Goal: Task Accomplishment & Management: Manage account settings

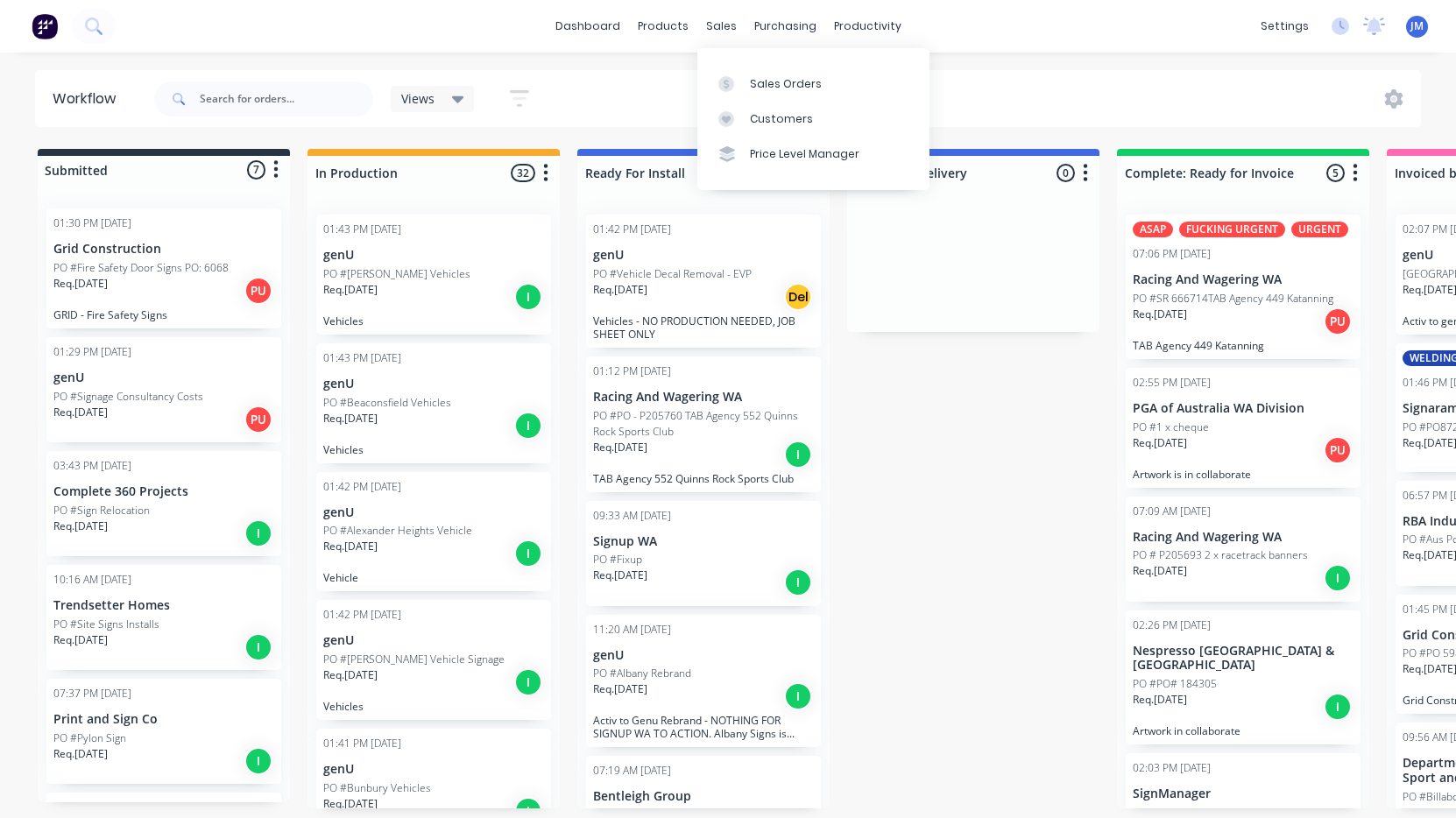
click at [760, 70] on link "Sales Orders" at bounding box center [813, 84] width 232 height 35
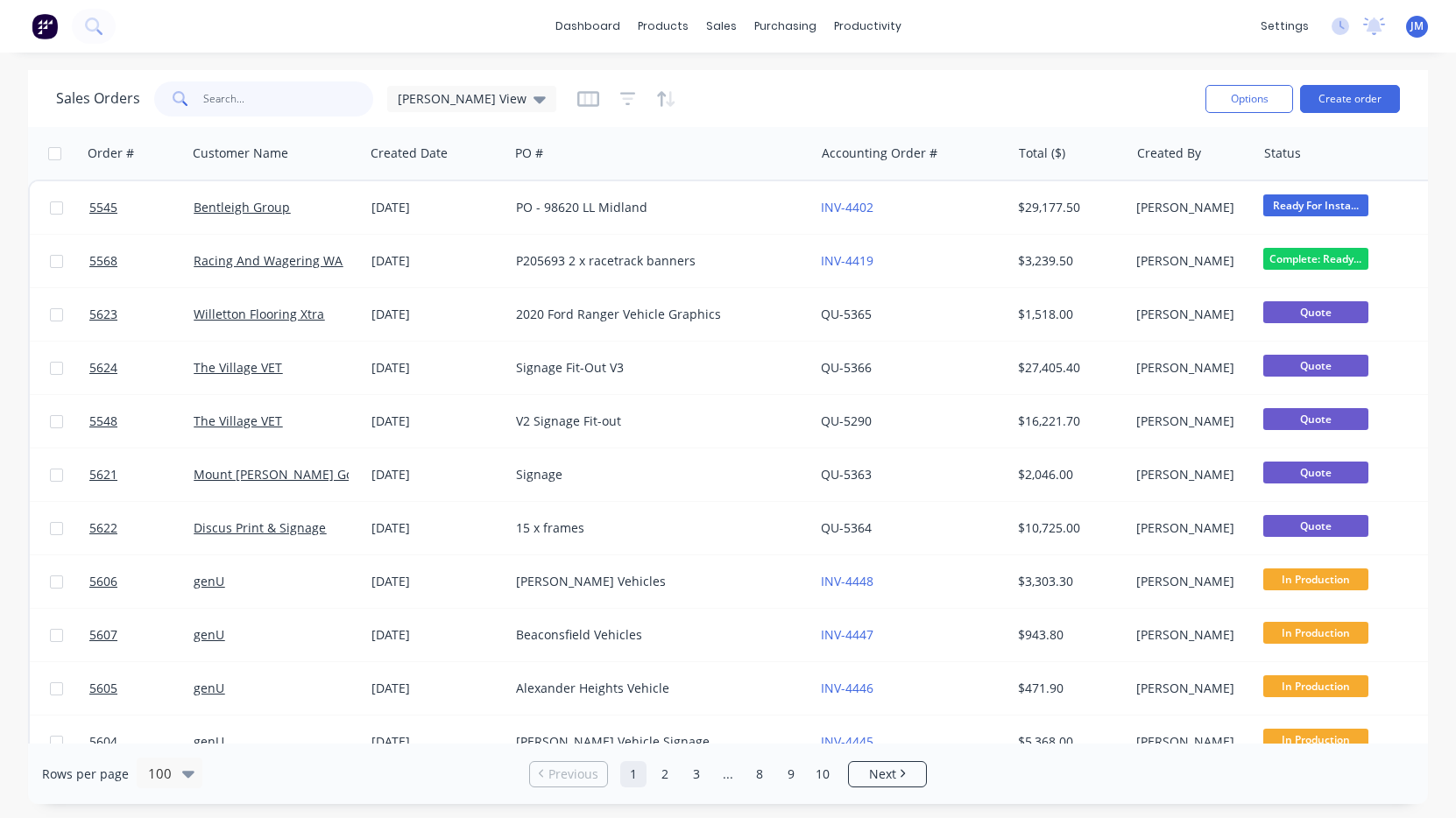
click at [332, 84] on input "text" at bounding box center [289, 99] width 171 height 35
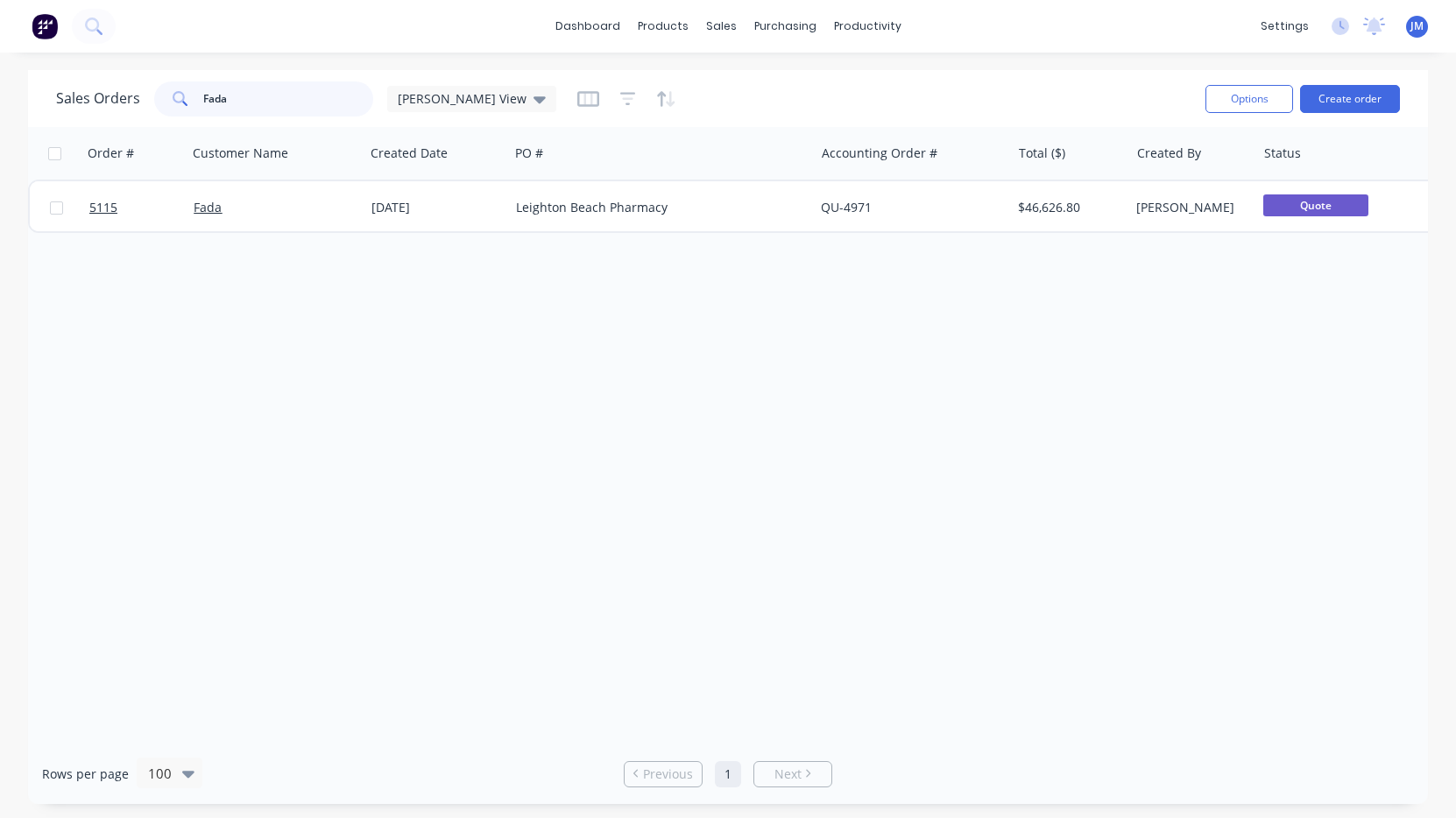
type input "Fada"
click at [500, 214] on div "[DATE]" at bounding box center [436, 207] width 131 height 18
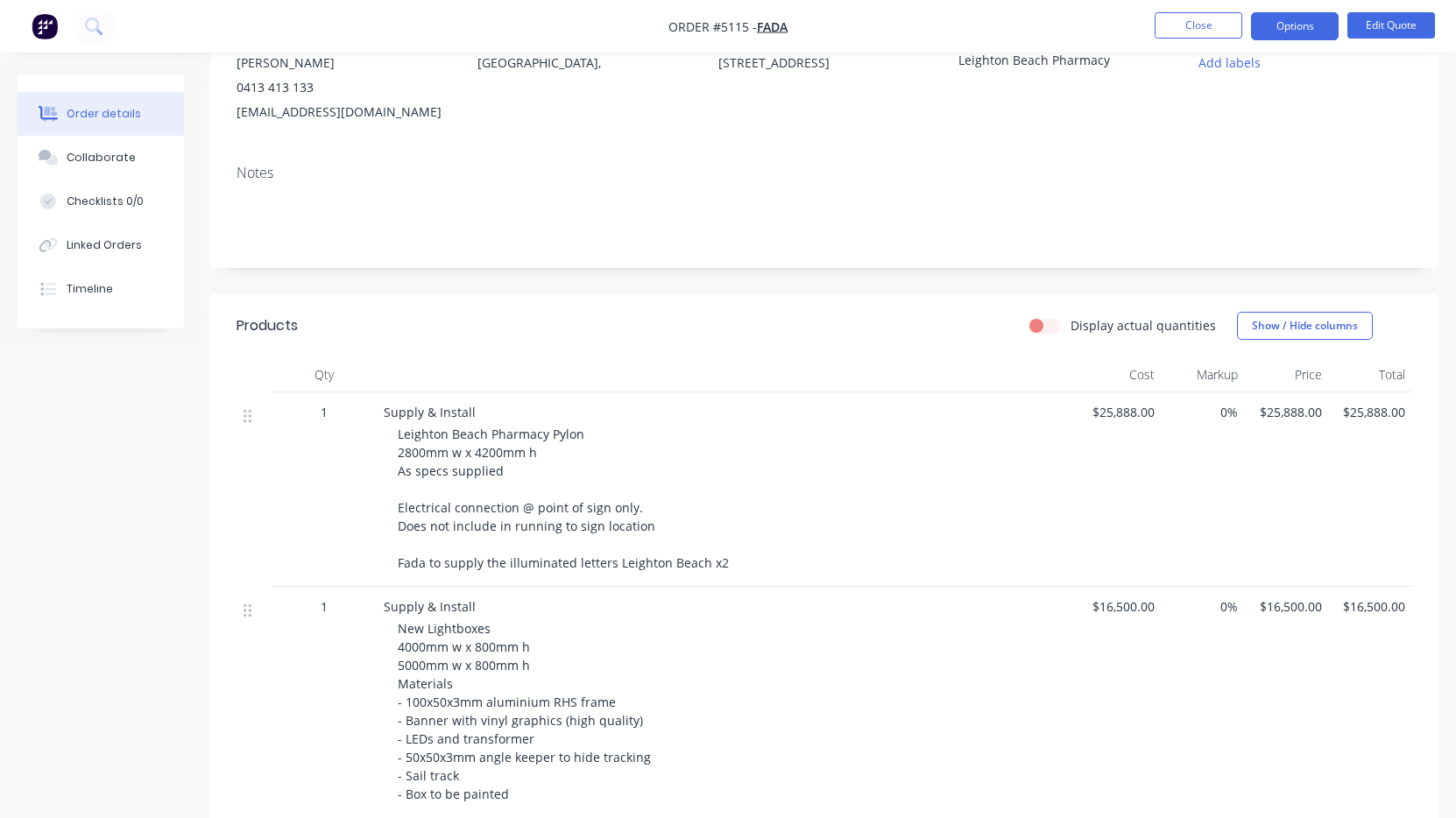
scroll to position [97, 0]
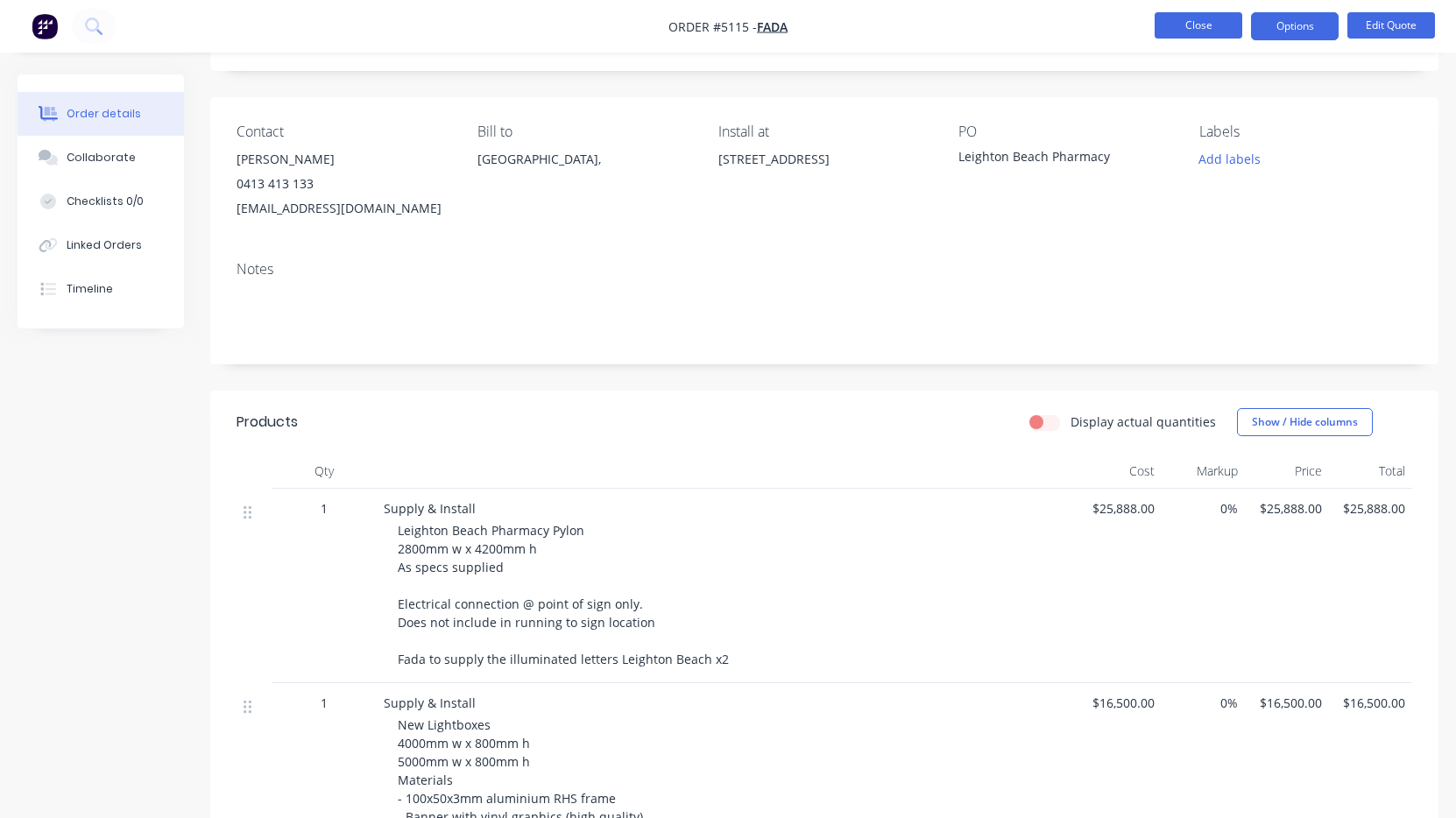
click at [1190, 24] on button "Close" at bounding box center [1198, 25] width 87 height 26
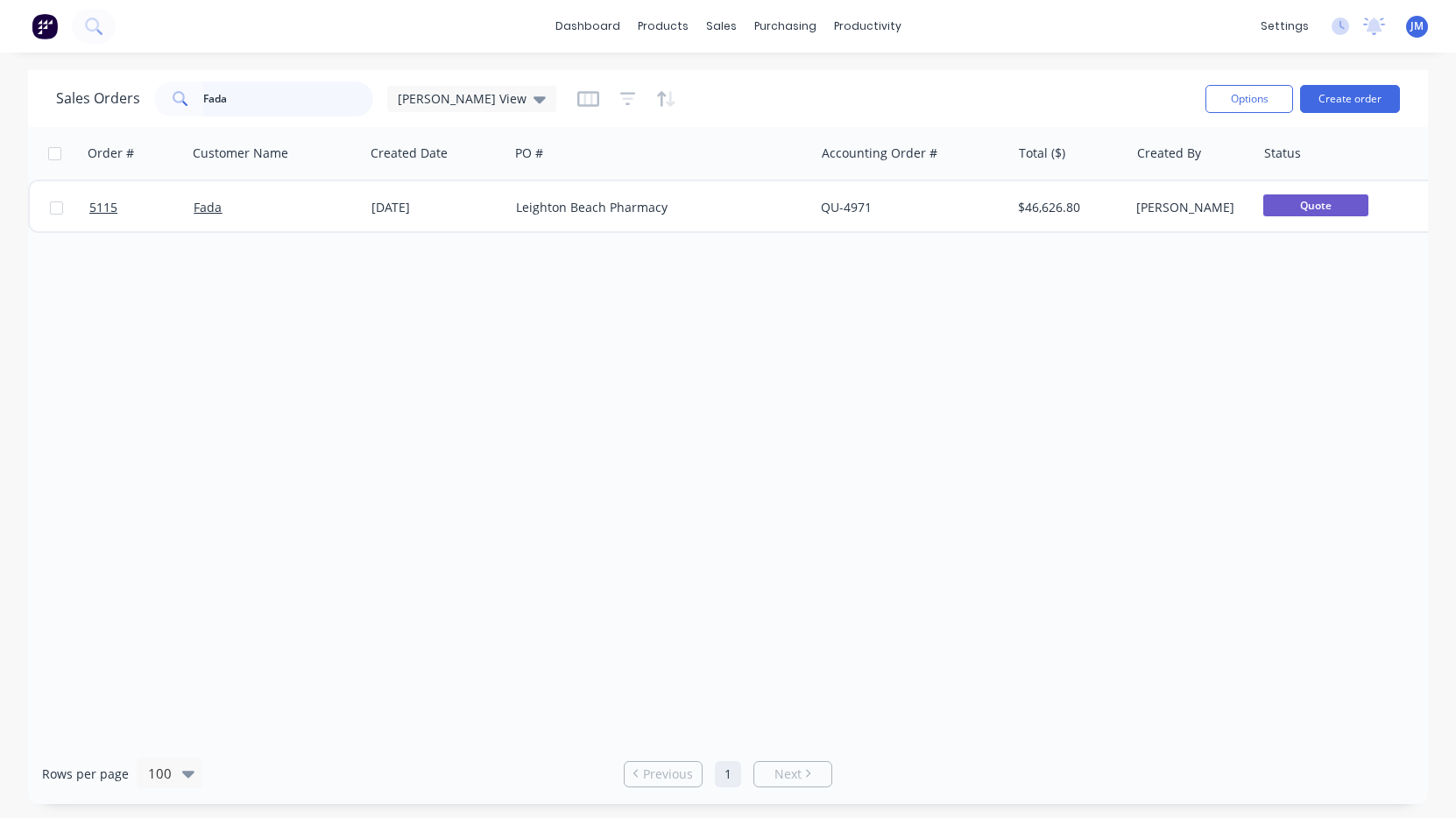
click at [290, 97] on input "Fada" at bounding box center [289, 99] width 171 height 35
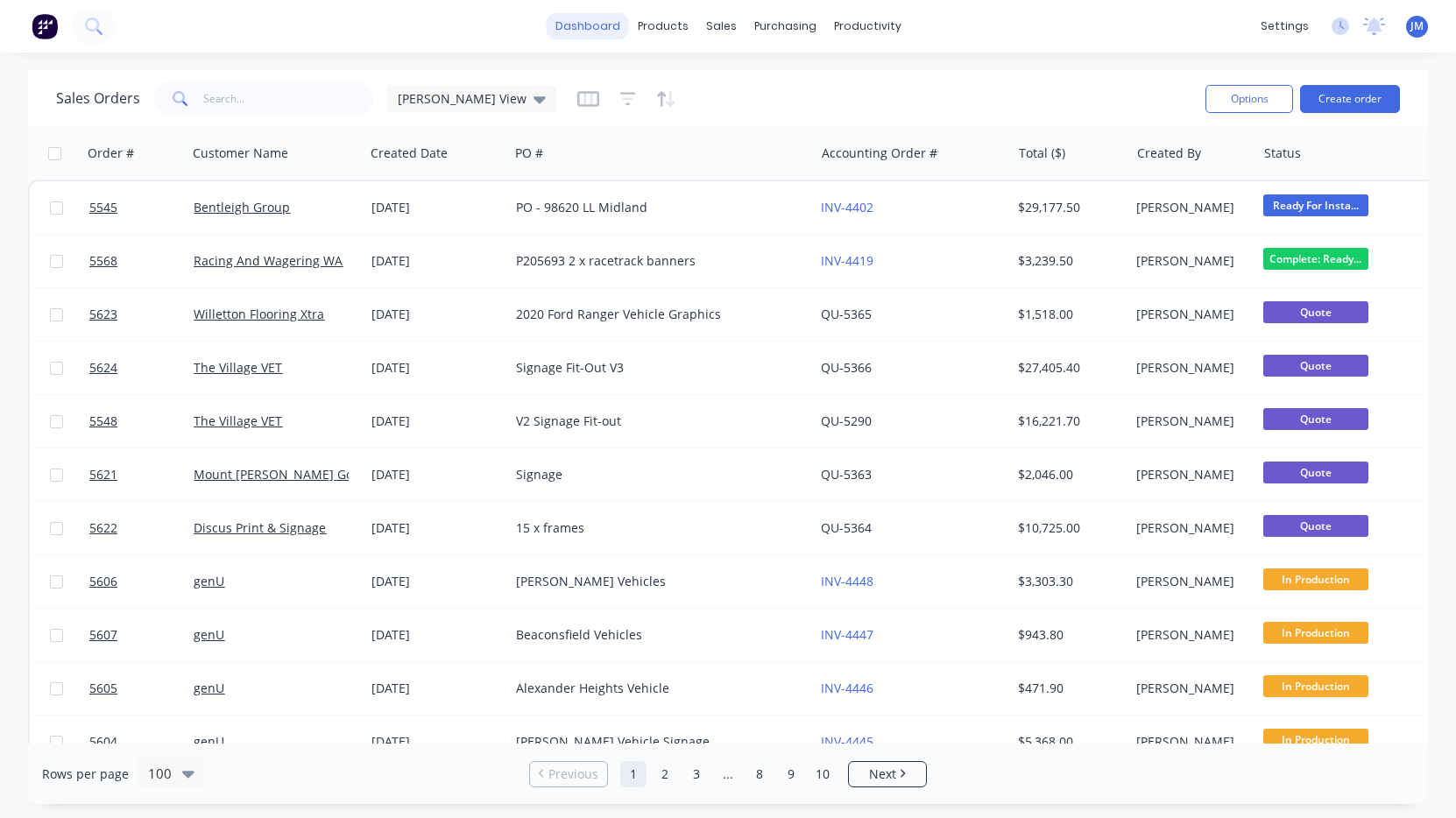
click at [590, 33] on link "dashboard" at bounding box center [588, 26] width 83 height 26
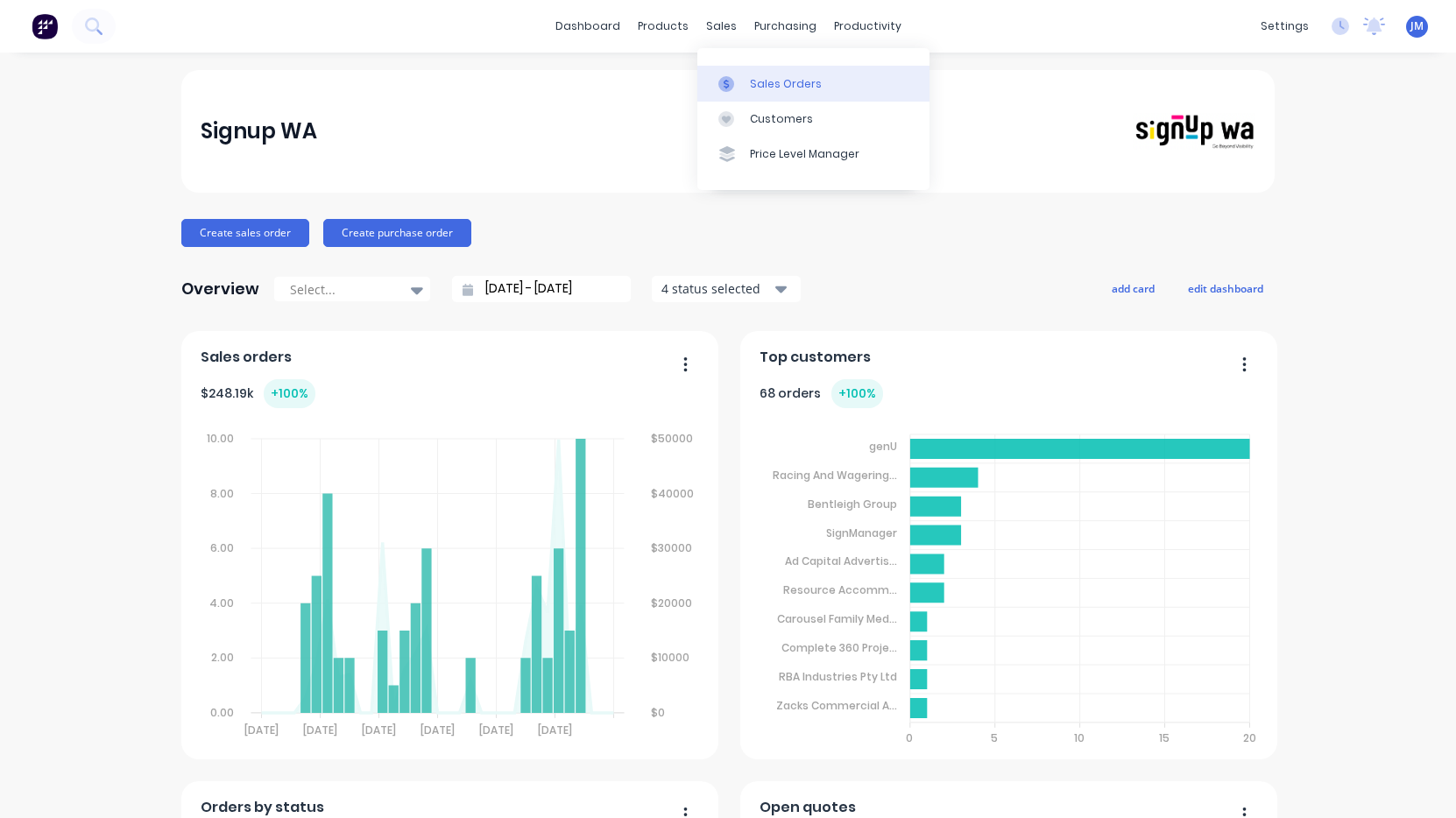
click at [794, 97] on link "Sales Orders" at bounding box center [813, 84] width 232 height 35
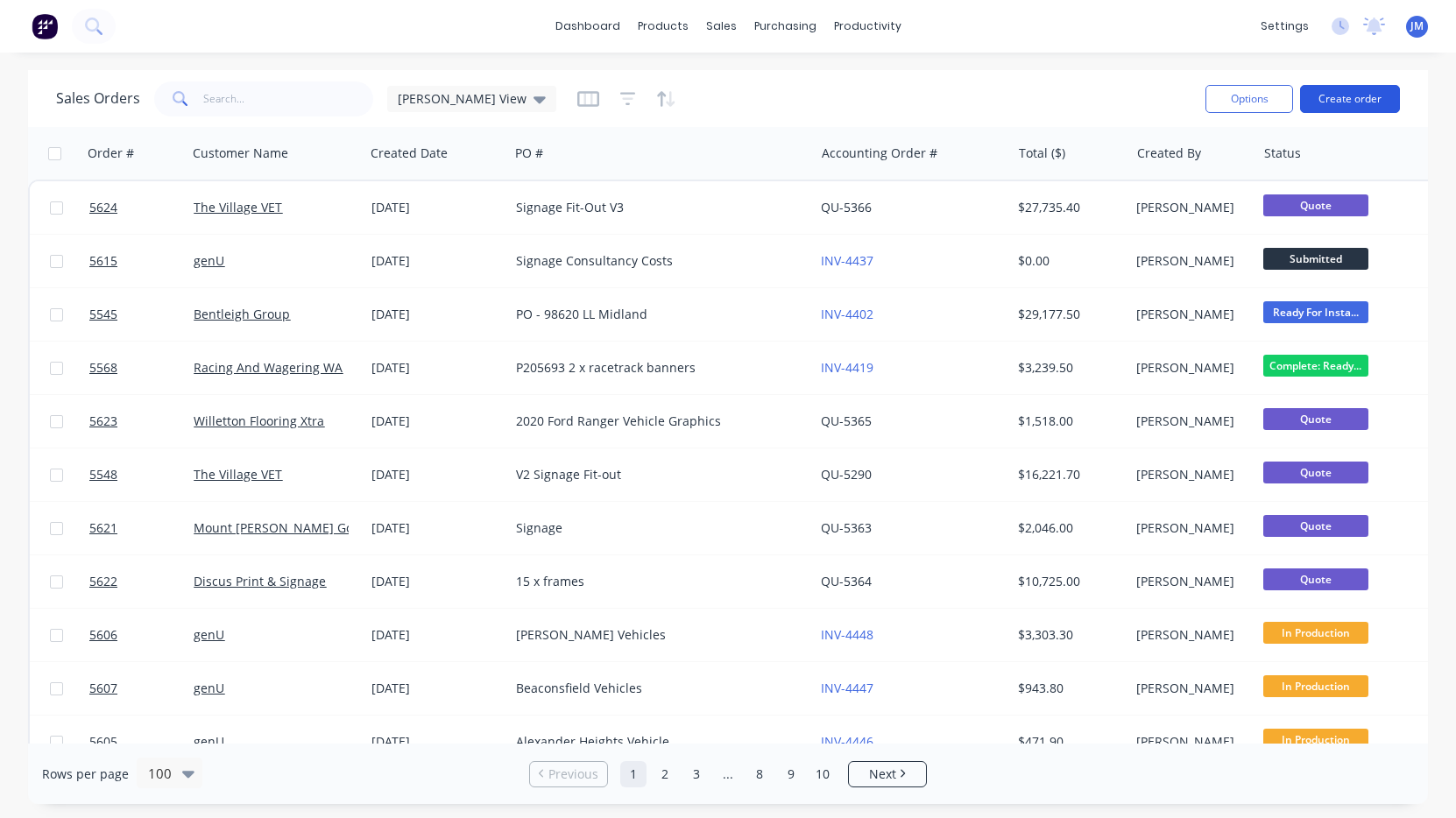
click at [1372, 93] on button "Create order" at bounding box center [1350, 99] width 100 height 28
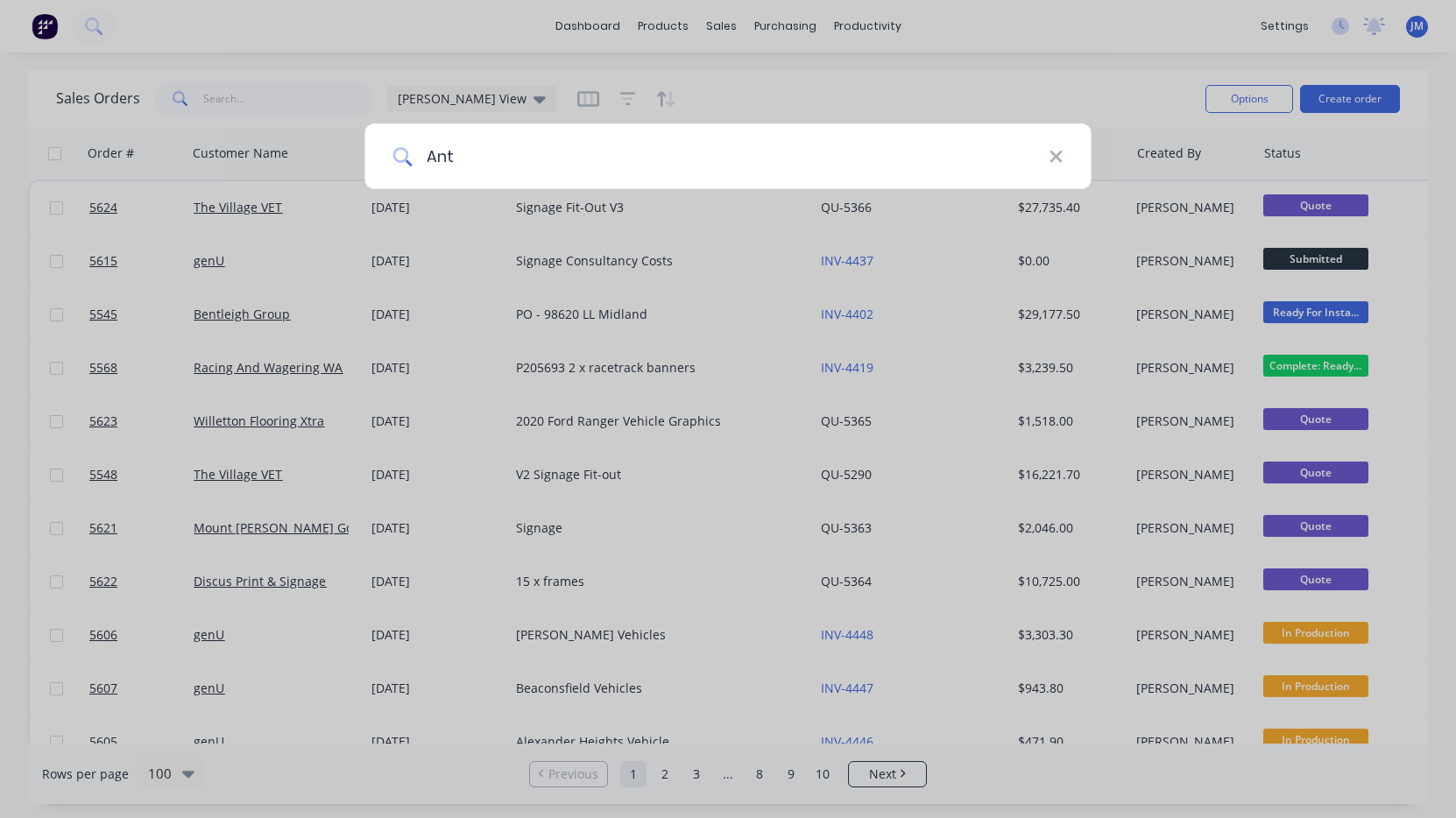
type input "Anth"
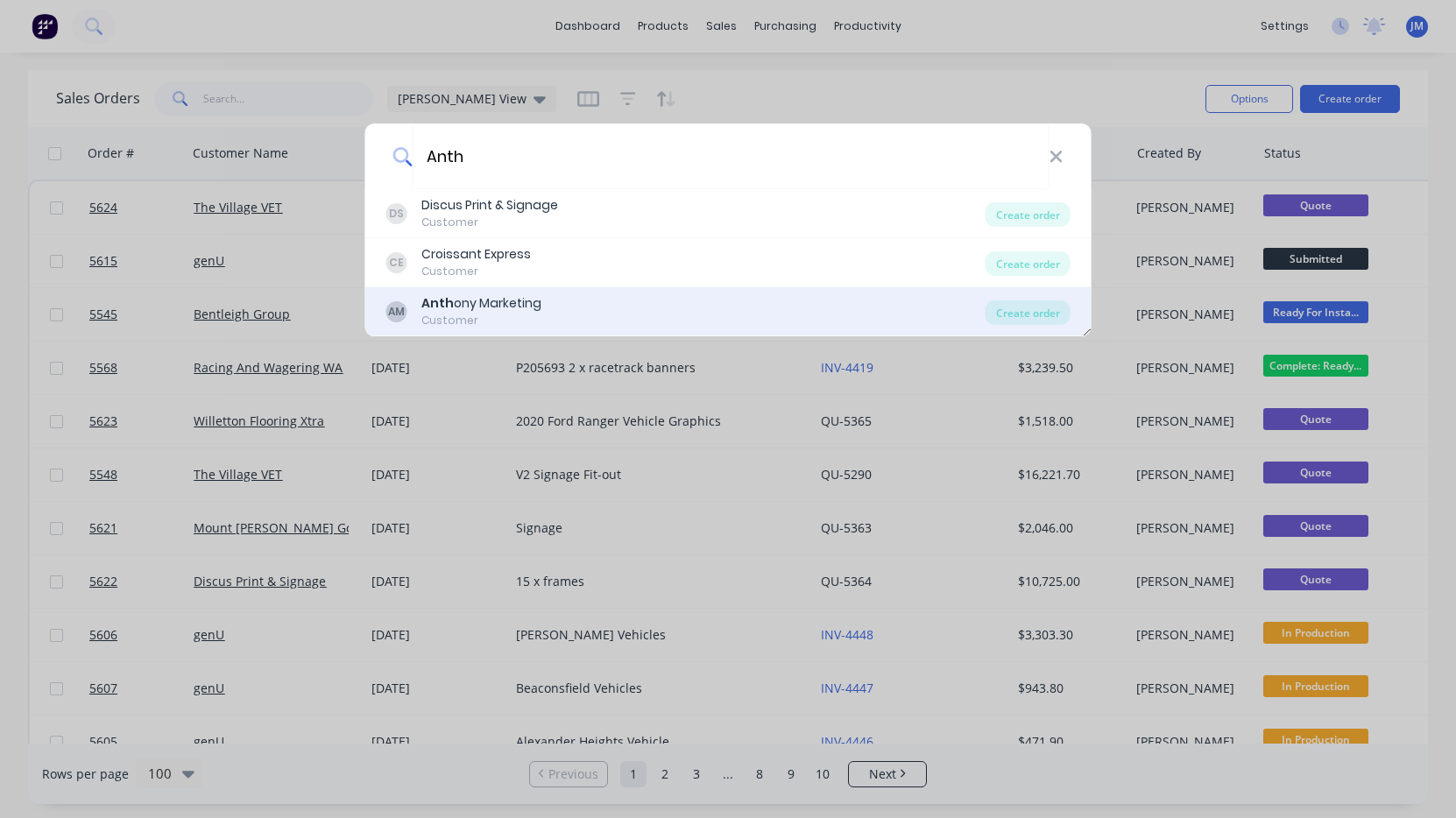
click at [526, 301] on div "Anth ony Marketing" at bounding box center [481, 304] width 120 height 19
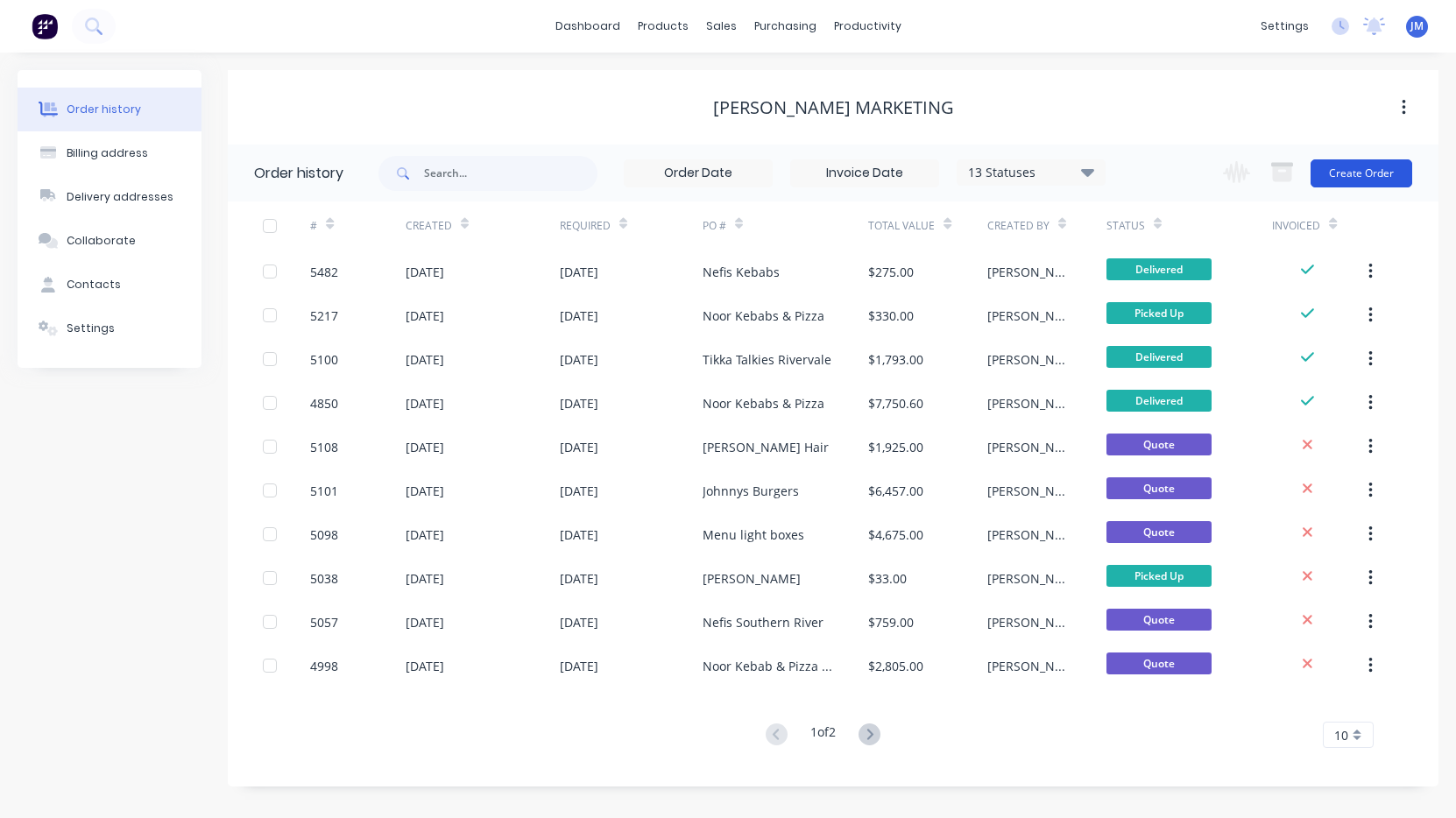
click at [1360, 168] on button "Create Order" at bounding box center [1360, 174] width 101 height 28
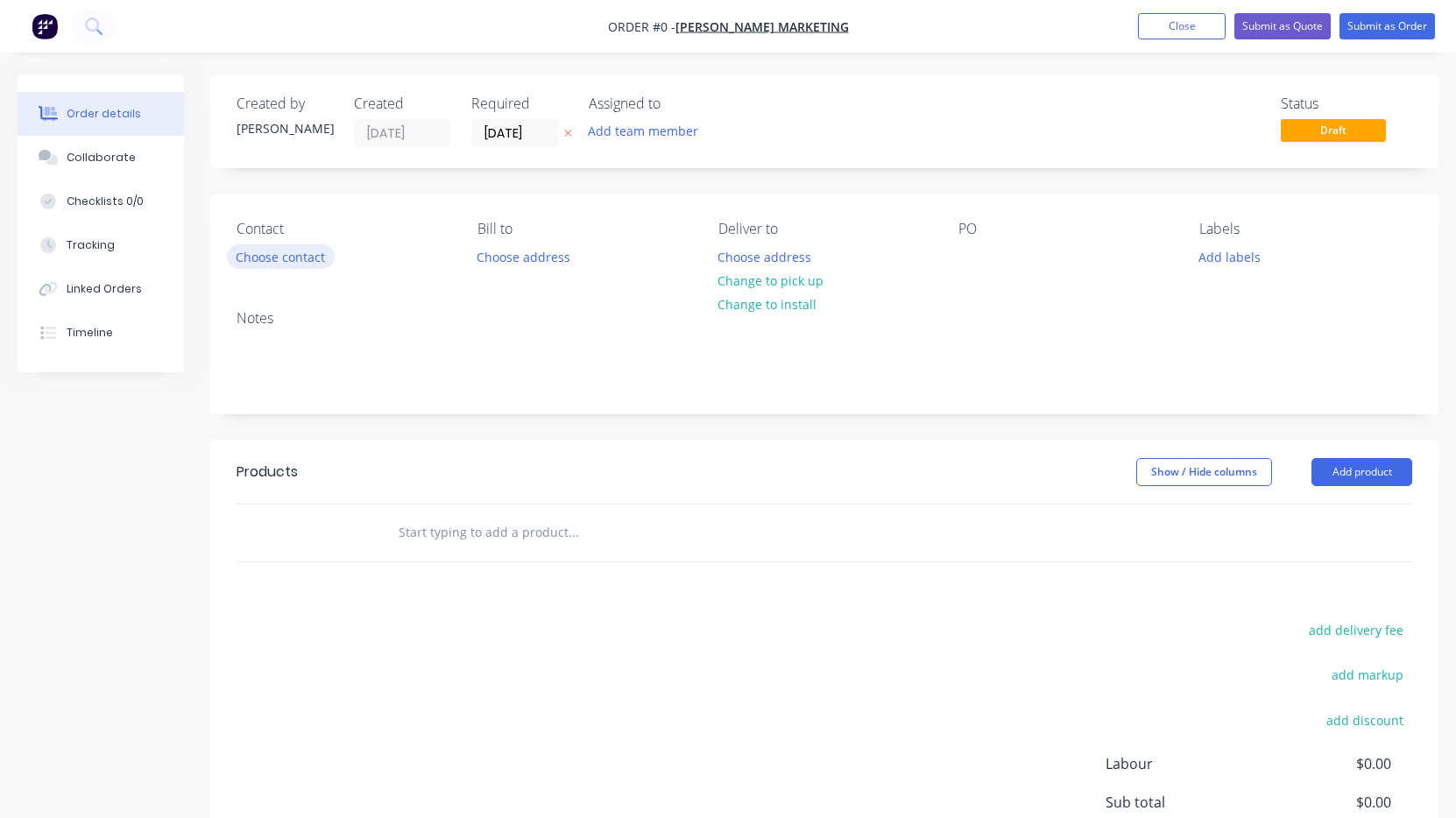
click at [288, 255] on button "Choose contact" at bounding box center [280, 255] width 108 height 23
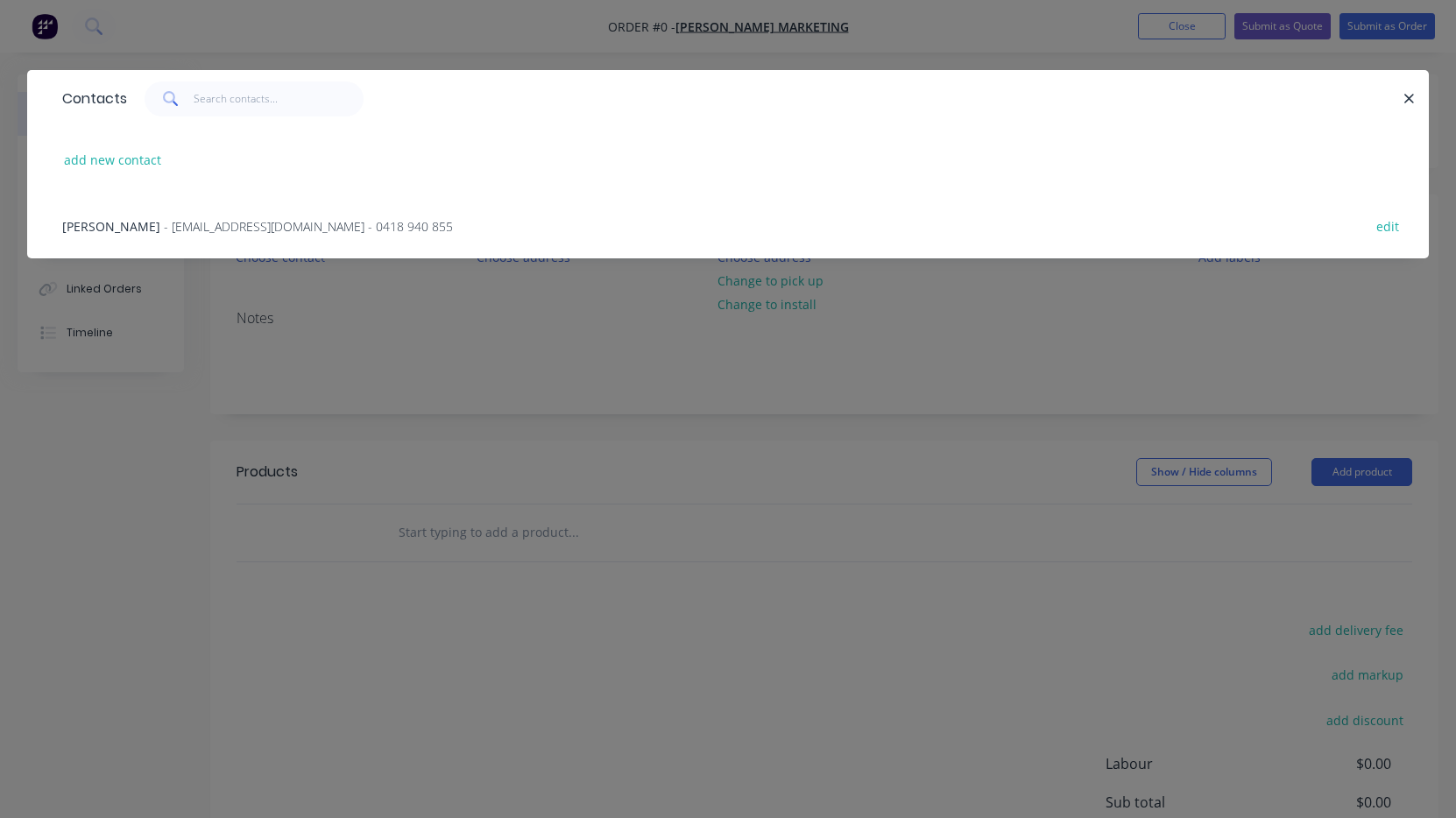
click at [228, 224] on span "- [EMAIL_ADDRESS][DOMAIN_NAME] - 0418 940 855" at bounding box center [307, 227] width 289 height 17
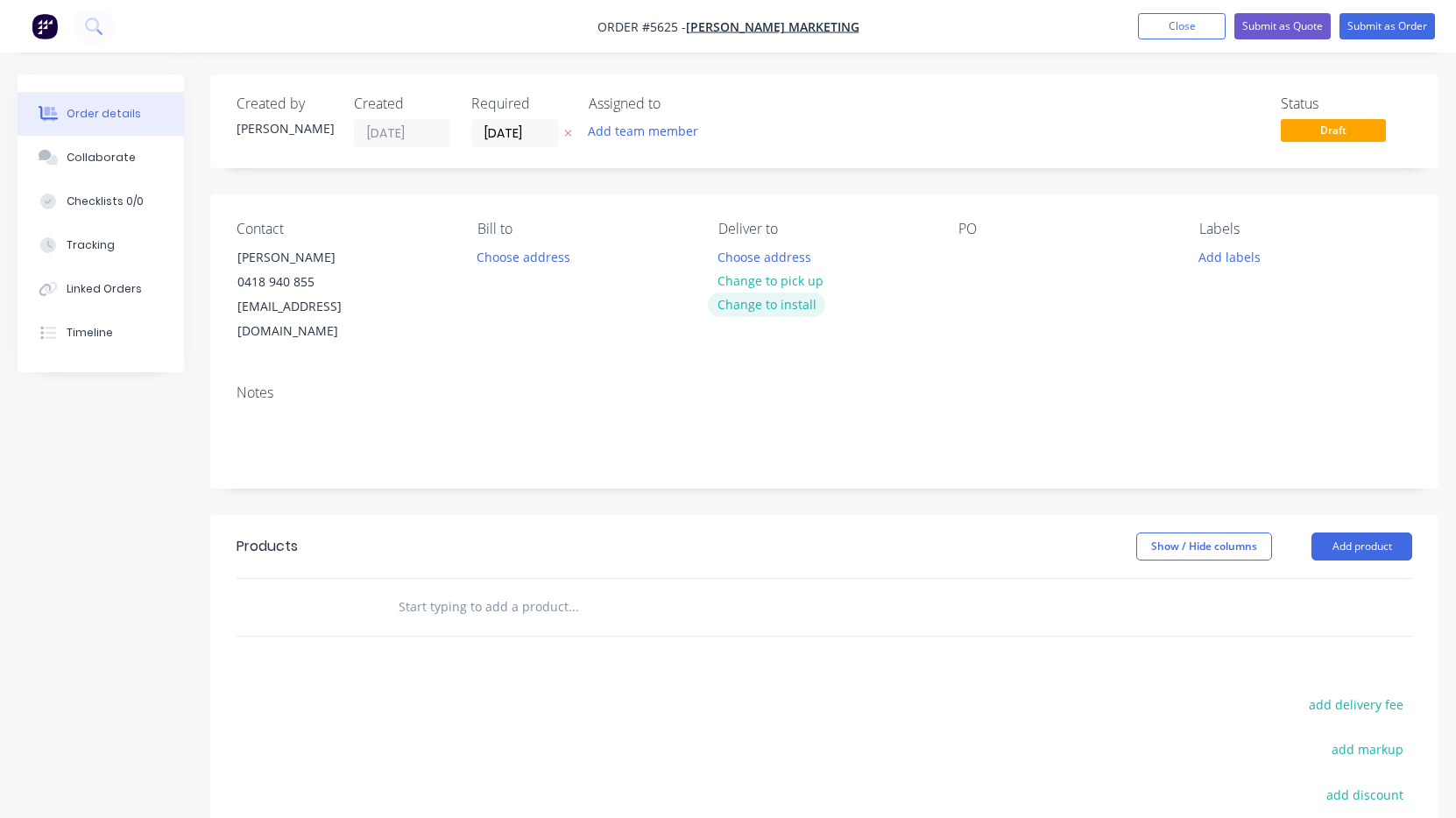
click at [792, 310] on button "Change to install" at bounding box center [766, 304] width 117 height 23
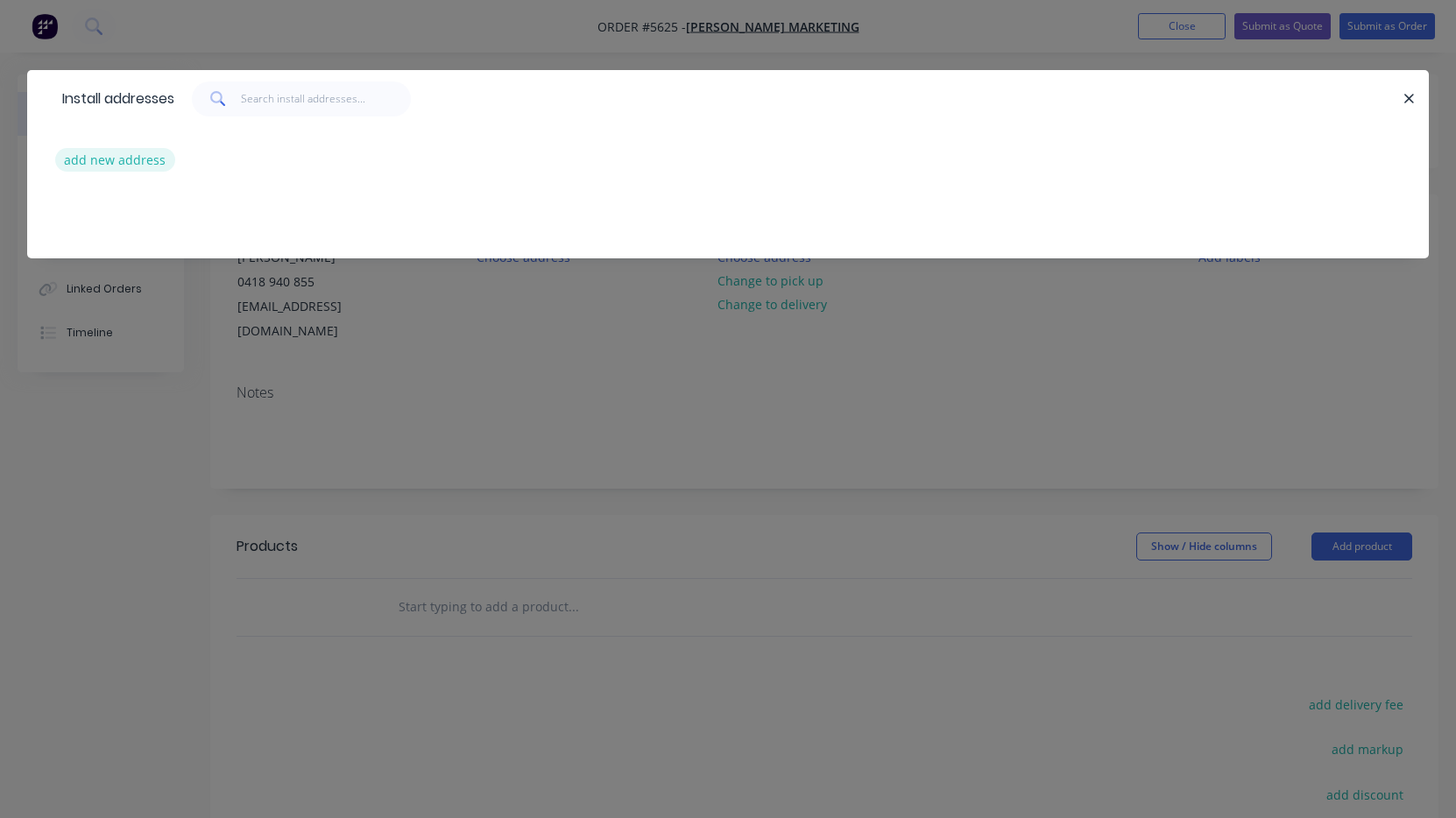
click at [131, 162] on button "add new address" at bounding box center [114, 159] width 120 height 23
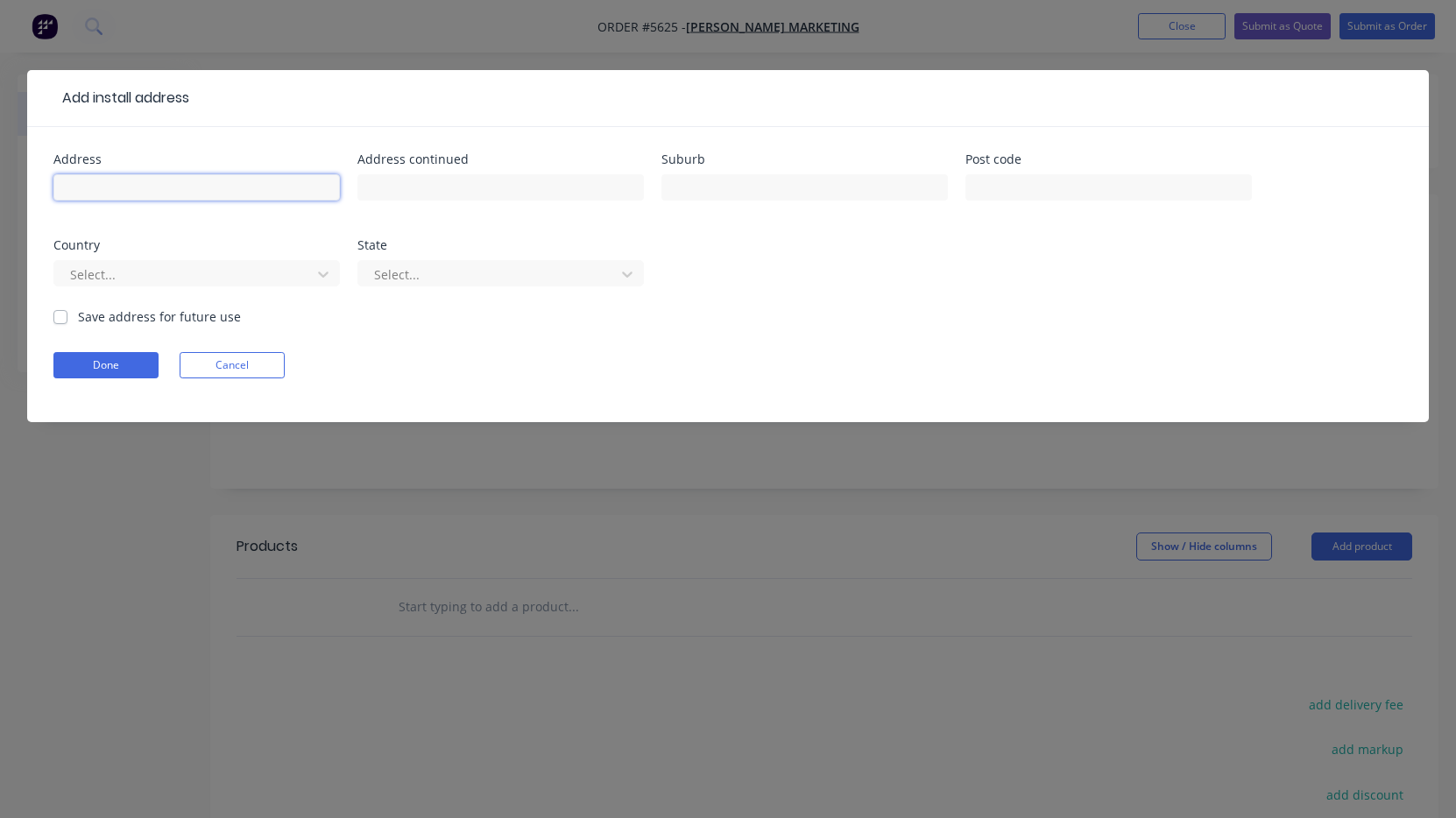
click at [139, 178] on input "text" at bounding box center [197, 188] width 286 height 26
paste input "[STREET_ADDRESS][PERSON_NAME][PERSON_NAME][PERSON_NAME]"
type input "[STREET_ADDRESS][PERSON_NAME][PERSON_NAME][PERSON_NAME]"
click at [127, 357] on button "Done" at bounding box center [106, 365] width 105 height 26
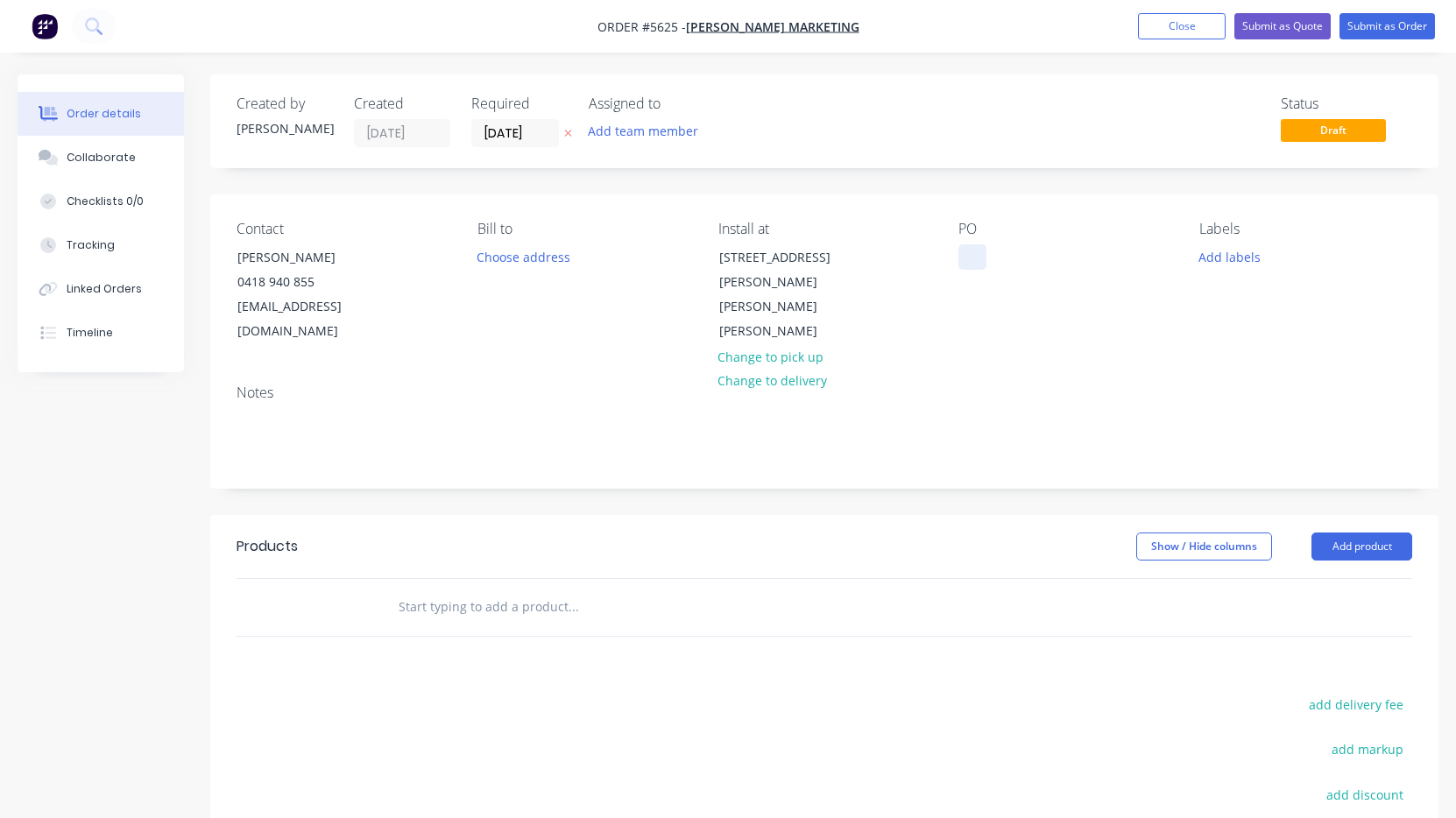
click at [971, 258] on div at bounding box center [972, 256] width 28 height 25
paste div
click at [1286, 27] on button "Submit as Quote" at bounding box center [1282, 26] width 97 height 26
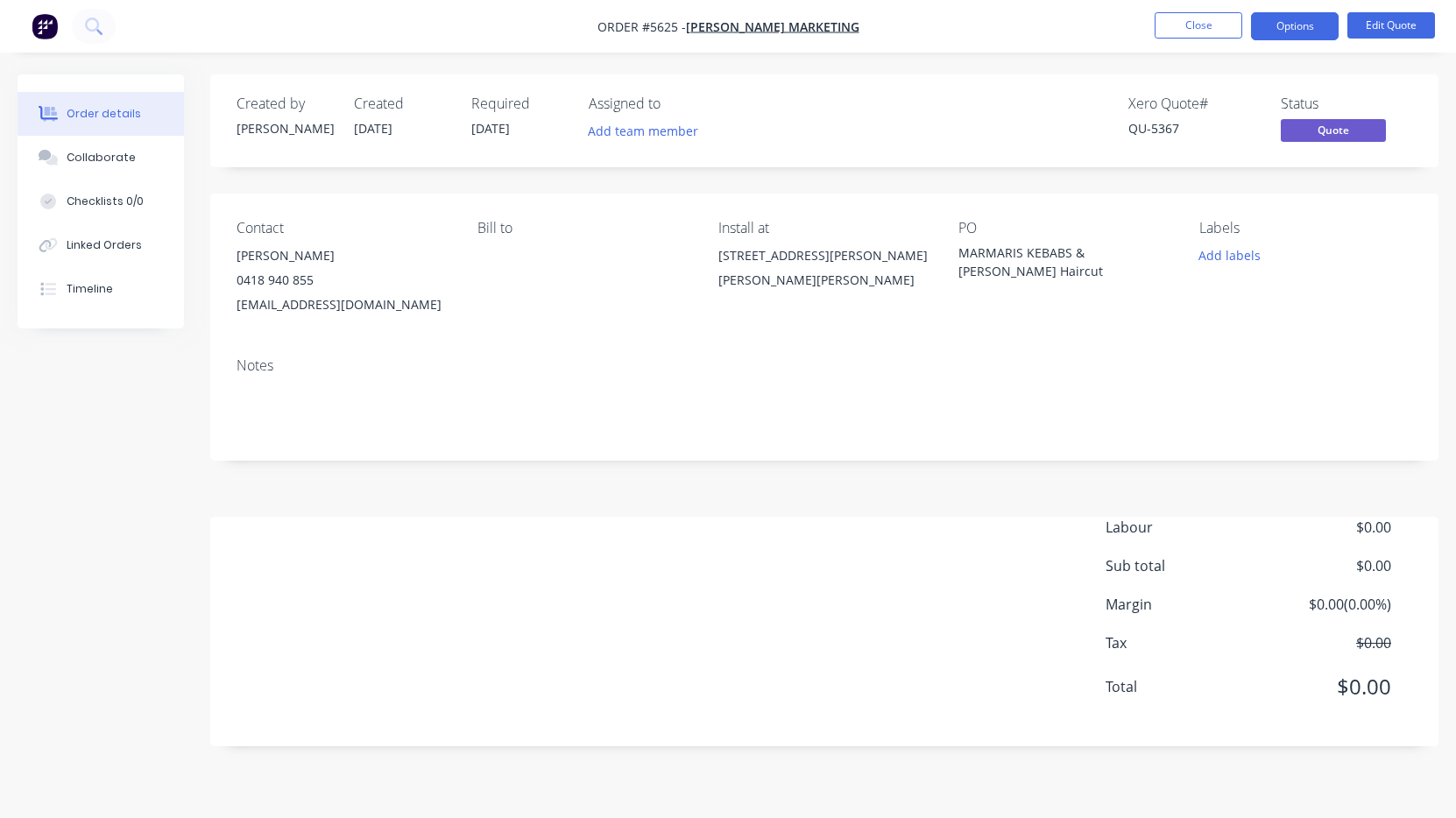
click at [1181, 39] on li "Close" at bounding box center [1198, 26] width 87 height 28
click at [1179, 31] on button "Close" at bounding box center [1198, 25] width 87 height 26
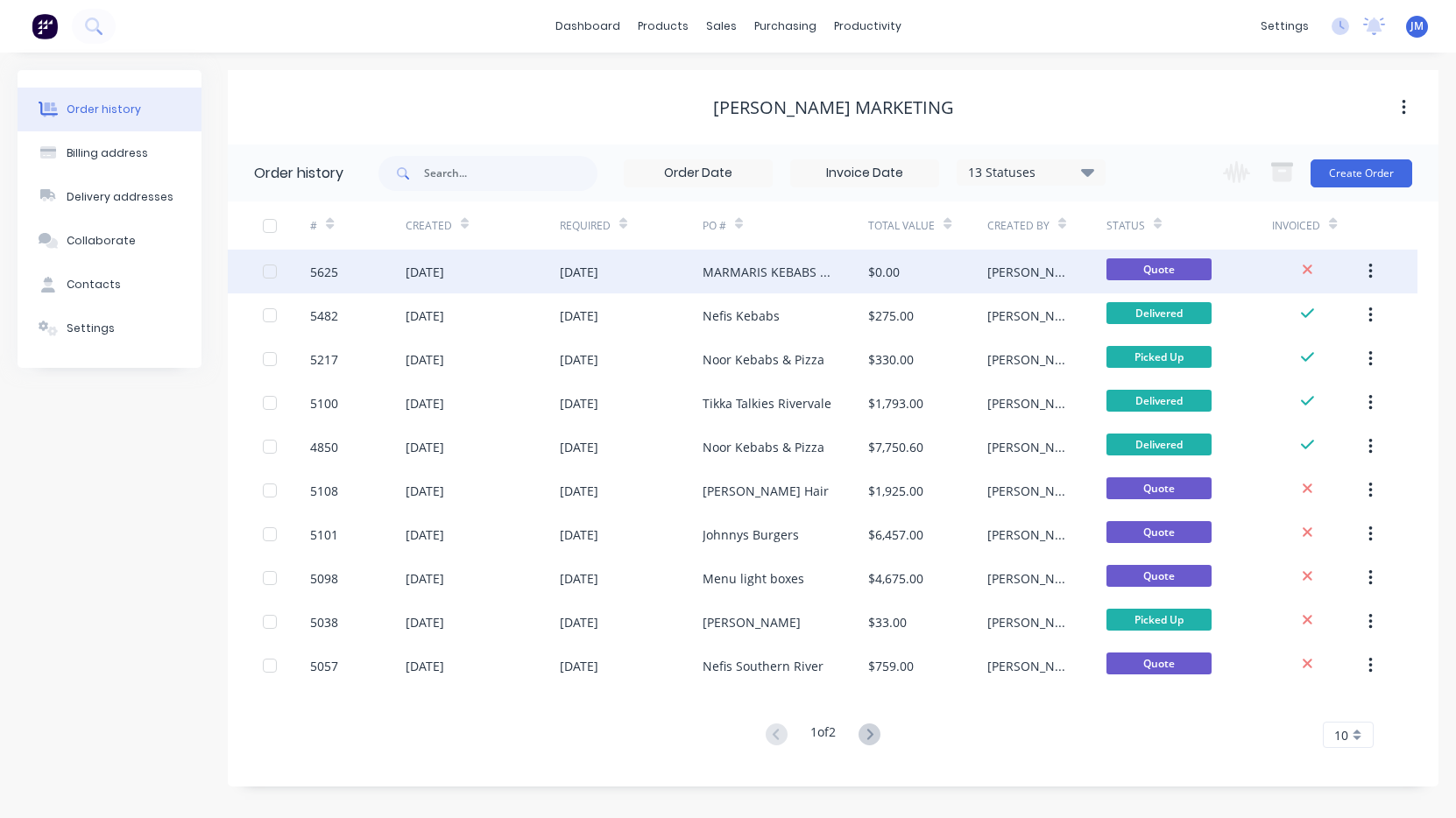
click at [808, 269] on div "MARMARIS KEBABS & [PERSON_NAME] Haircut" at bounding box center [768, 272] width 131 height 19
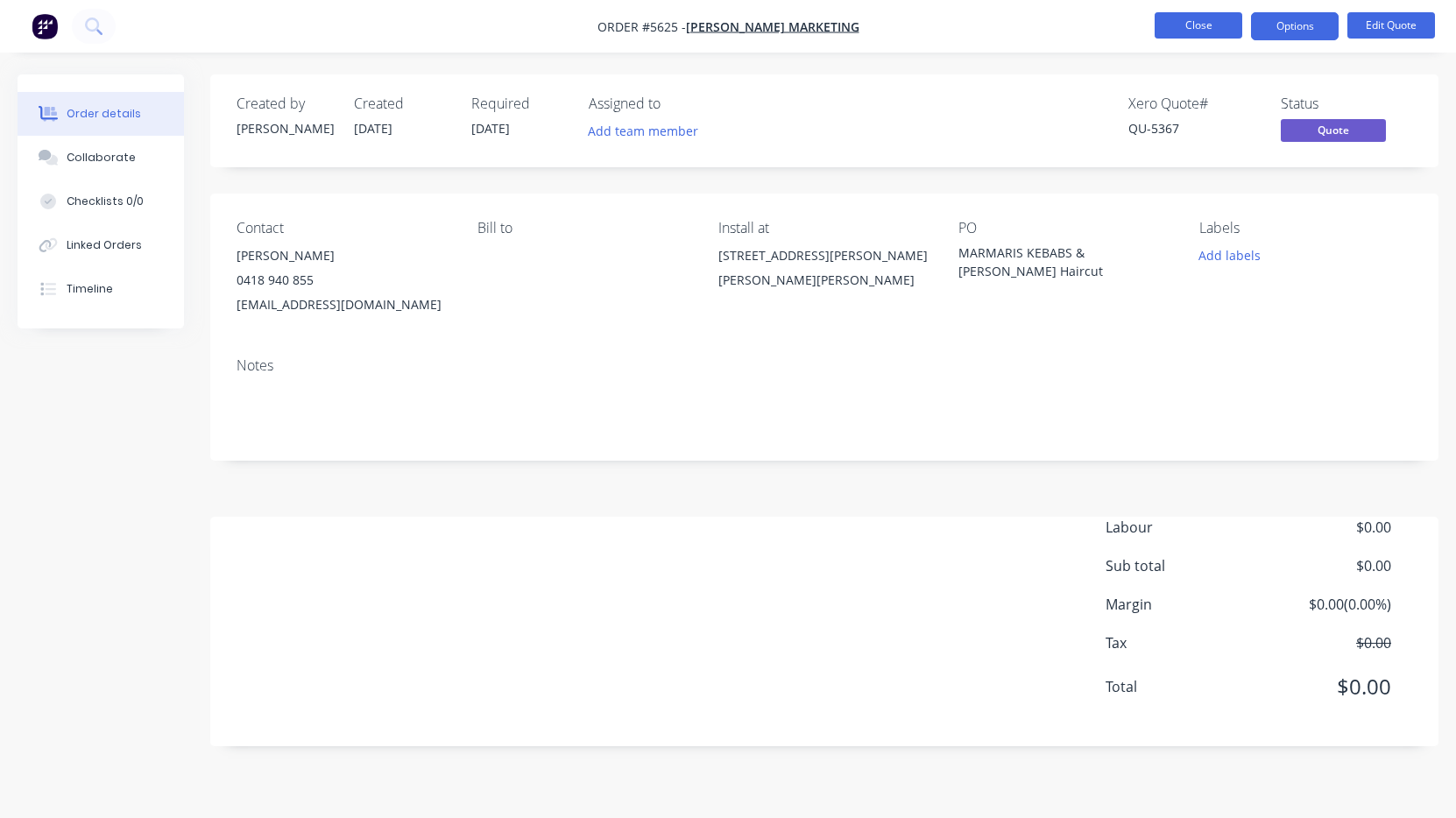
click at [1175, 24] on button "Close" at bounding box center [1198, 25] width 87 height 26
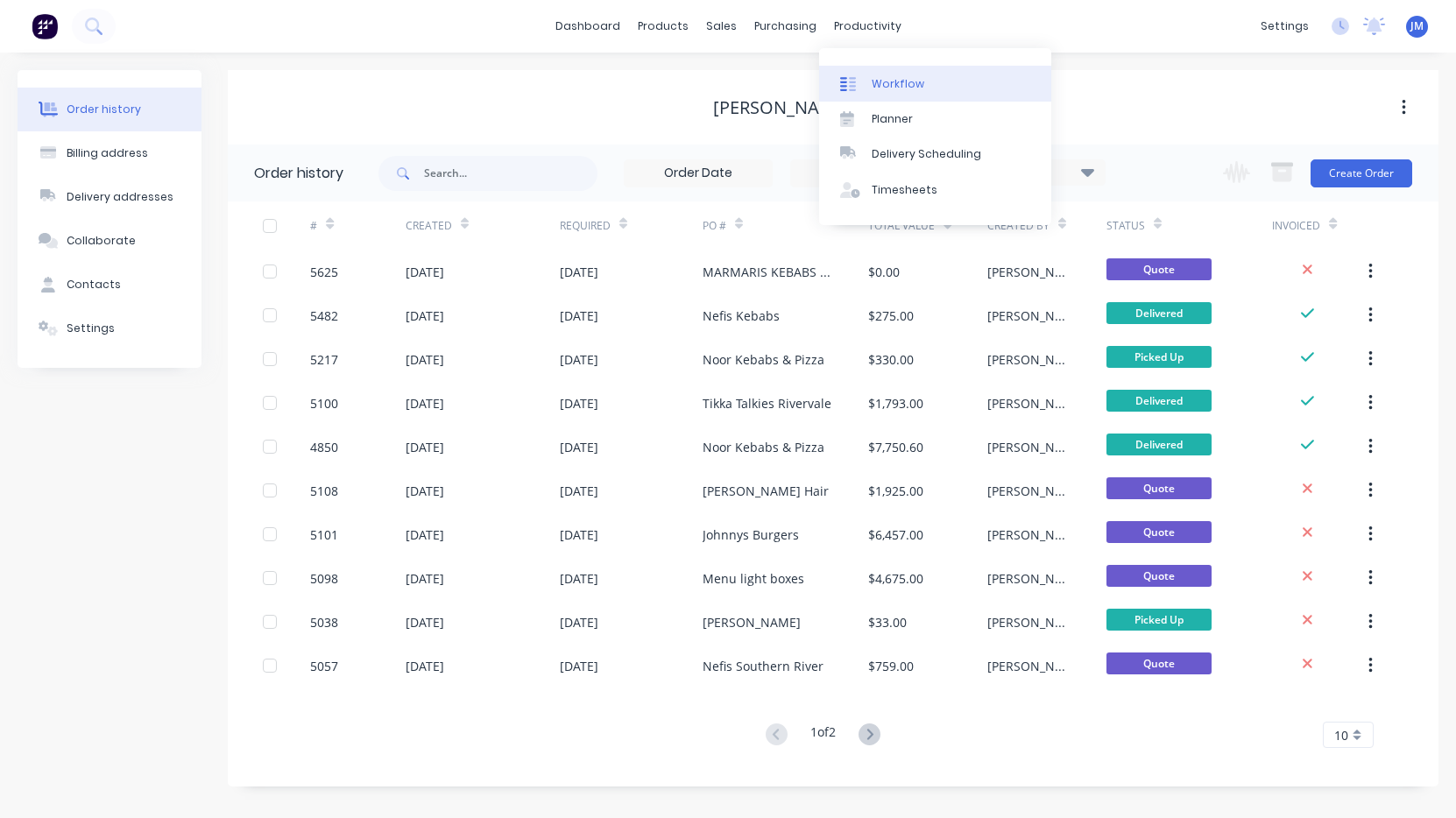
click at [900, 79] on div "Workflow" at bounding box center [898, 84] width 53 height 16
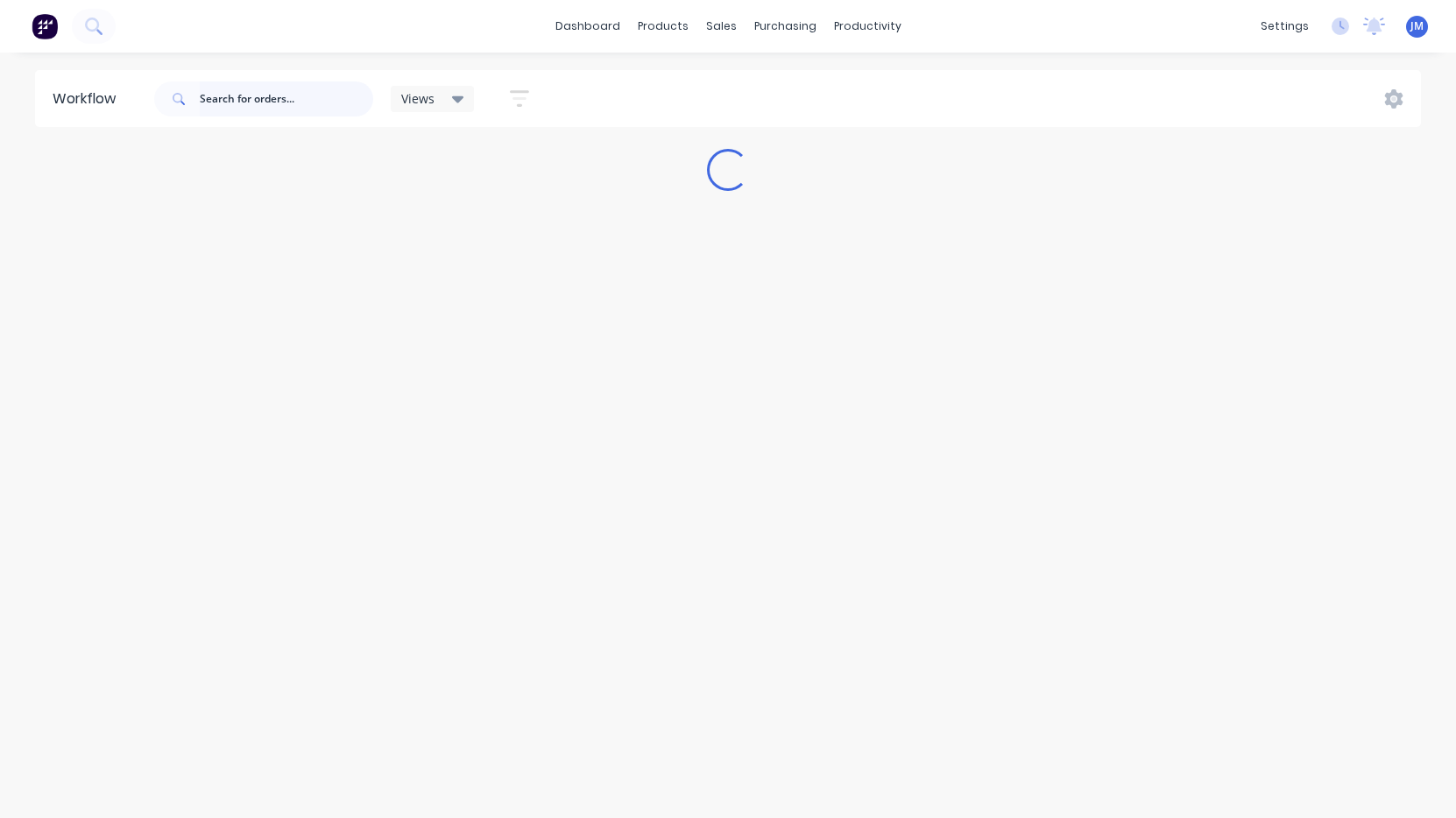
click at [331, 102] on input "text" at bounding box center [286, 99] width 174 height 35
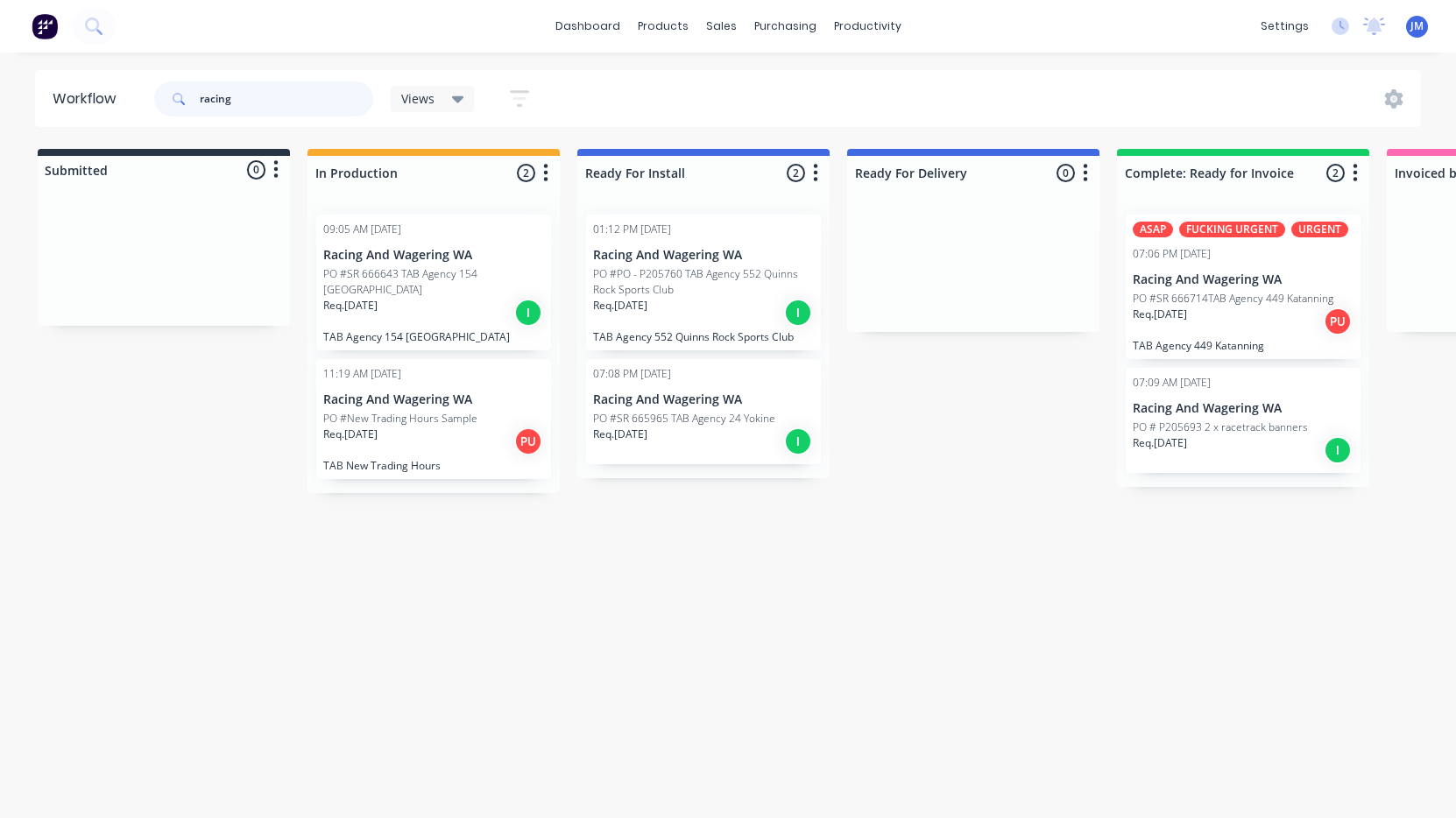
type input "racing"
click at [687, 427] on div "Req. [DATE] I" at bounding box center [704, 441] width 221 height 30
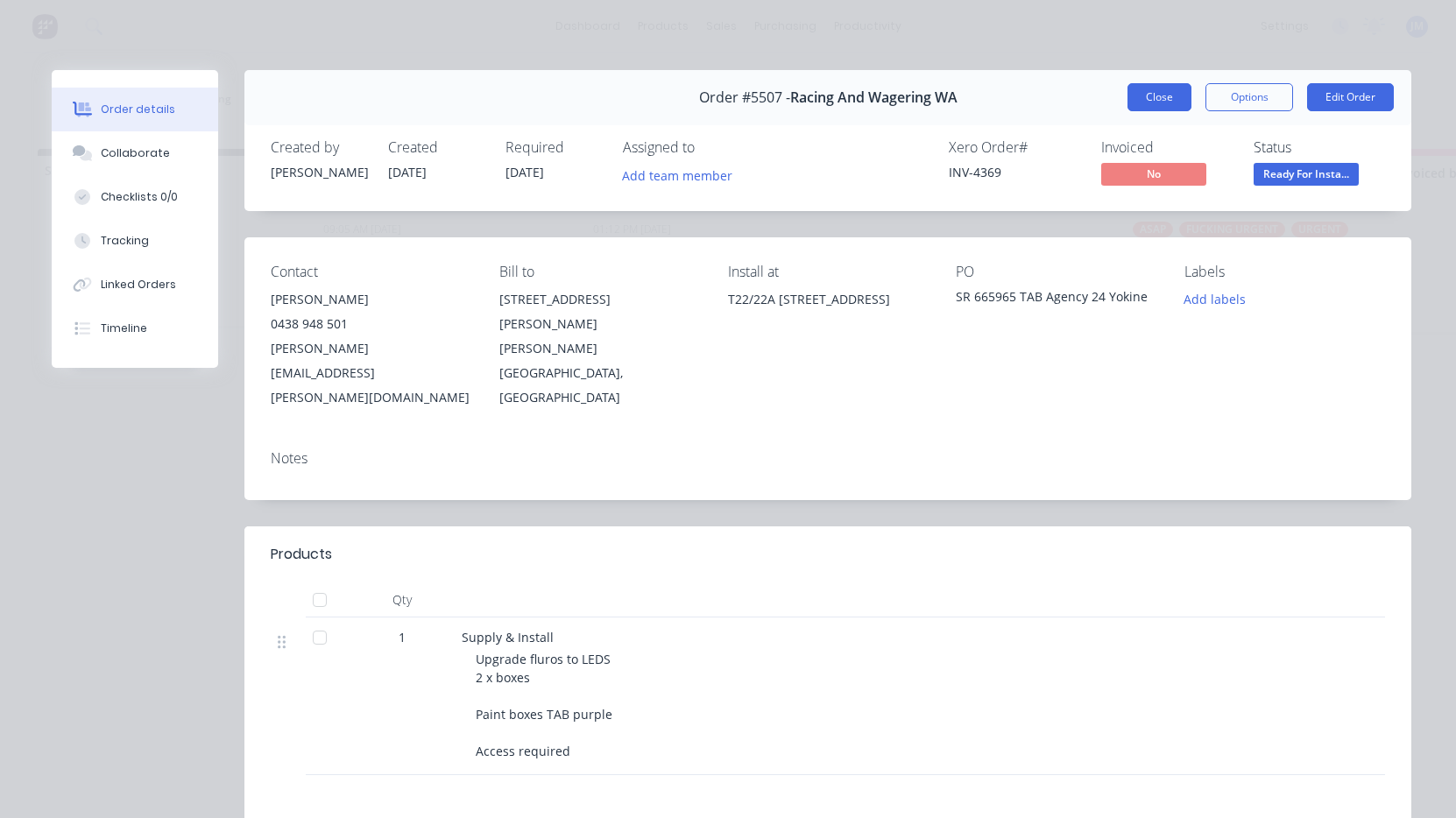
click at [1152, 97] on button "Close" at bounding box center [1159, 97] width 64 height 28
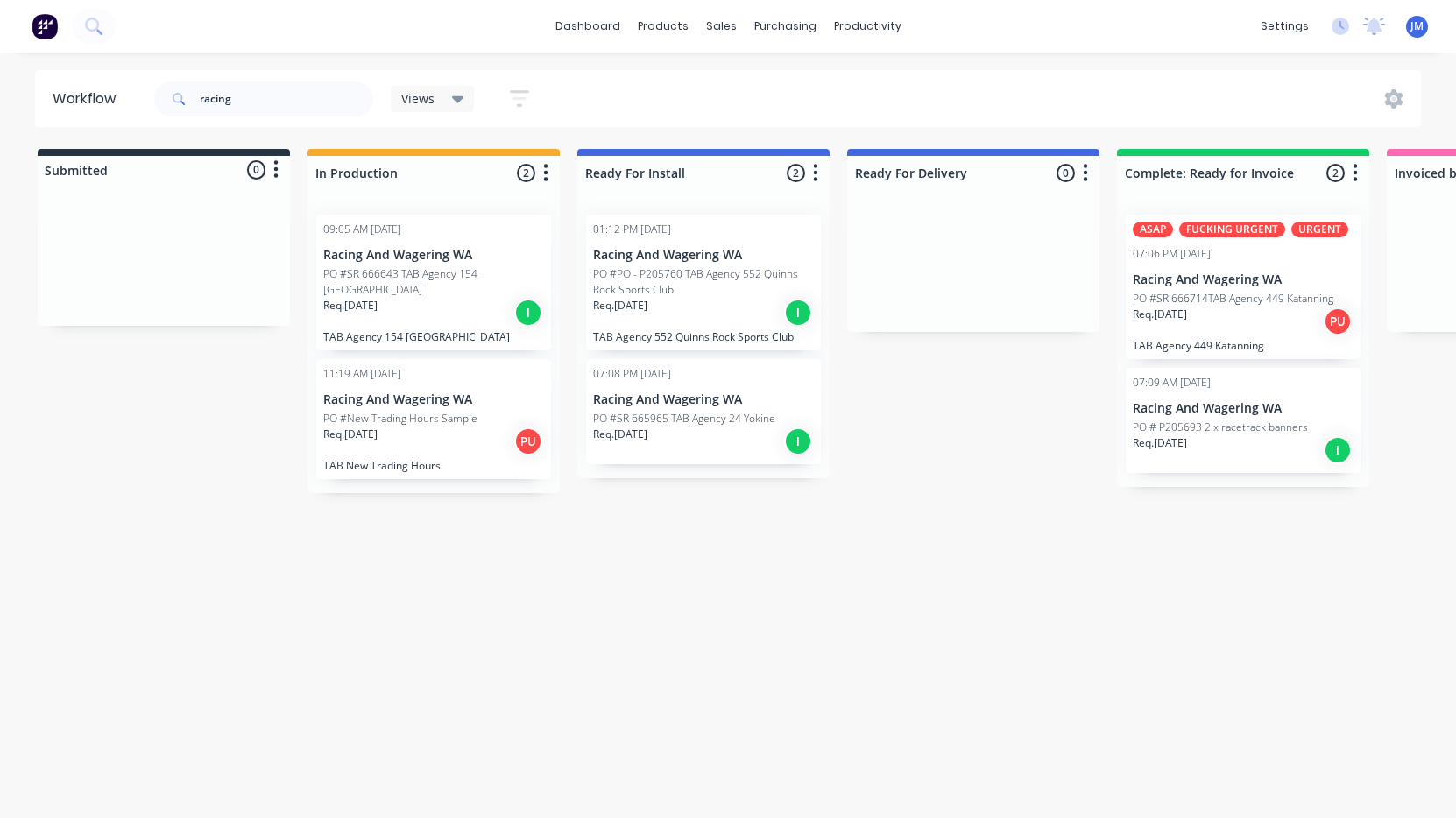
click at [457, 298] on div "Req. [DATE] I" at bounding box center [434, 313] width 221 height 30
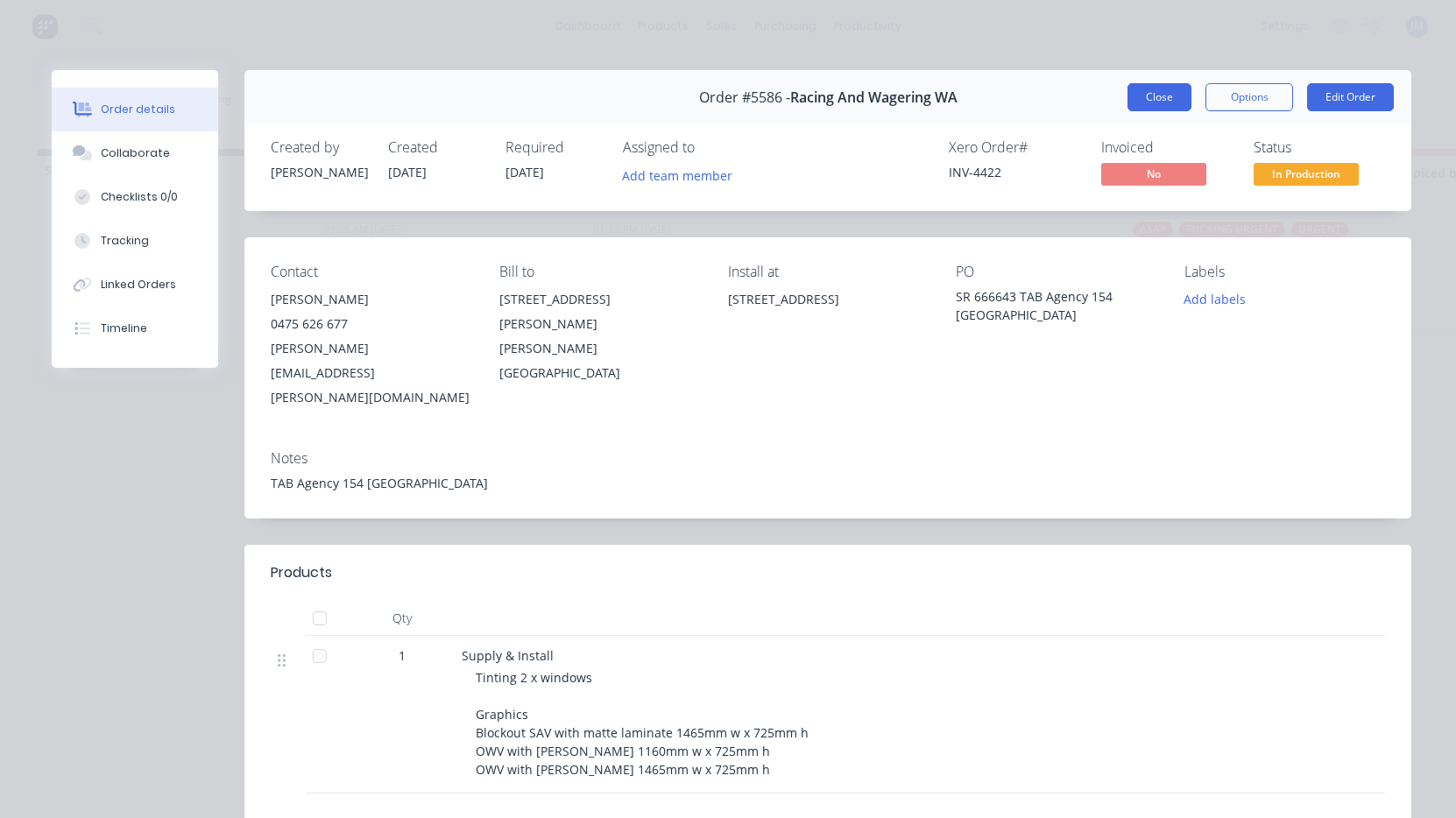
click at [1150, 97] on button "Close" at bounding box center [1159, 97] width 64 height 28
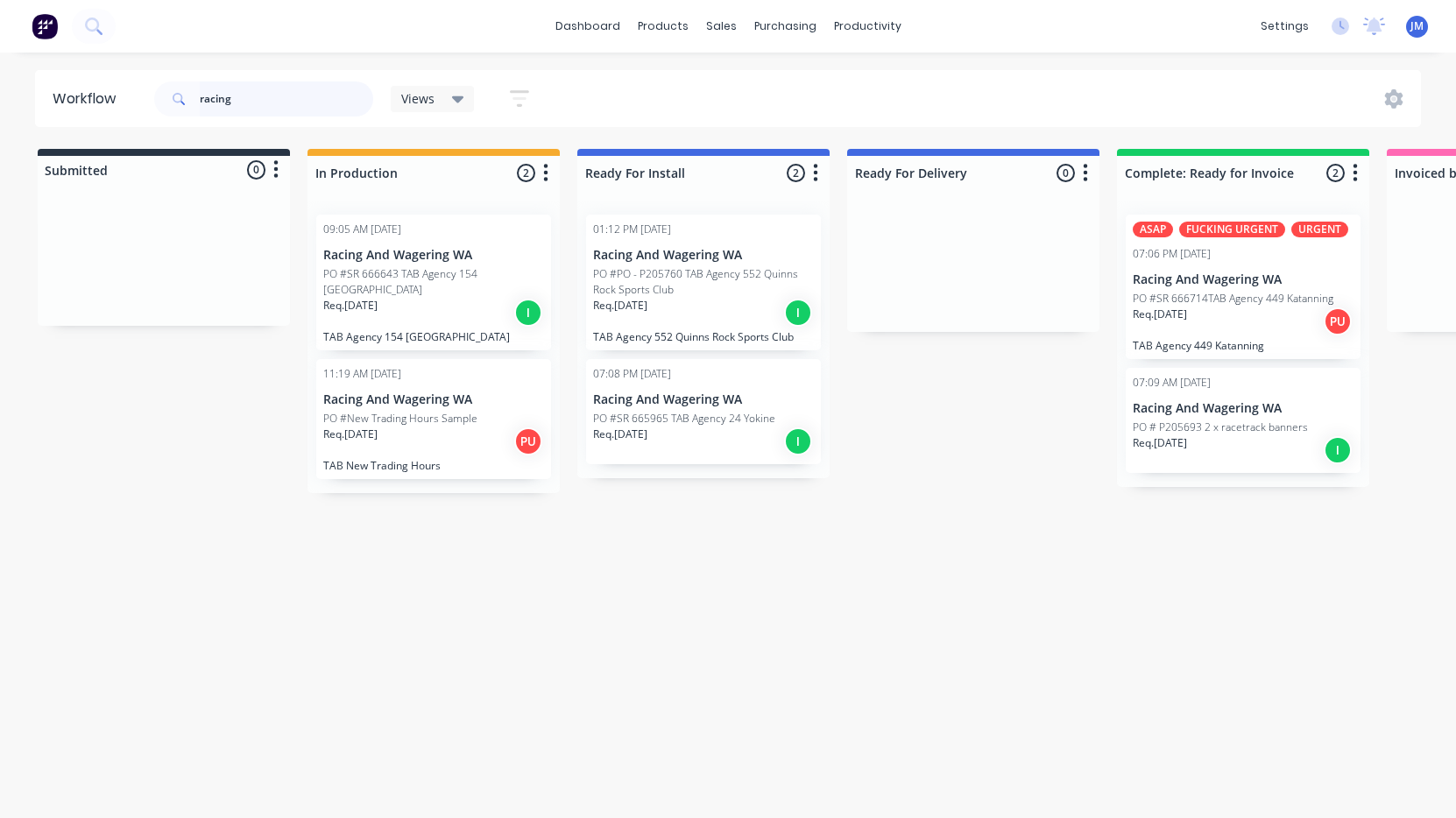
click at [286, 105] on input "racing" at bounding box center [286, 99] width 174 height 35
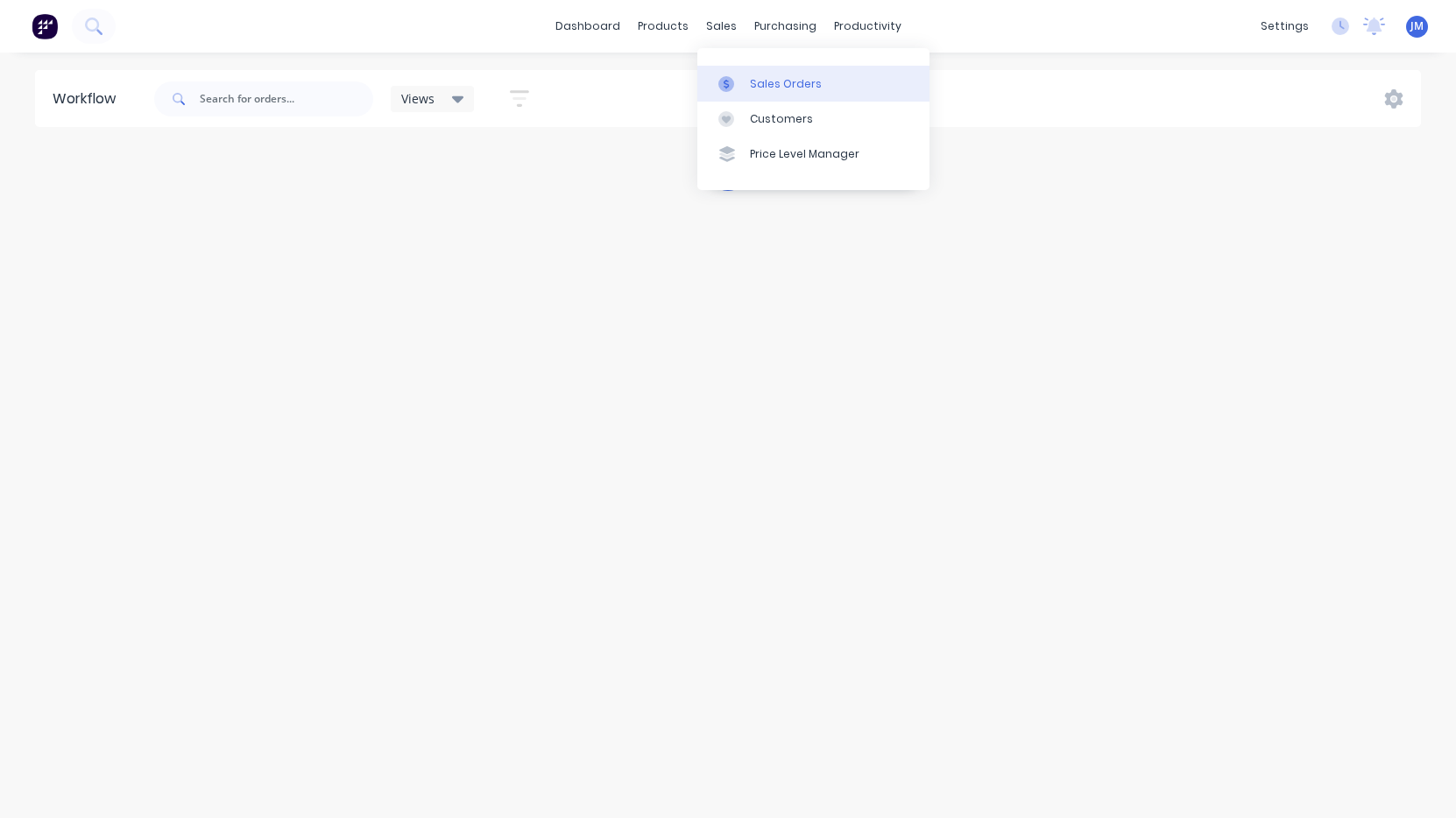
click at [758, 82] on div "Sales Orders" at bounding box center [785, 84] width 72 height 16
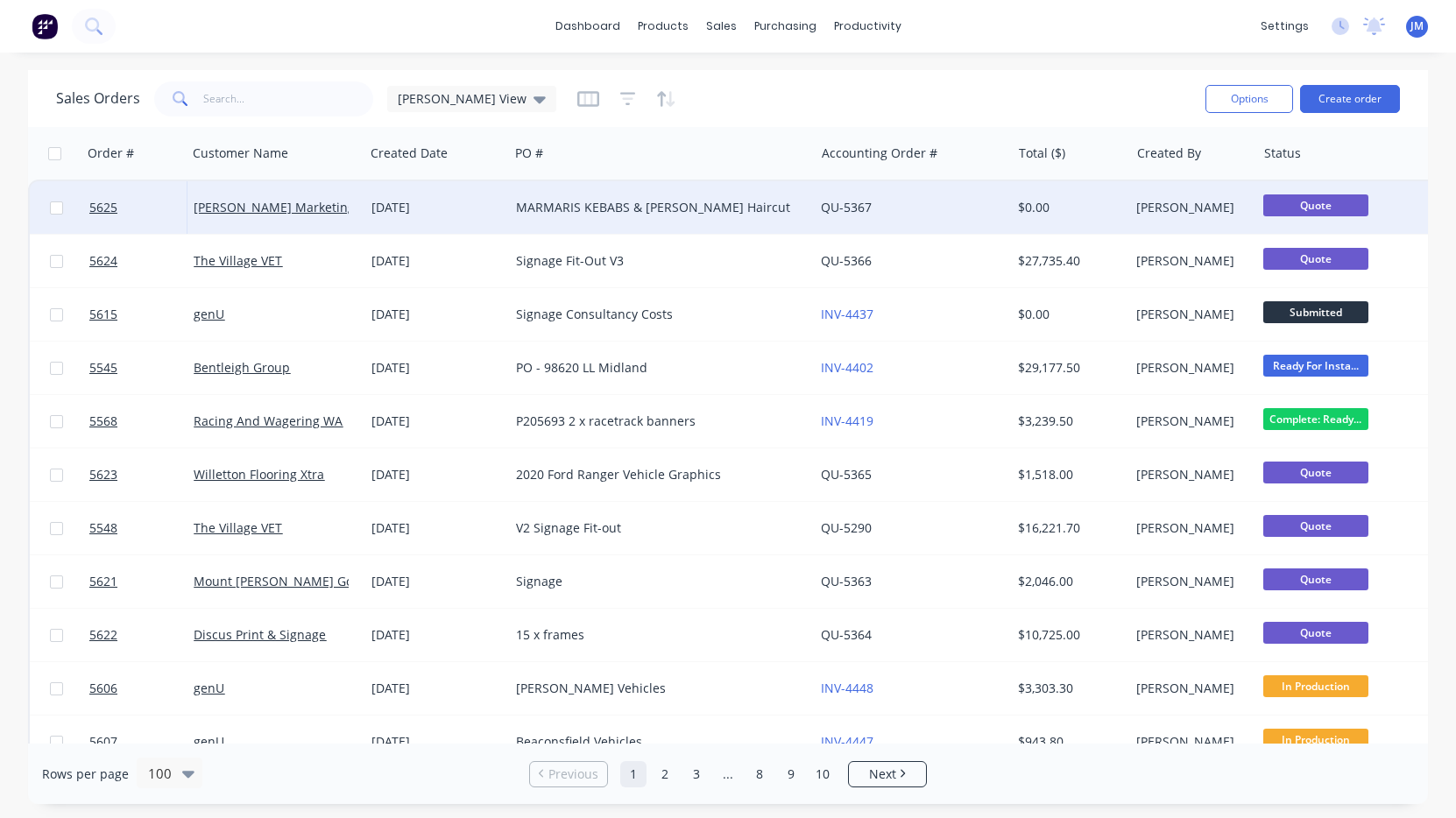
click at [418, 215] on div "[DATE]" at bounding box center [436, 207] width 131 height 18
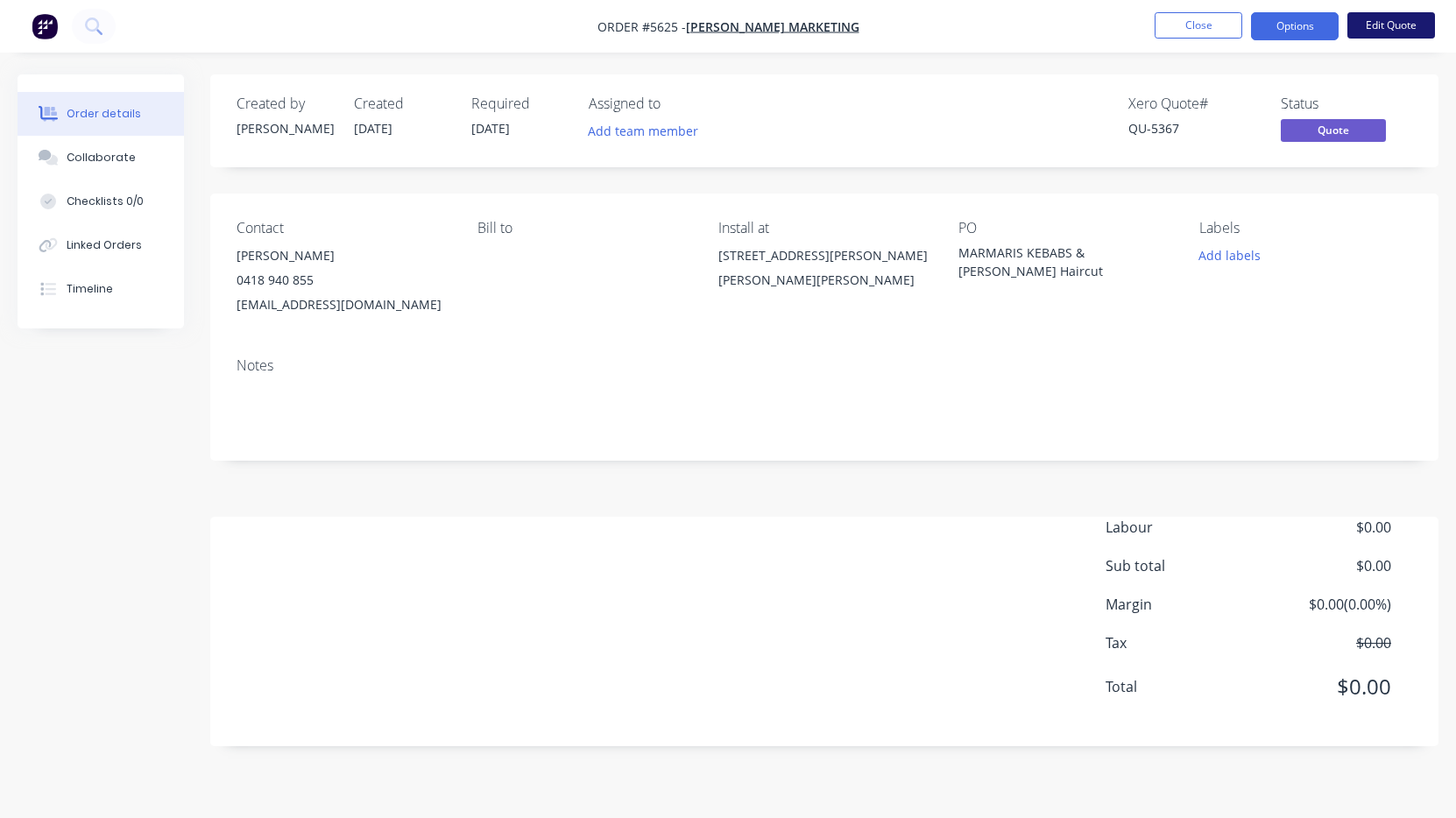
click at [1400, 26] on button "Edit Quote" at bounding box center [1391, 25] width 87 height 26
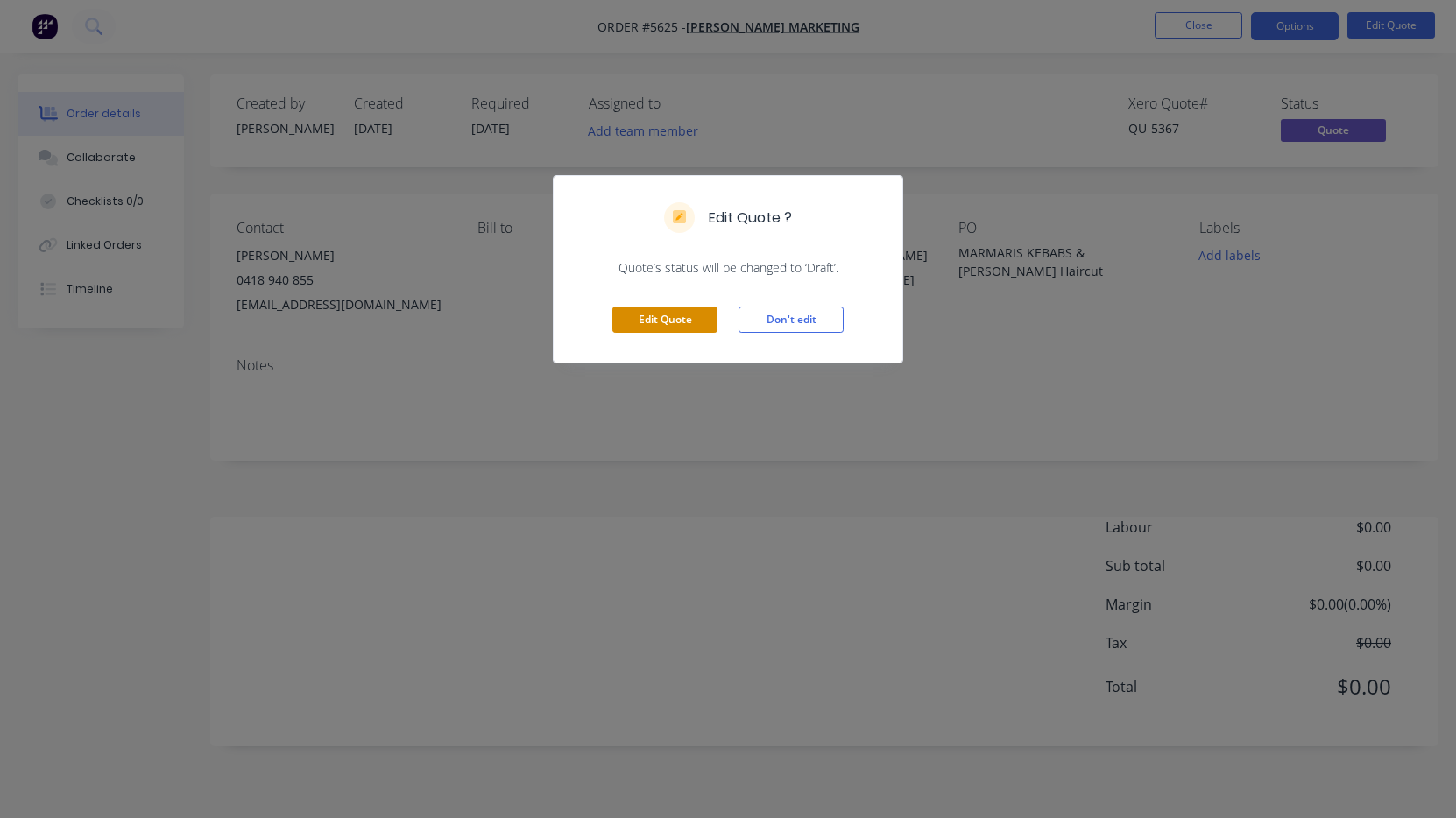
click at [688, 314] on button "Edit Quote" at bounding box center [664, 319] width 105 height 26
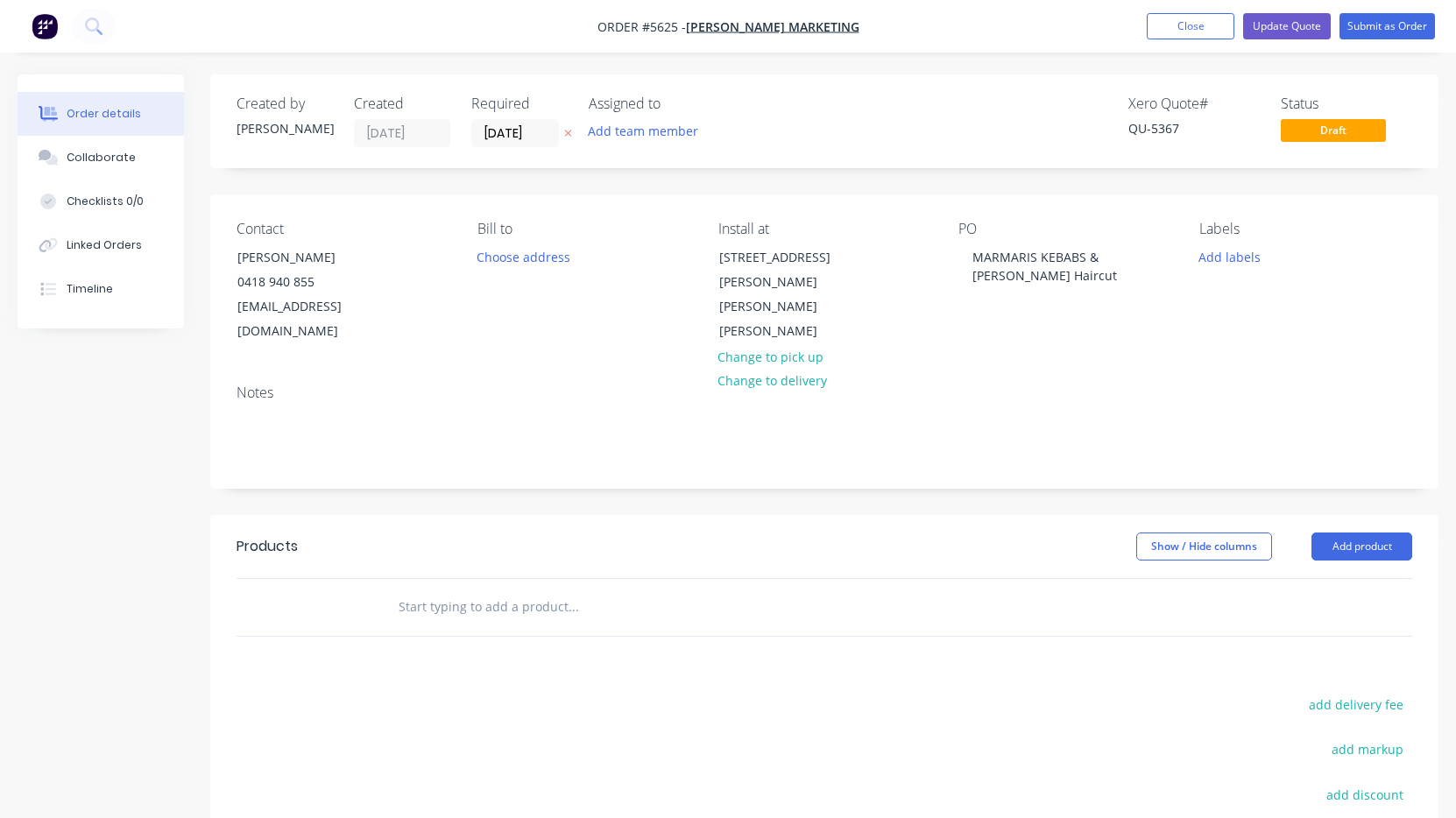
click at [515, 592] on input "text" at bounding box center [572, 607] width 350 height 35
drag, startPoint x: 1083, startPoint y: 257, endPoint x: 960, endPoint y: 261, distance: 123.1
click at [960, 261] on div "MARMARIS KEBABS & [PERSON_NAME] Haircut" at bounding box center [1064, 266] width 213 height 44
copy div "MARMARIS KEBABS"
click at [459, 590] on input "text" at bounding box center [572, 607] width 350 height 35
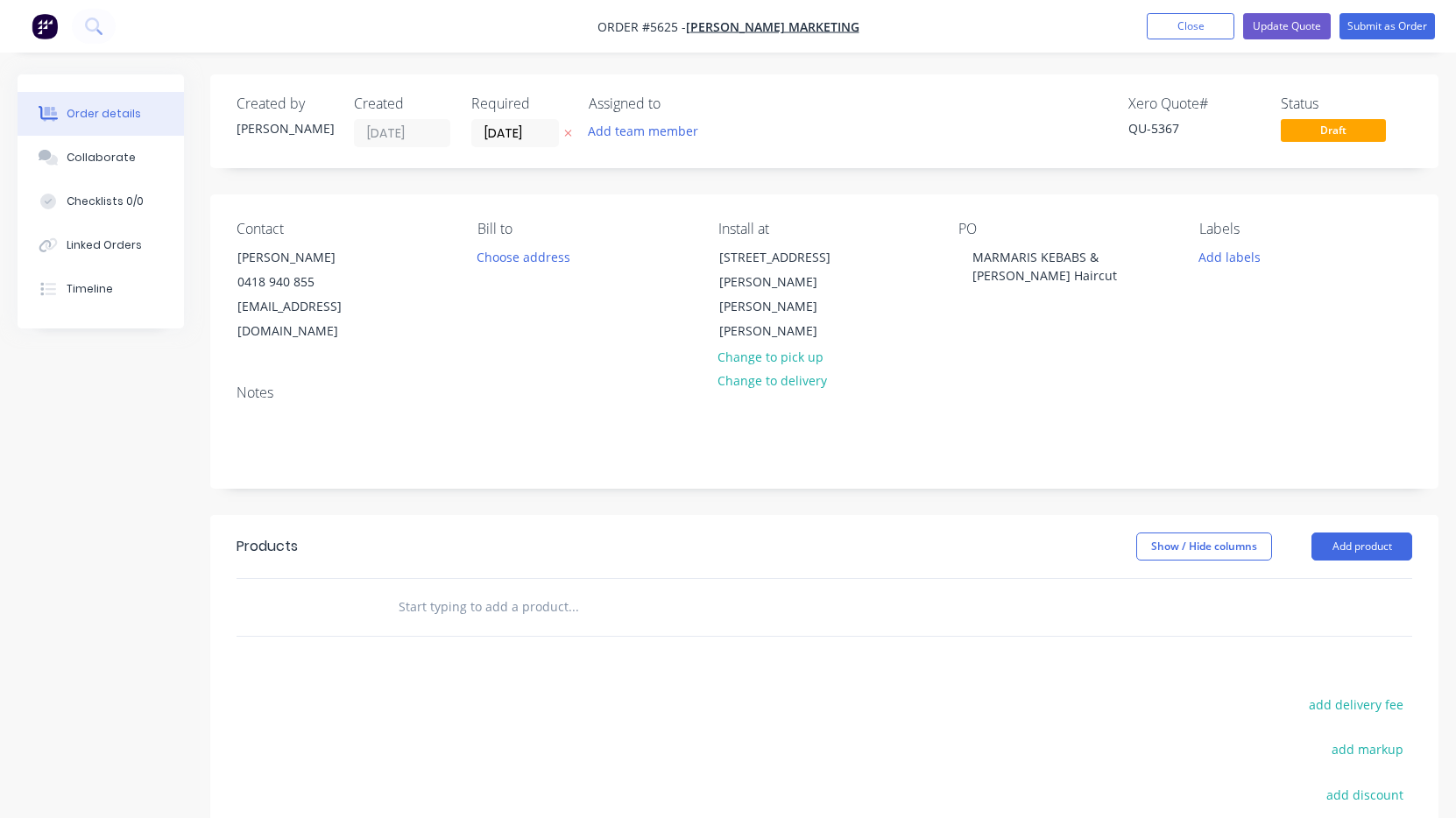
paste input "MARMARIS KEBABS"
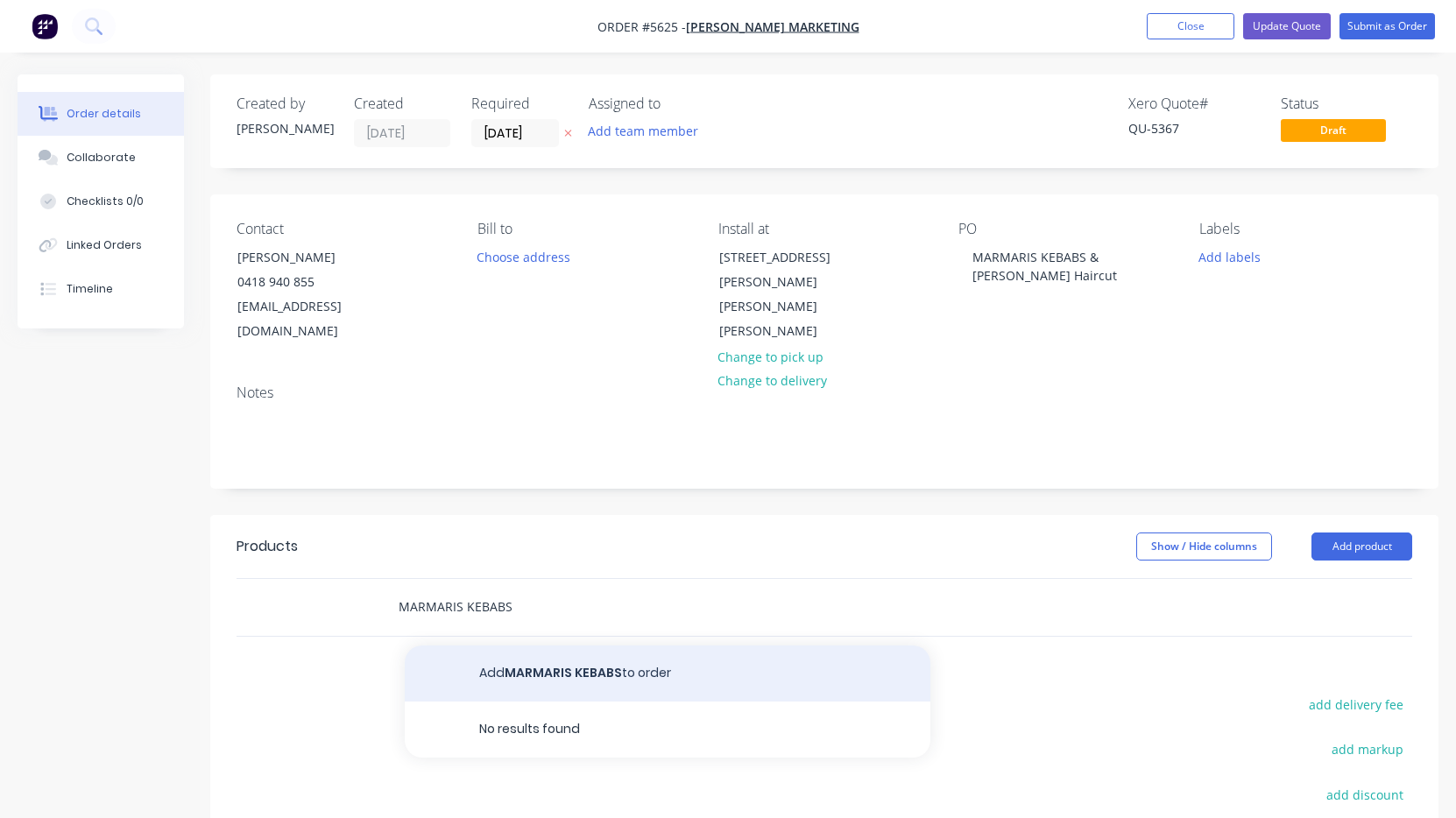
type input "MARMARIS KEBABS"
click at [534, 645] on button "Add MARMARIS KEBABS to order" at bounding box center [668, 673] width 526 height 56
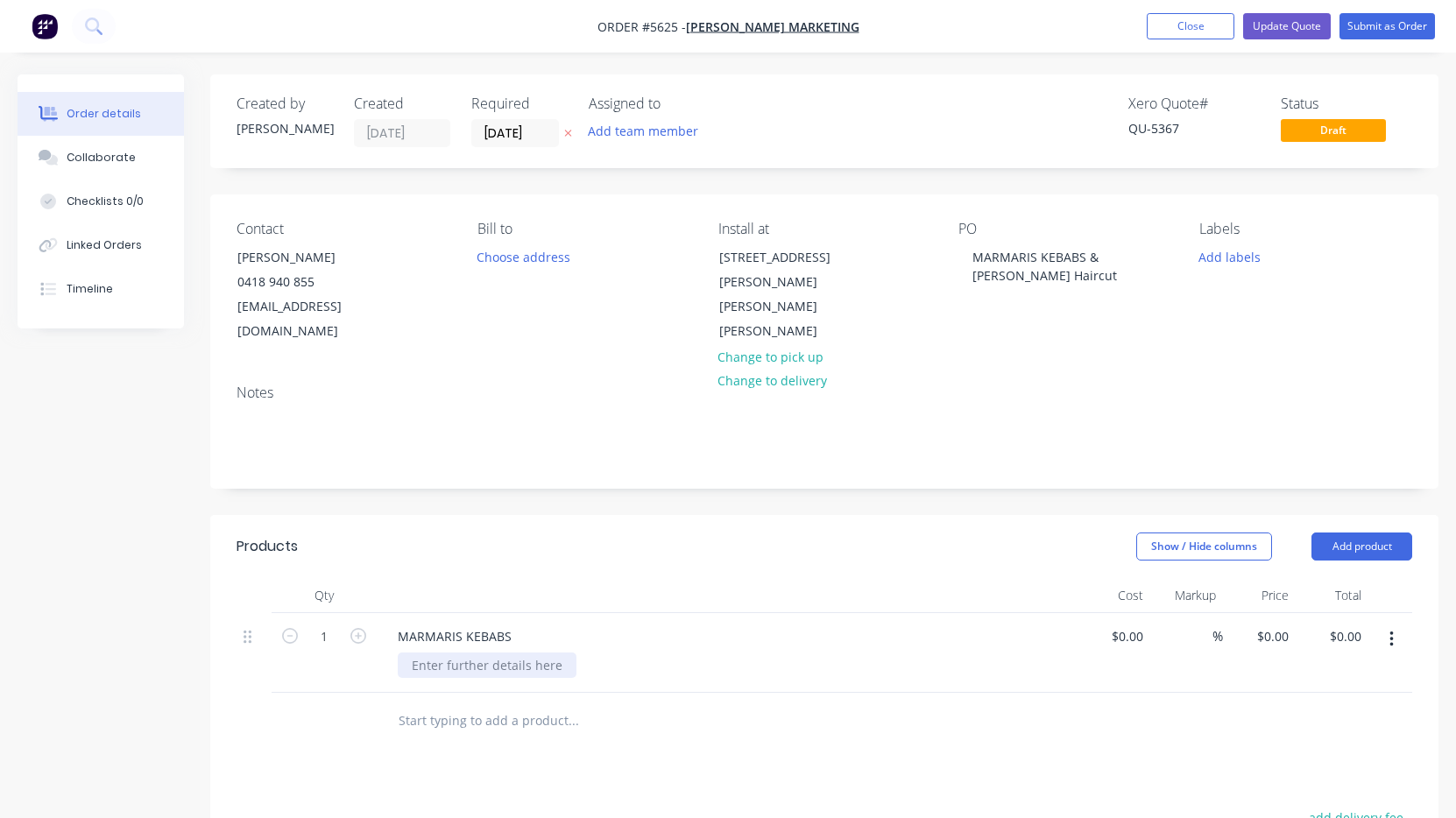
click at [534, 653] on div at bounding box center [487, 665] width 178 height 25
paste div
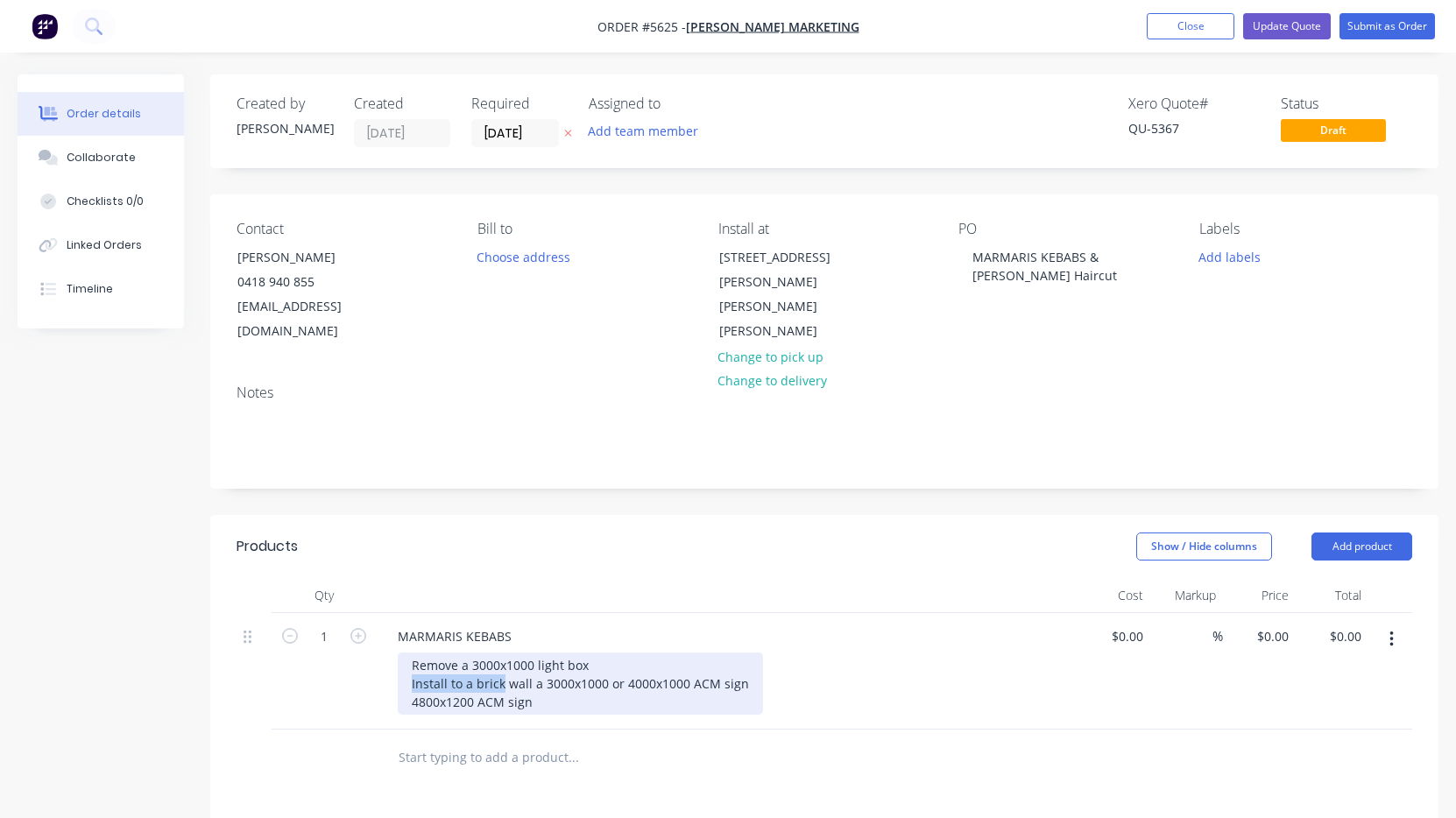
drag, startPoint x: 501, startPoint y: 655, endPoint x: 401, endPoint y: 655, distance: 100.0
click at [401, 655] on div "Remove a 3000x1000 light box Install to a brick wall a 3000x1000 or 4000x1000 A…" at bounding box center [579, 683] width 365 height 62
copy div "Install to a brick"
click at [412, 683] on div "Remove a 3000x1000 light box Install to a brick wall a 3000x1000 or 4000x1000 A…" at bounding box center [579, 683] width 365 height 62
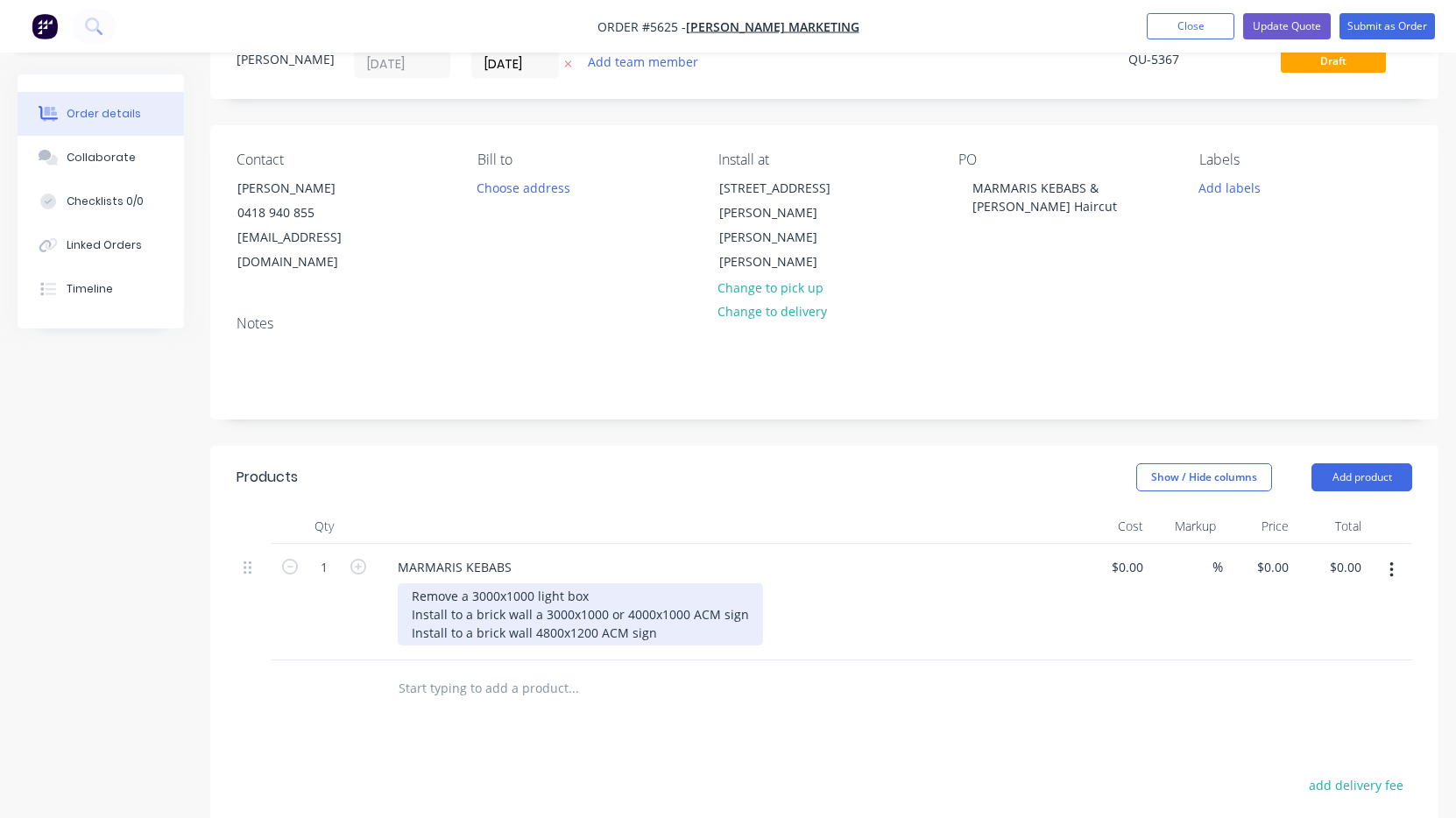
scroll to position [78, 0]
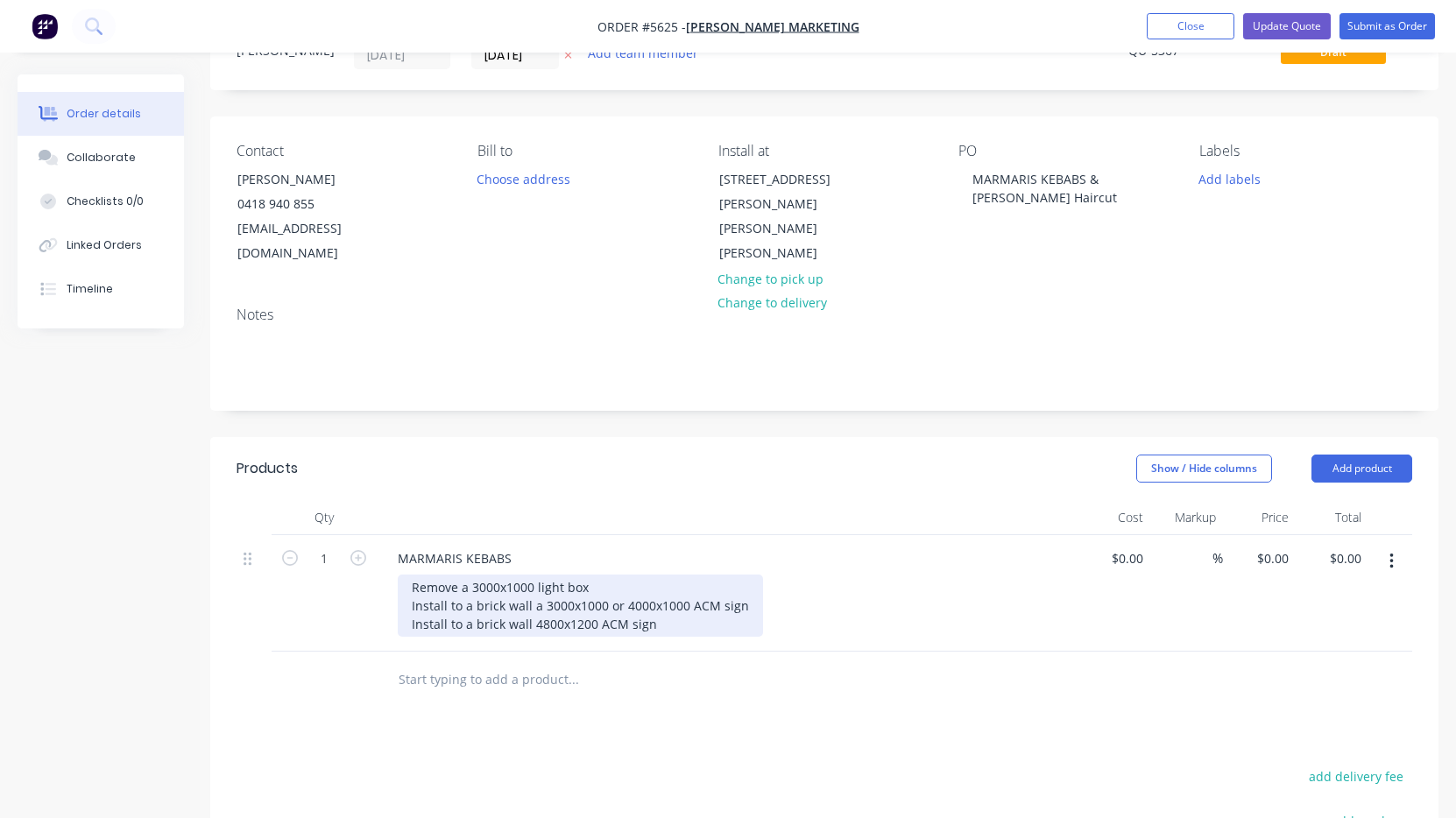
click at [667, 604] on div "Remove a 3000x1000 light box Install to a brick wall a 3000x1000 or 4000x1000 A…" at bounding box center [579, 605] width 365 height 62
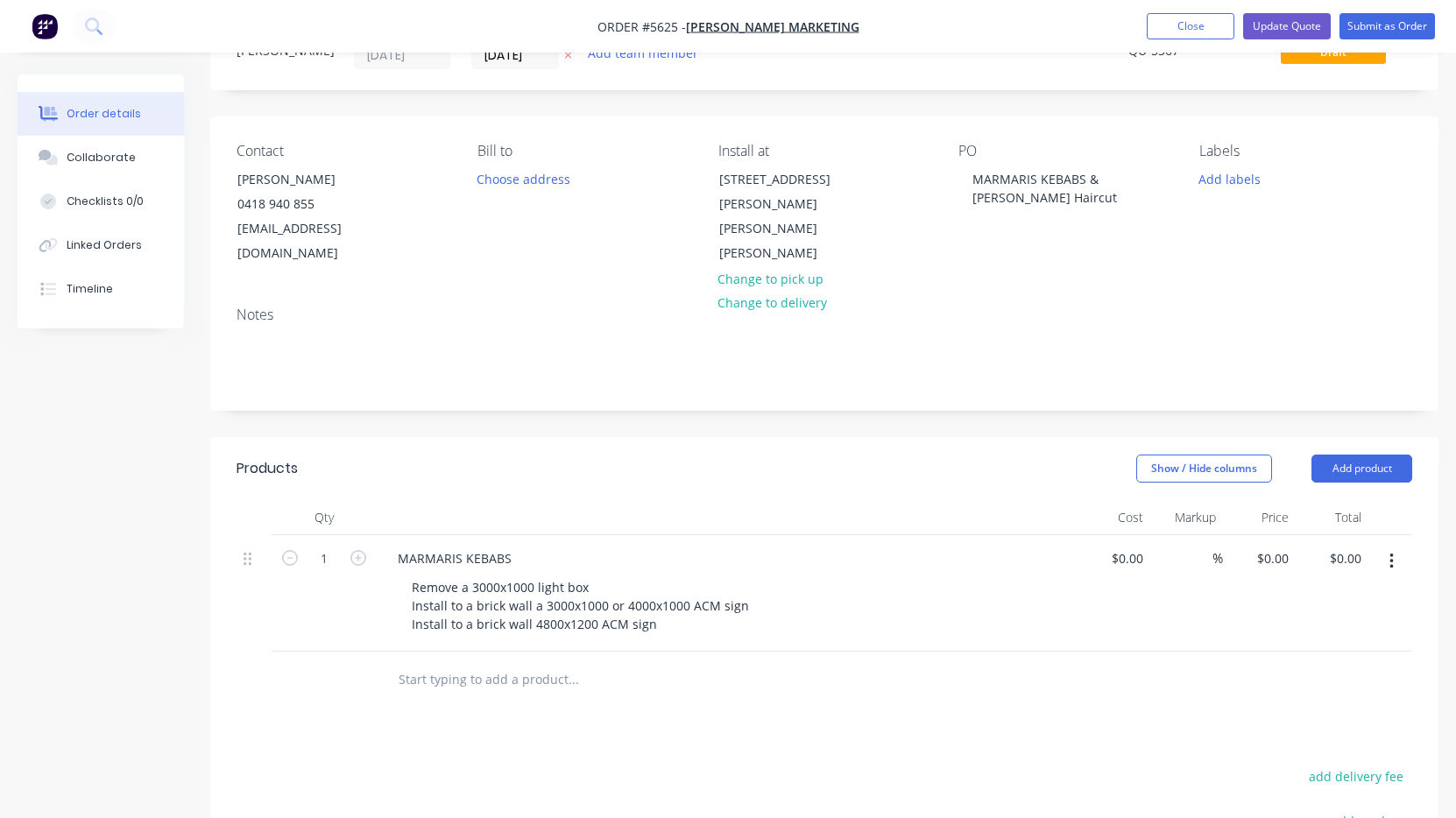
click at [477, 666] on input "text" at bounding box center [572, 680] width 350 height 35
paste input "[PERSON_NAME] Haircut"
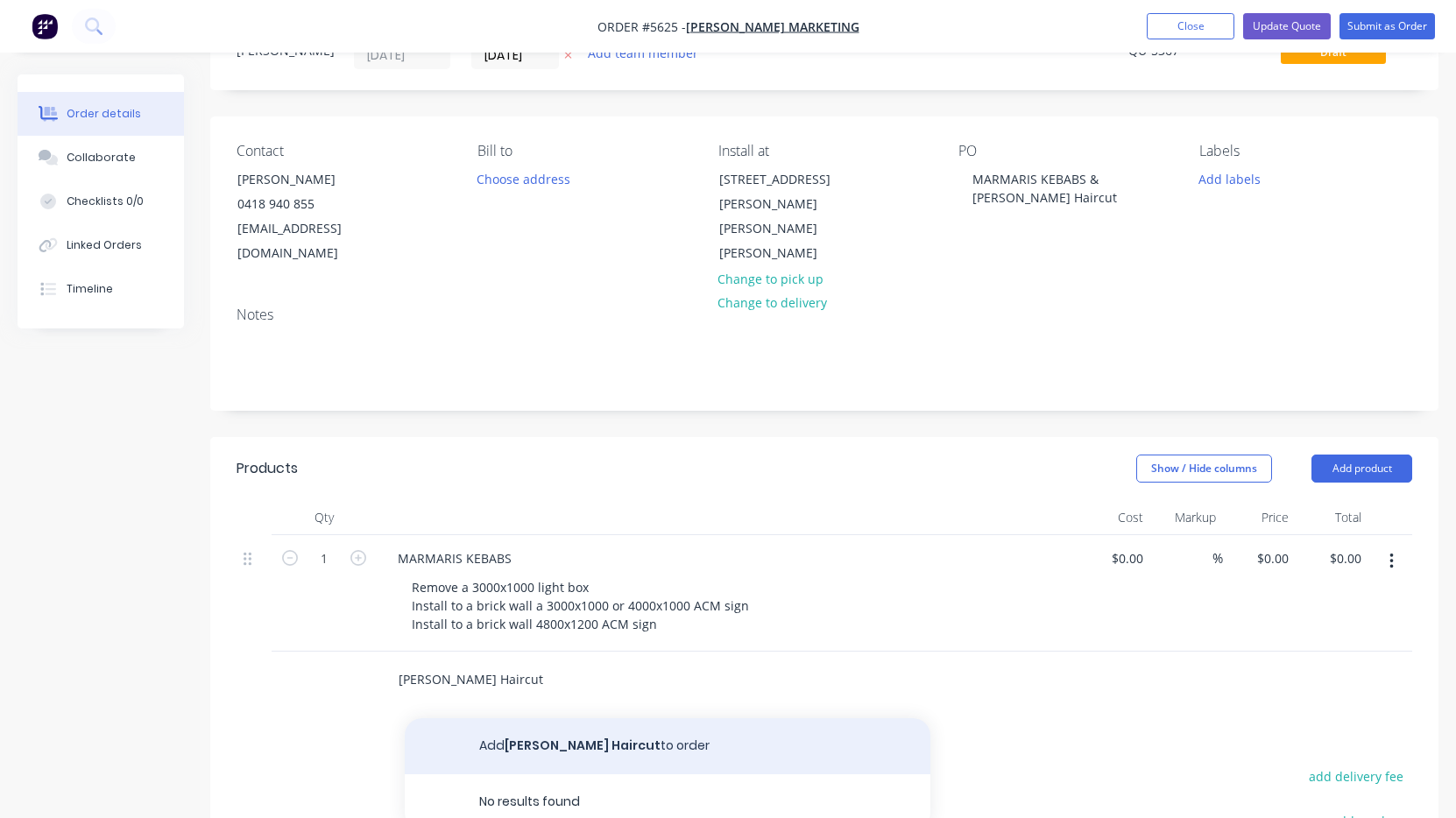
type input "[PERSON_NAME] Haircut"
click at [539, 719] on button "Add [PERSON_NAME] Haircut to order" at bounding box center [668, 747] width 526 height 56
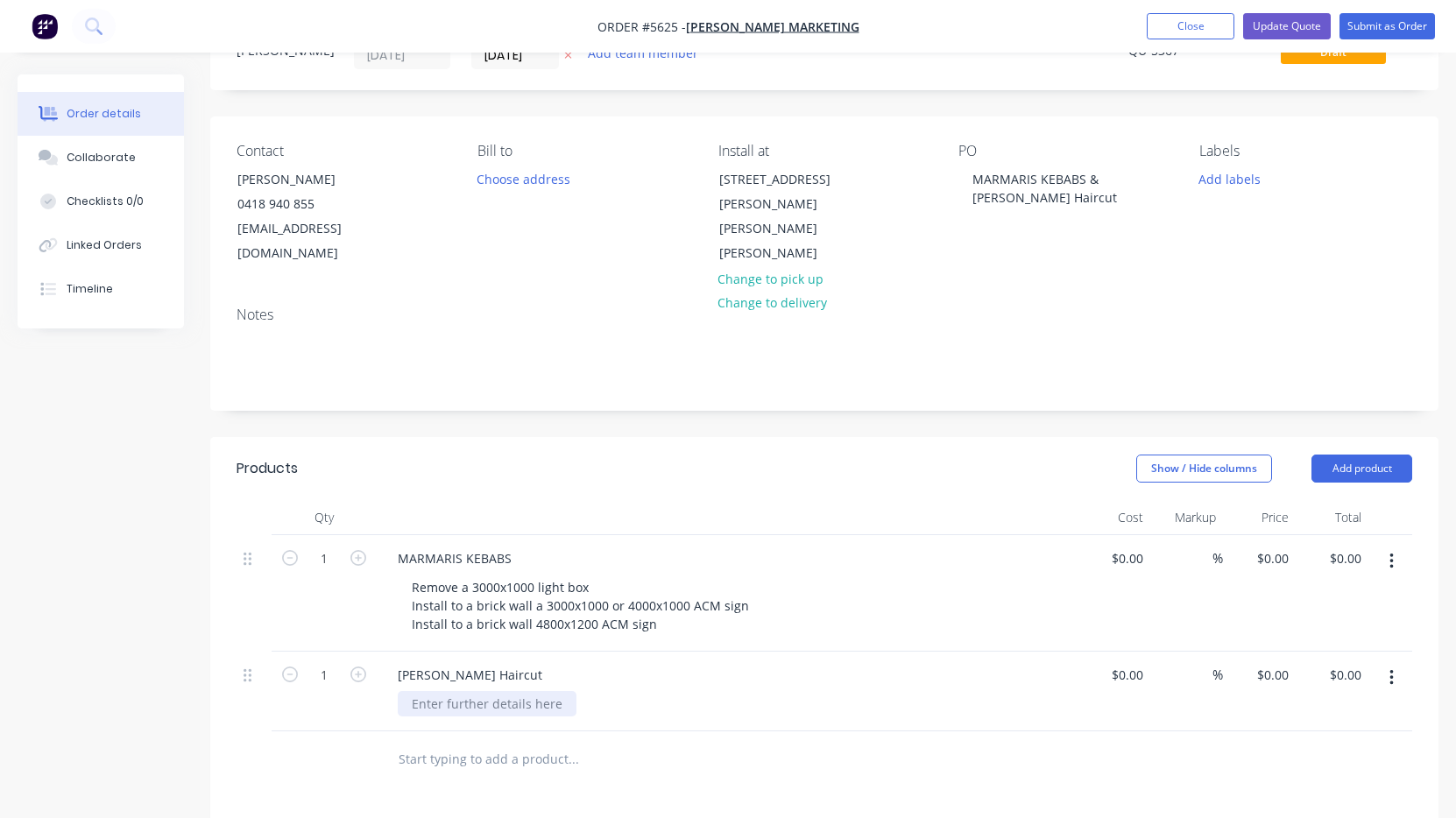
click at [462, 691] on div at bounding box center [487, 703] width 178 height 25
paste div
click at [1352, 455] on button "Add product" at bounding box center [1361, 469] width 100 height 28
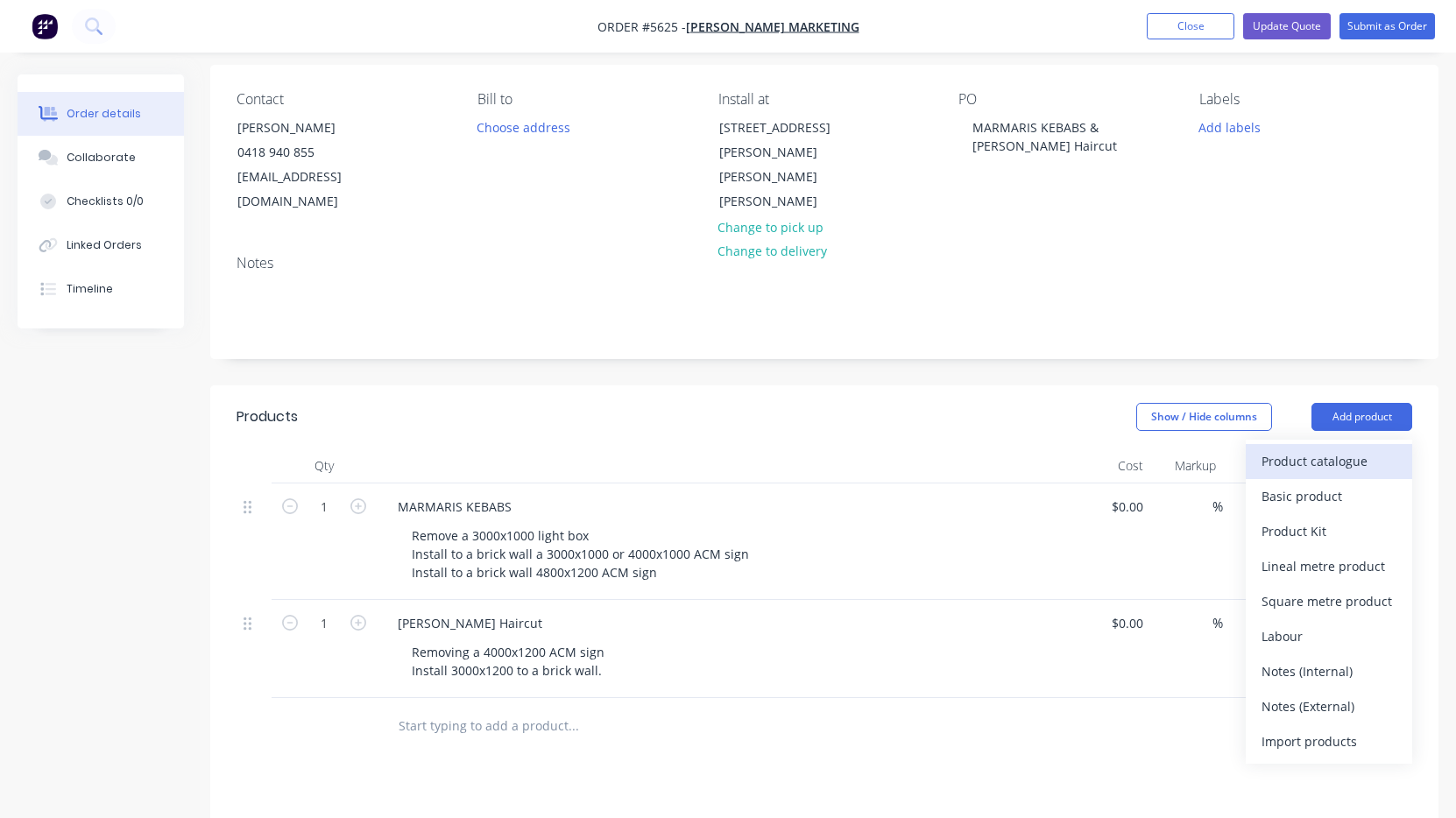
scroll to position [162, 0]
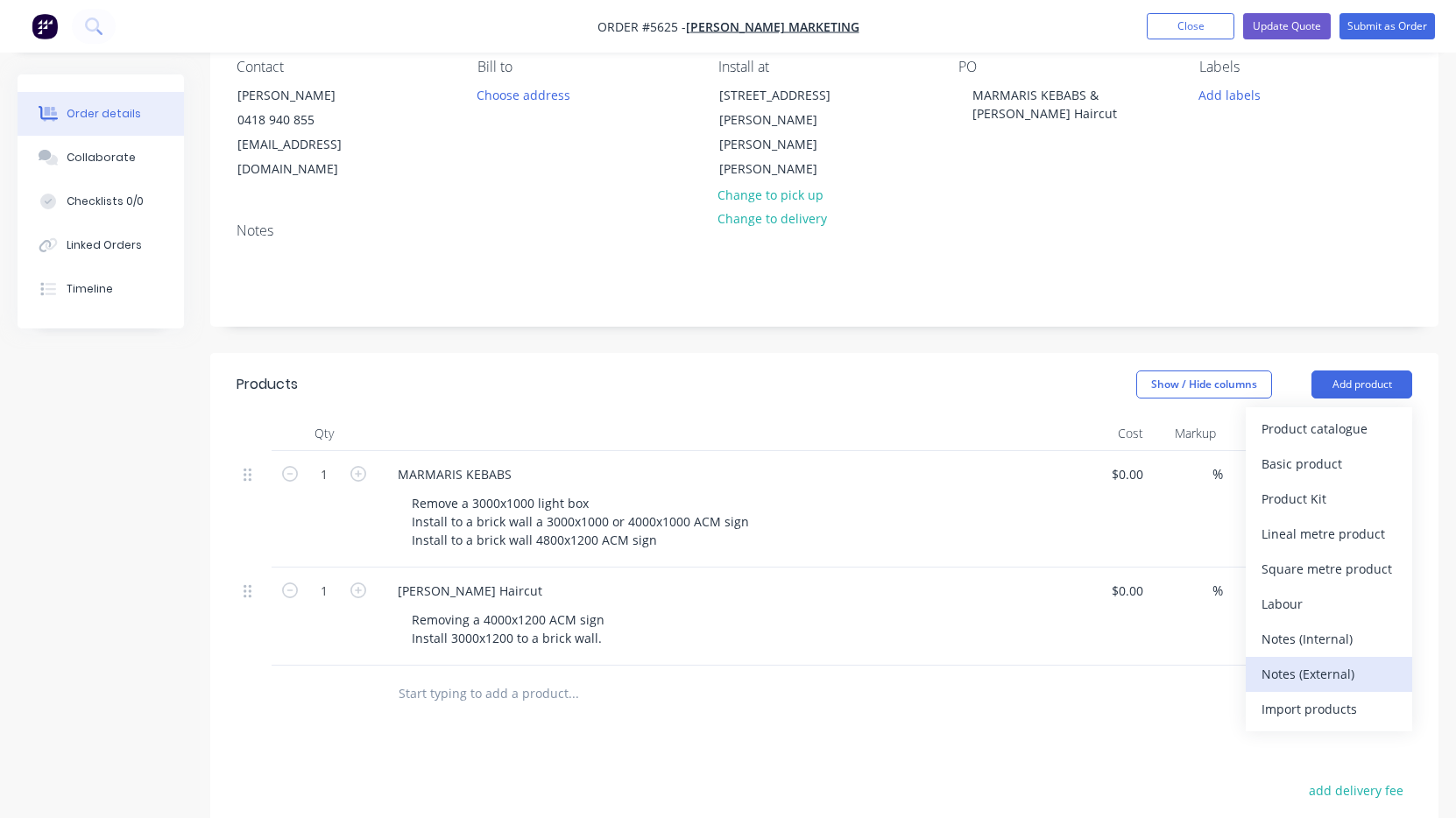
click at [1325, 661] on div "Notes (External)" at bounding box center [1328, 673] width 135 height 25
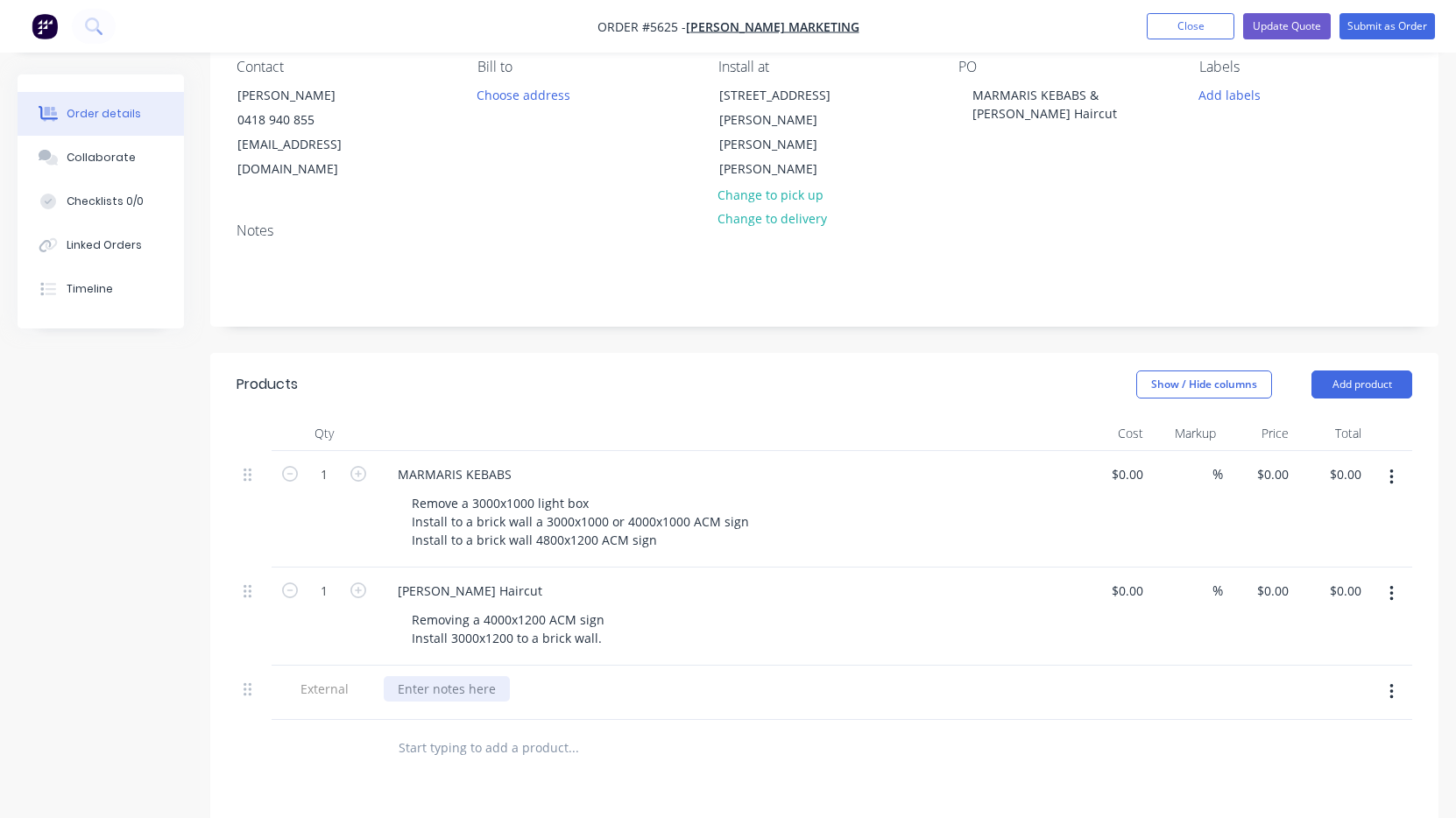
click at [452, 676] on div at bounding box center [447, 688] width 126 height 25
click at [725, 749] on div at bounding box center [692, 747] width 630 height 57
click at [1384, 578] on button "button" at bounding box center [1391, 594] width 41 height 32
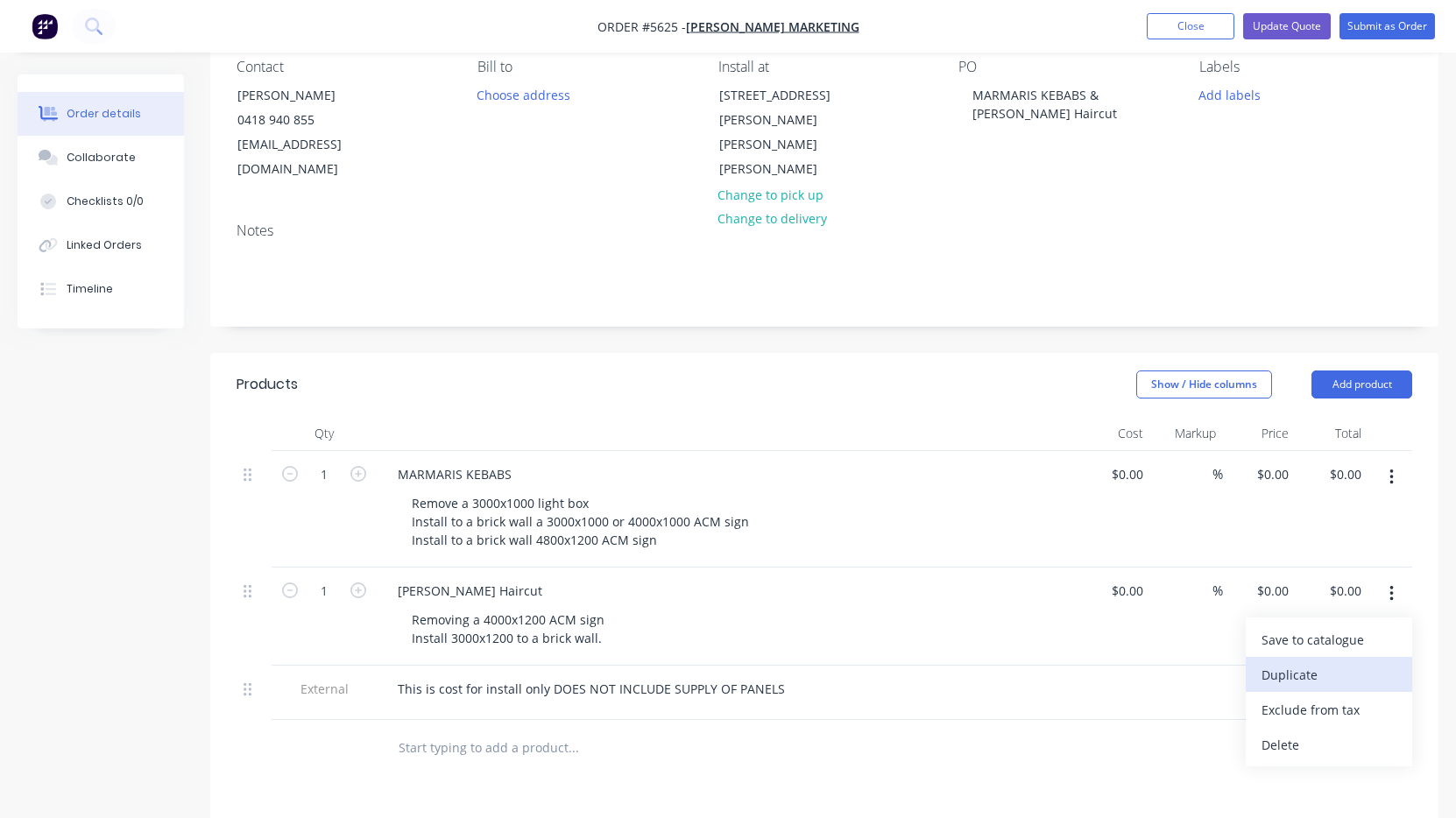
click at [1320, 662] on div "Duplicate" at bounding box center [1328, 674] width 135 height 25
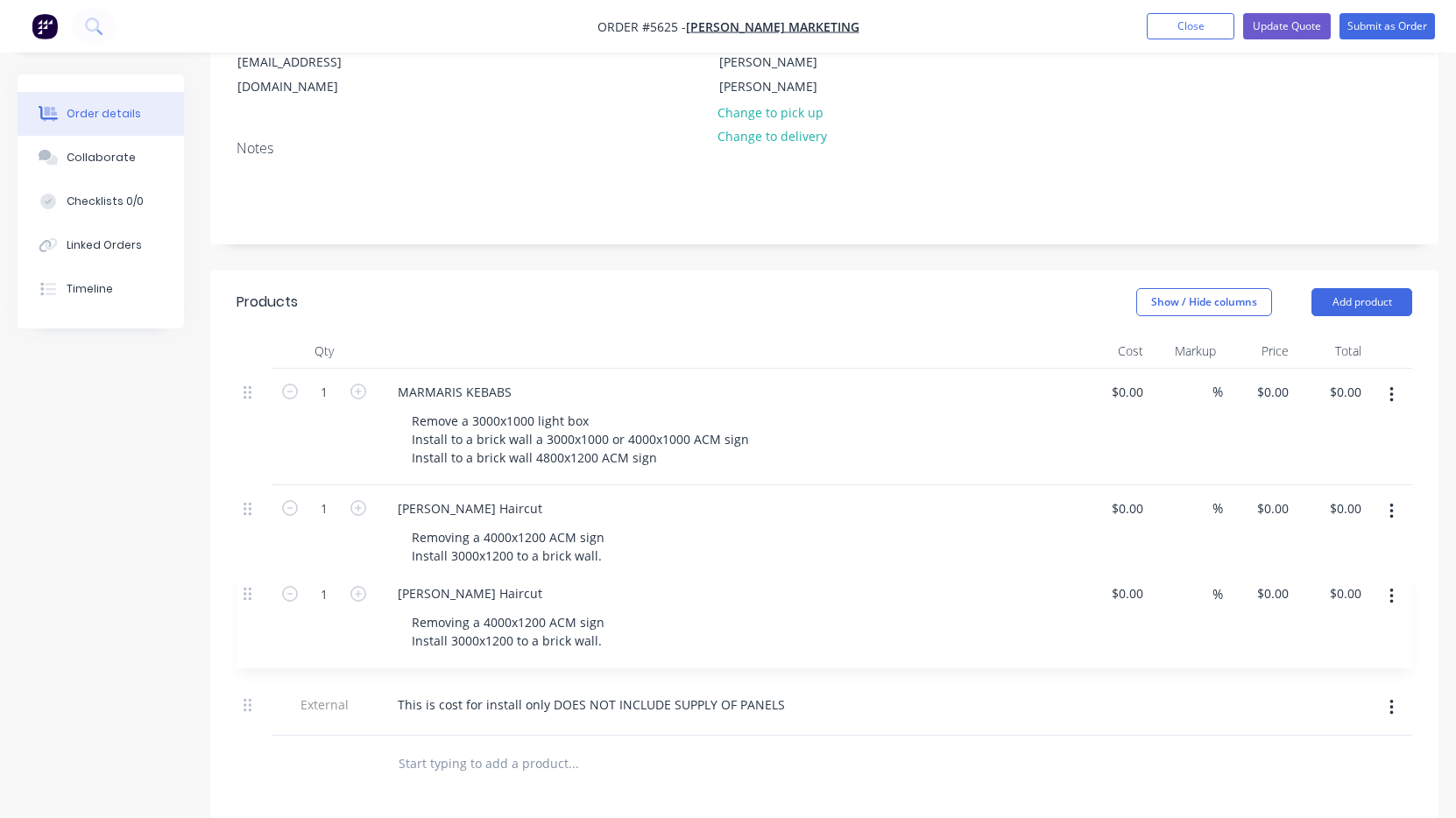
scroll to position [251, 0]
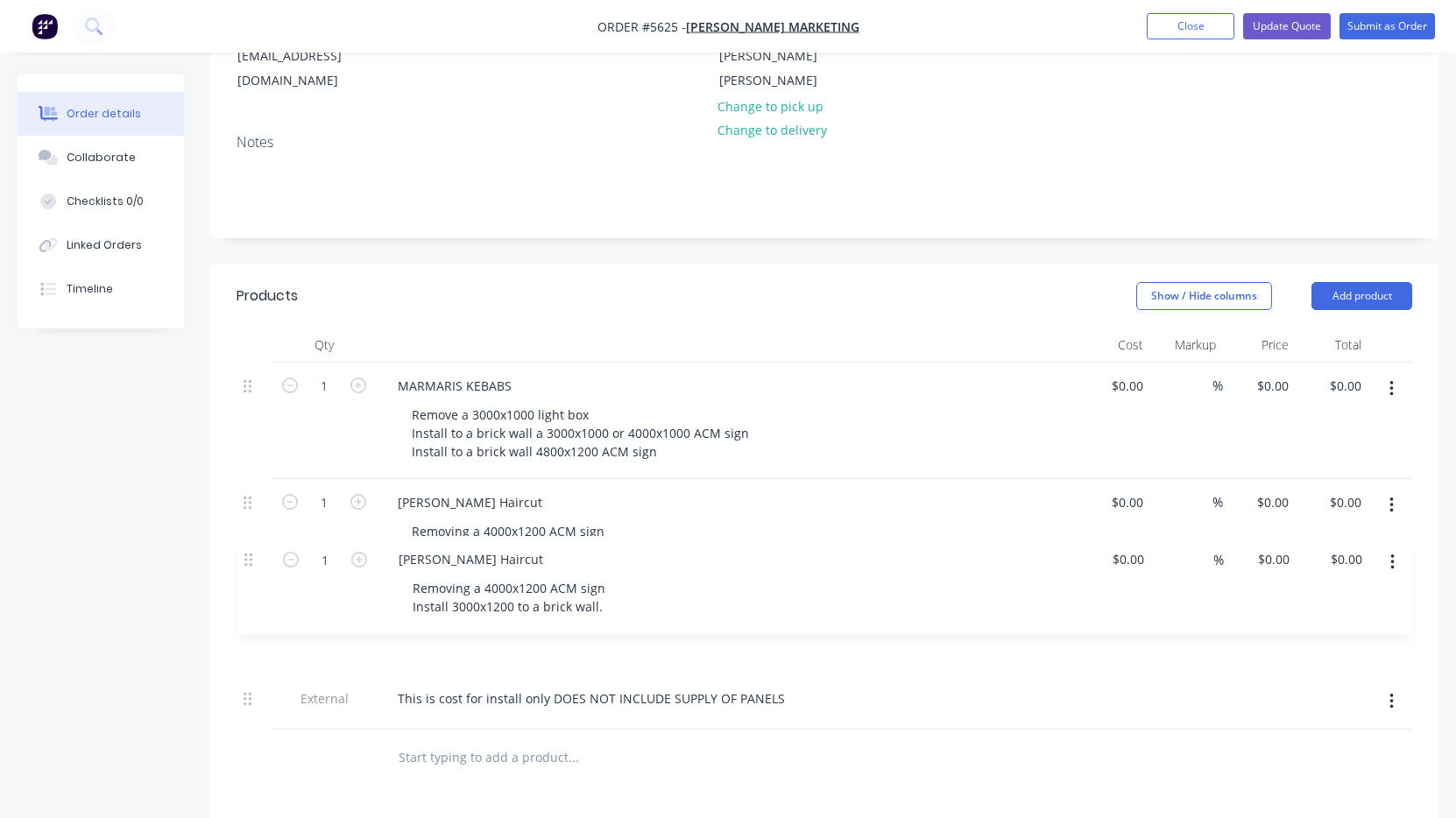
drag, startPoint x: 246, startPoint y: 654, endPoint x: 247, endPoint y: 538, distance: 116.0
click at [247, 538] on div "1 MARMARIS KEBABS Remove a 3000x1000 light box Install to a brick wall a 3000x1…" at bounding box center [825, 546] width 1176 height 367
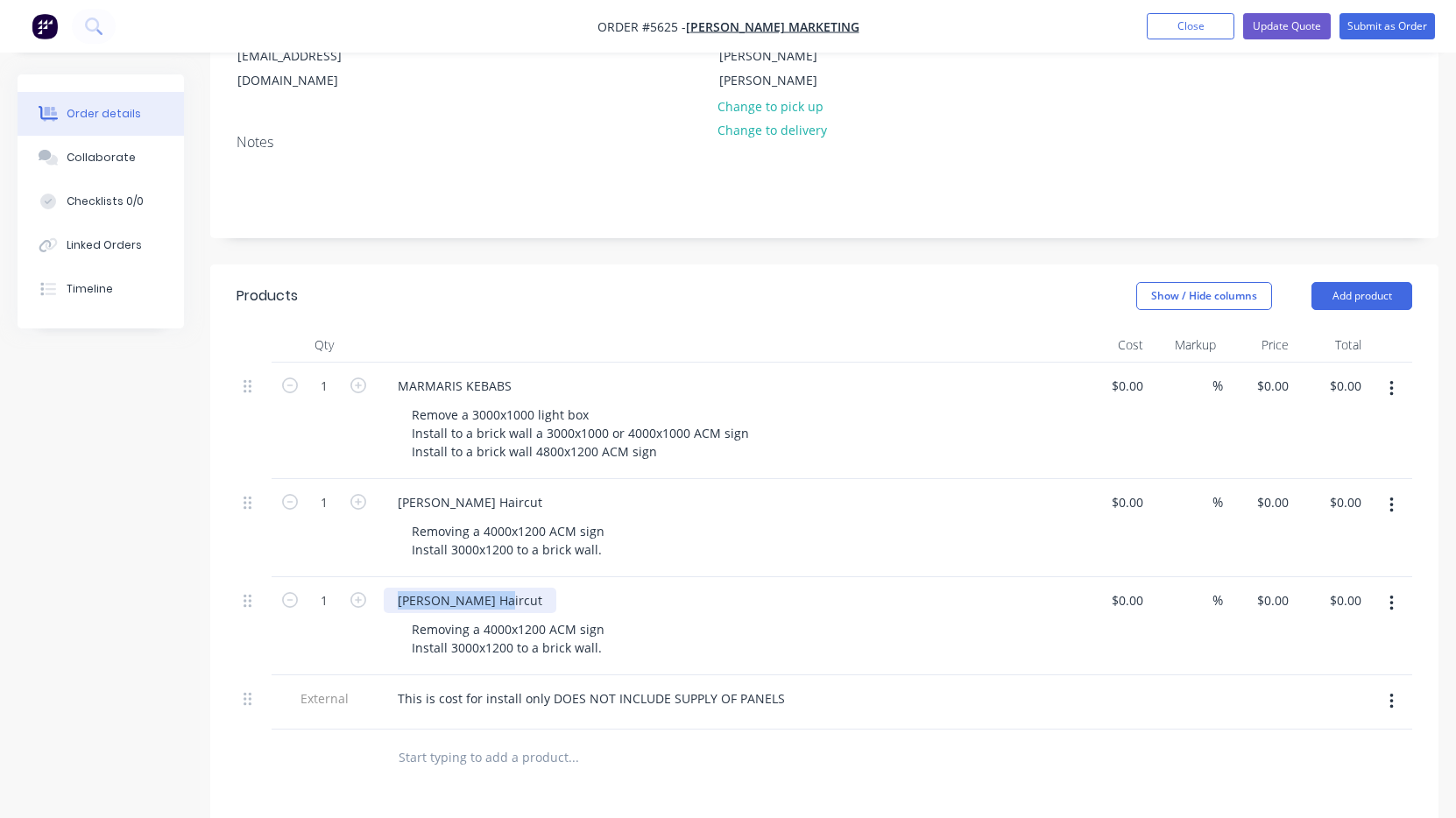
drag, startPoint x: 468, startPoint y: 573, endPoint x: 382, endPoint y: 573, distance: 86.0
click at [382, 578] on div "[PERSON_NAME] Haircut Removing a 4000x1200 ACM sign Install 3000x1200 to a bric…" at bounding box center [727, 627] width 701 height 98
click at [533, 617] on div "Removing a 4000x1200 ACM sign Install 3000x1200 to a brick wall." at bounding box center [508, 638] width 221 height 44
drag, startPoint x: 598, startPoint y: 622, endPoint x: 349, endPoint y: 585, distance: 251.7
click at [349, 585] on div "1 Electrical Removing a 4000x1200 ACM sign Install 3000x1200 to a brick wall. $…" at bounding box center [825, 627] width 1176 height 98
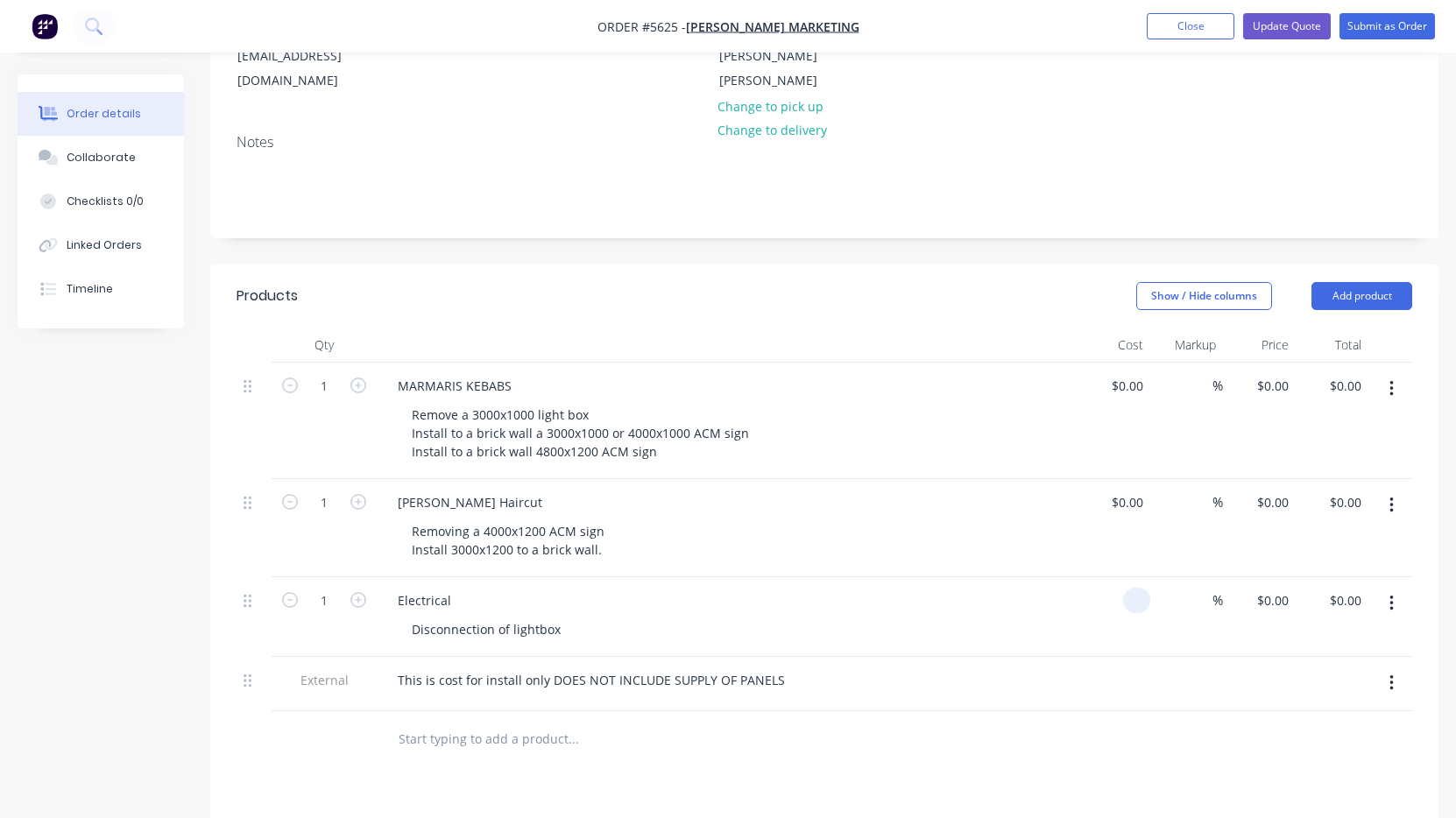
click at [1112, 578] on div at bounding box center [1113, 617] width 72 height 80
type input "$300.00"
click at [1065, 617] on div "Electrical Disconnection of lightbox" at bounding box center [727, 617] width 701 height 80
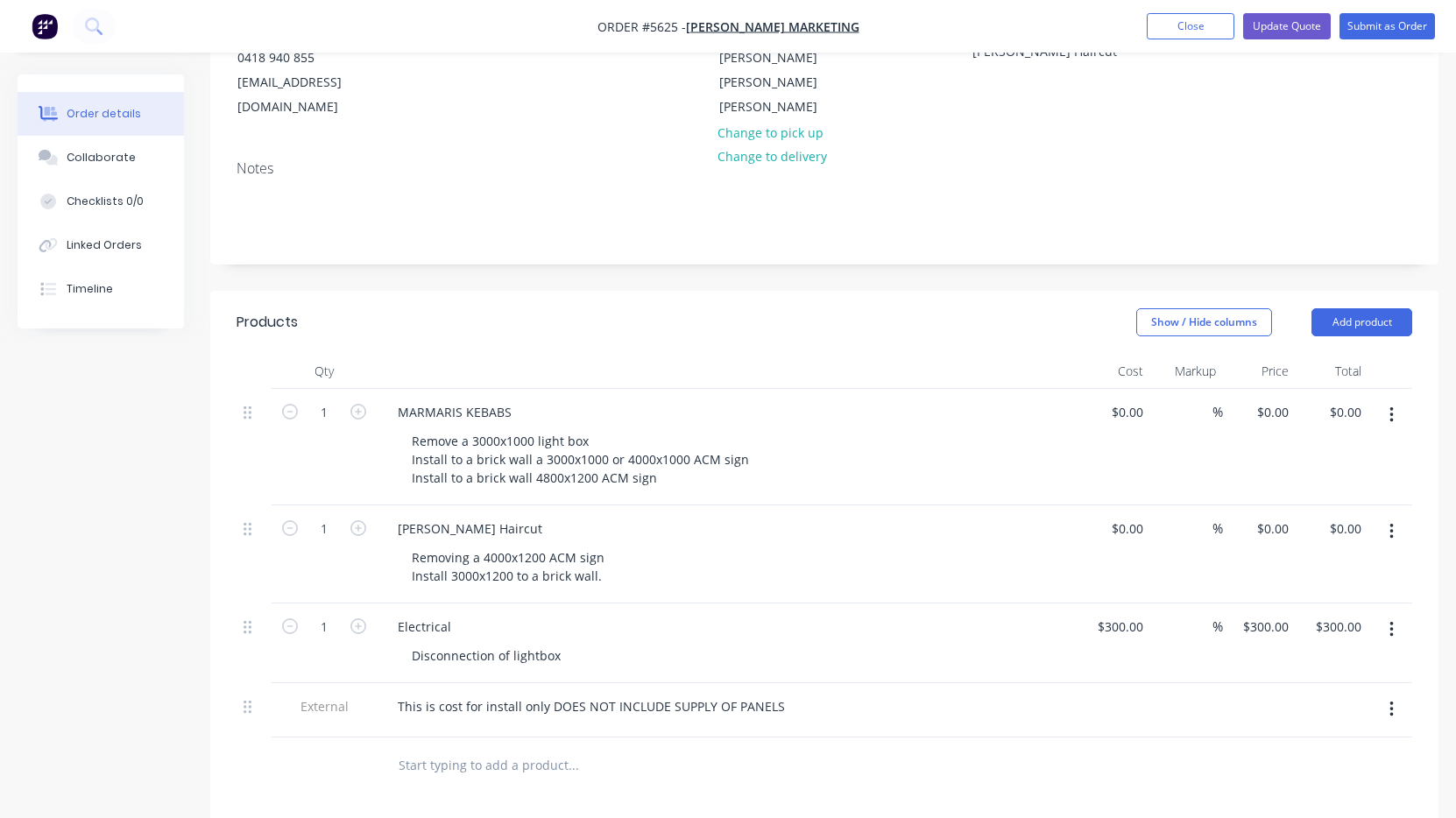
scroll to position [217, 0]
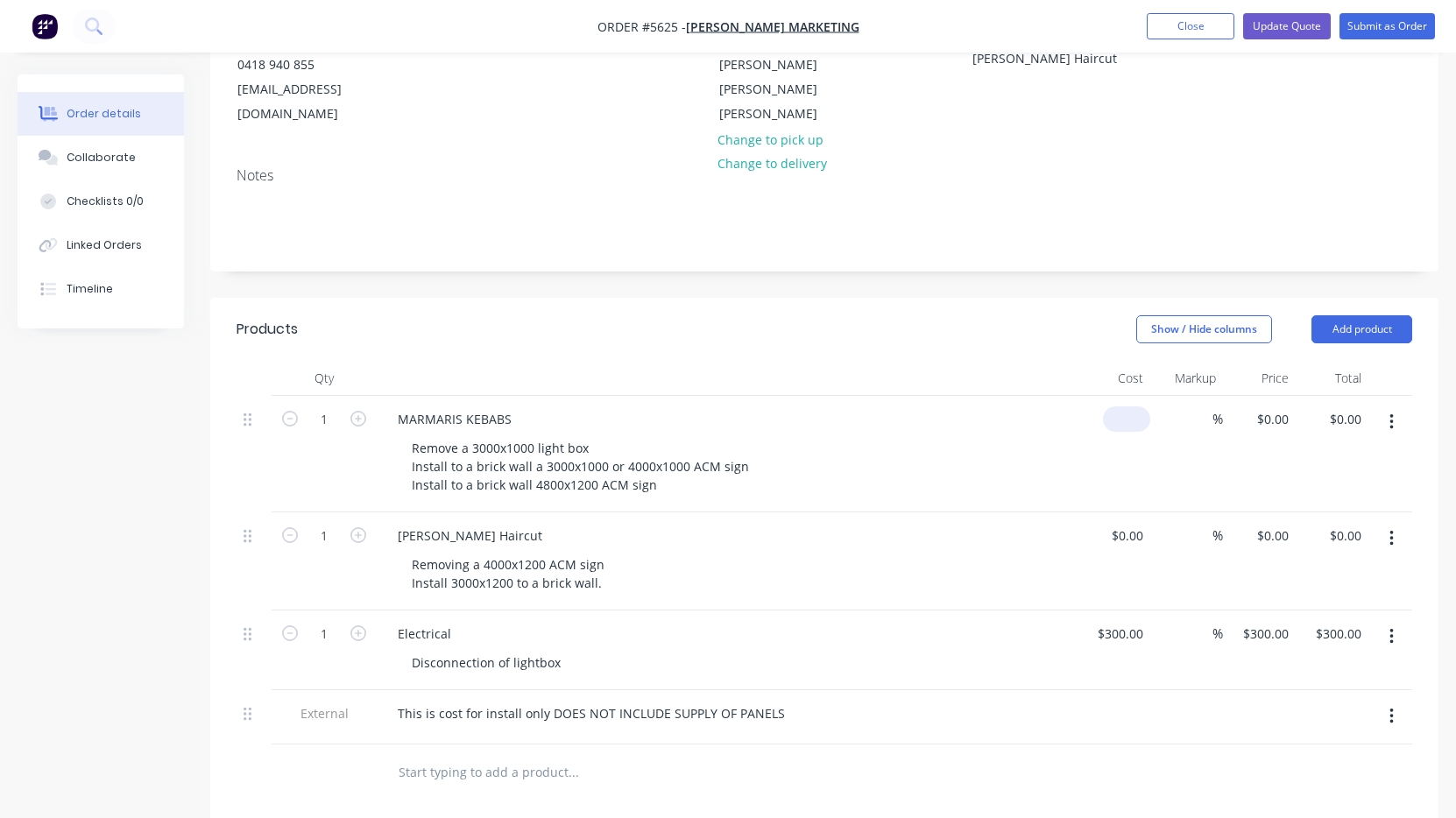
click at [1124, 407] on div "$0.00" at bounding box center [1126, 419] width 47 height 25
type input "$880.00"
click at [1123, 523] on div at bounding box center [1136, 535] width 27 height 25
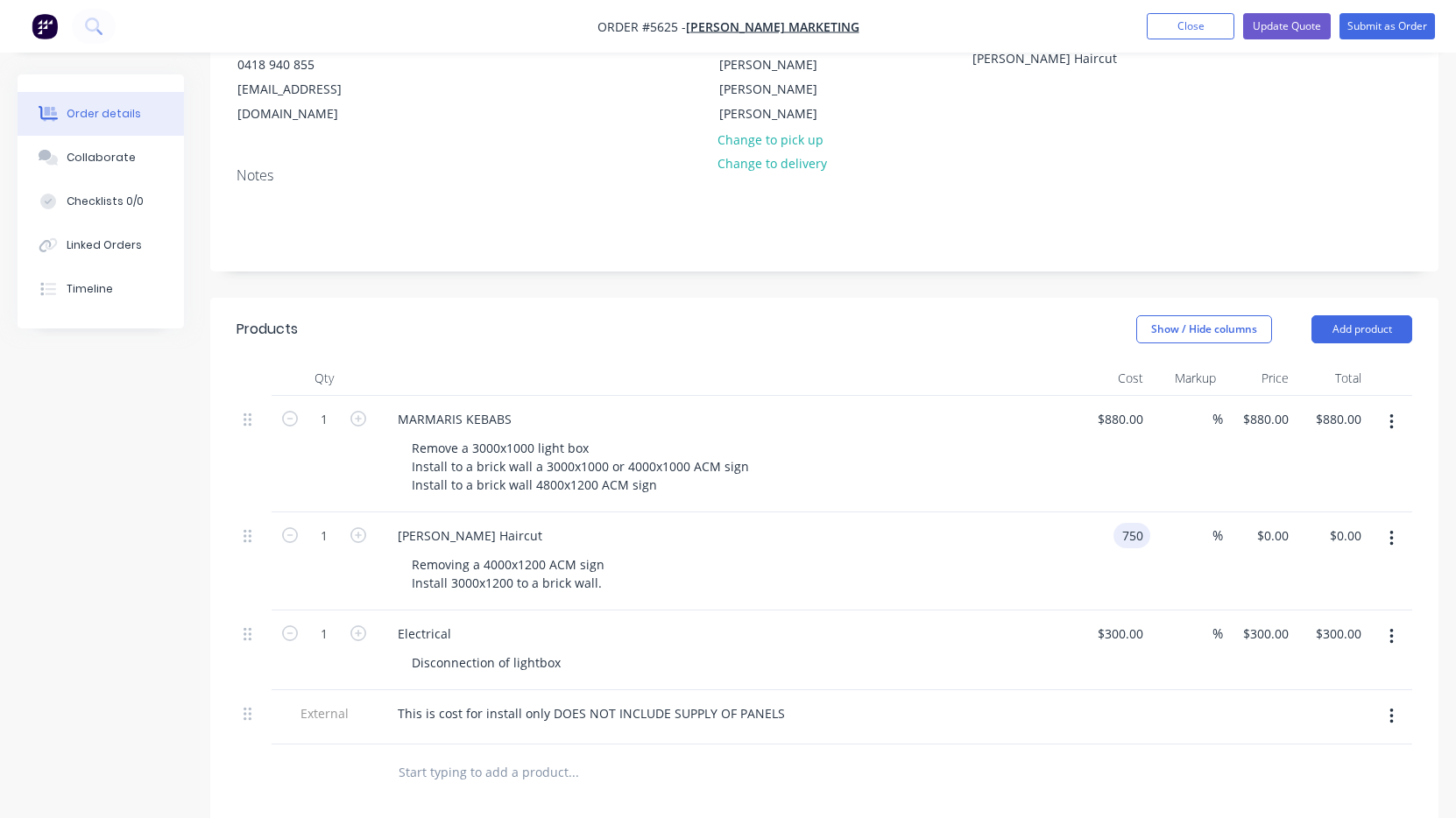
type input "$750.00"
click at [1052, 552] on div "Removing a 4000x1200 ACM sign Install 3000x1200 to a brick wall." at bounding box center [734, 573] width 672 height 44
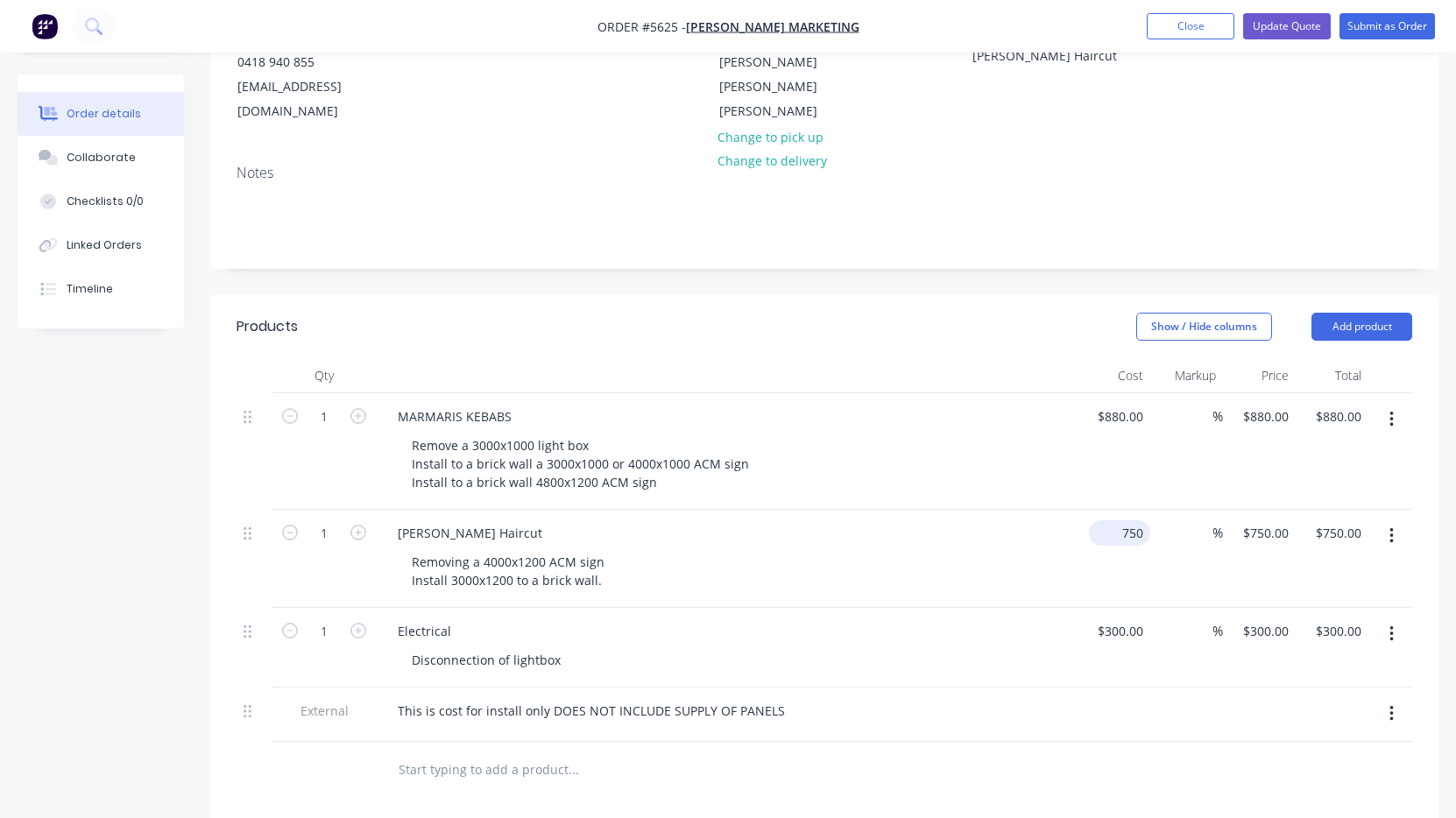
click at [1114, 520] on div "750 $750.00" at bounding box center [1120, 532] width 61 height 25
type input "$600.00"
click at [954, 520] on div "[PERSON_NAME] Haircut" at bounding box center [727, 532] width 687 height 25
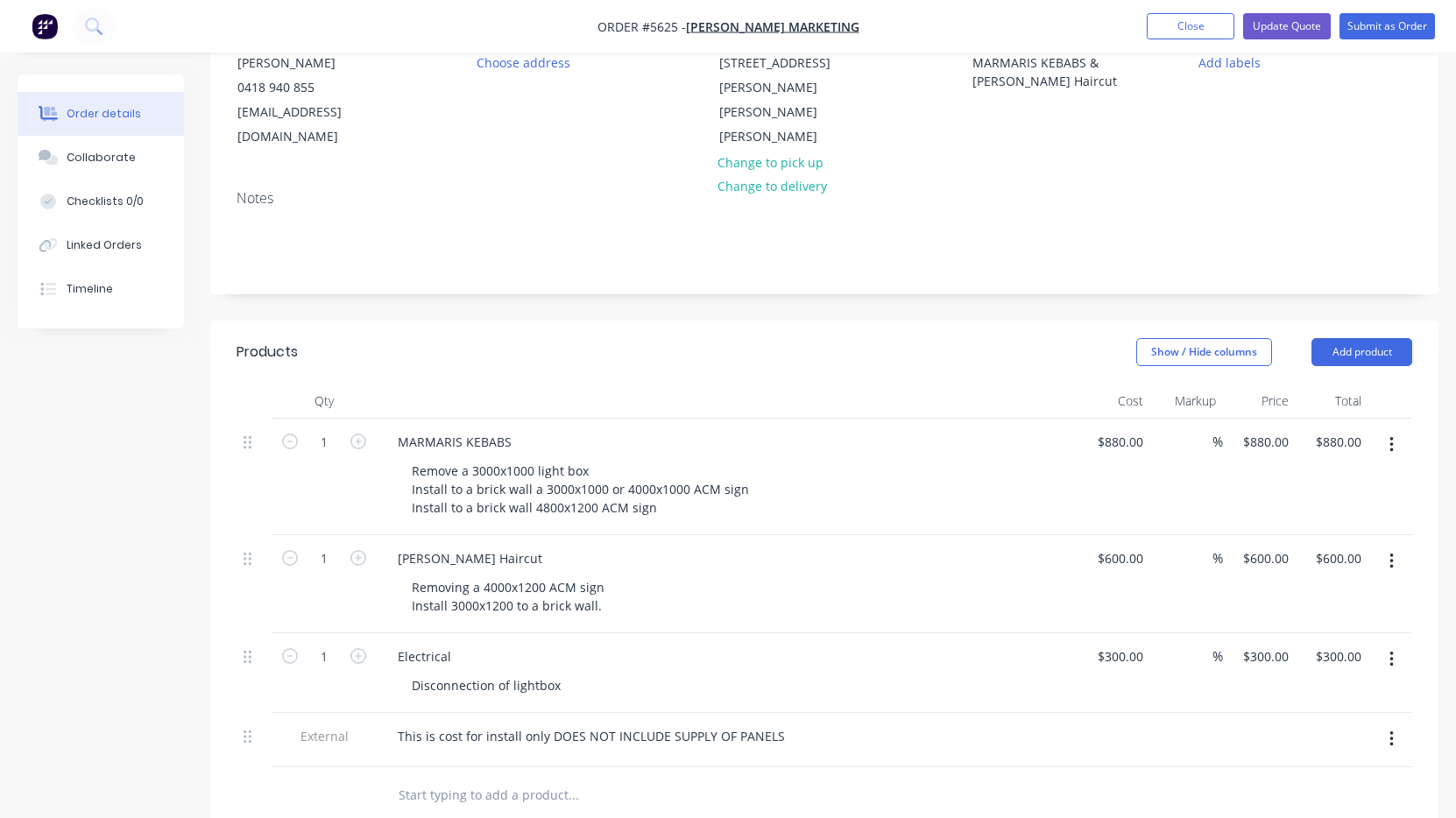
scroll to position [194, 0]
click at [1109, 422] on div "880 880" at bounding box center [1113, 476] width 72 height 116
type input "$800.00"
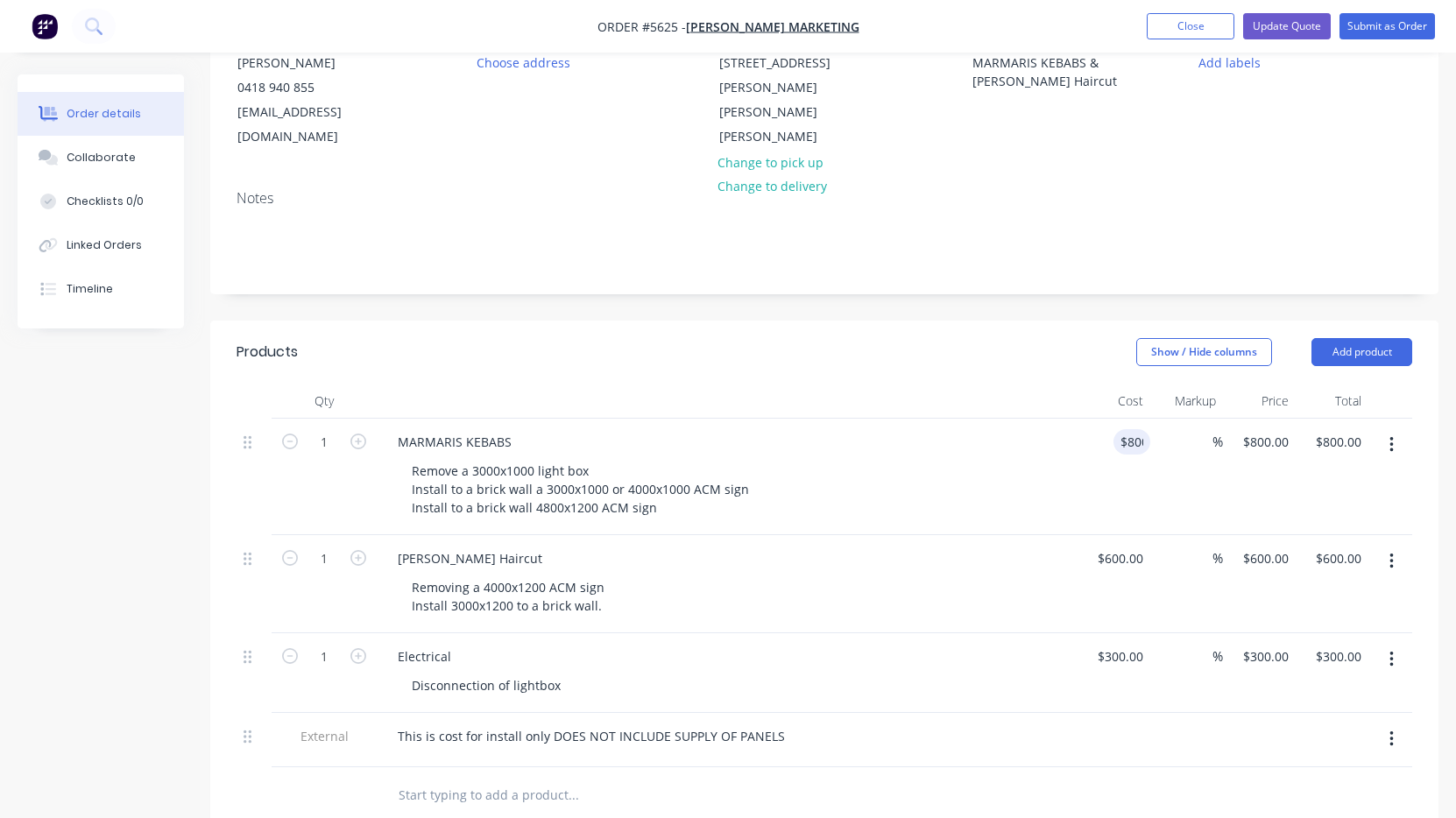
click at [905, 535] on div "[PERSON_NAME] Haircut Removing a 4000x1200 ACM sign Install 3000x1200 to a bric…" at bounding box center [727, 584] width 701 height 98
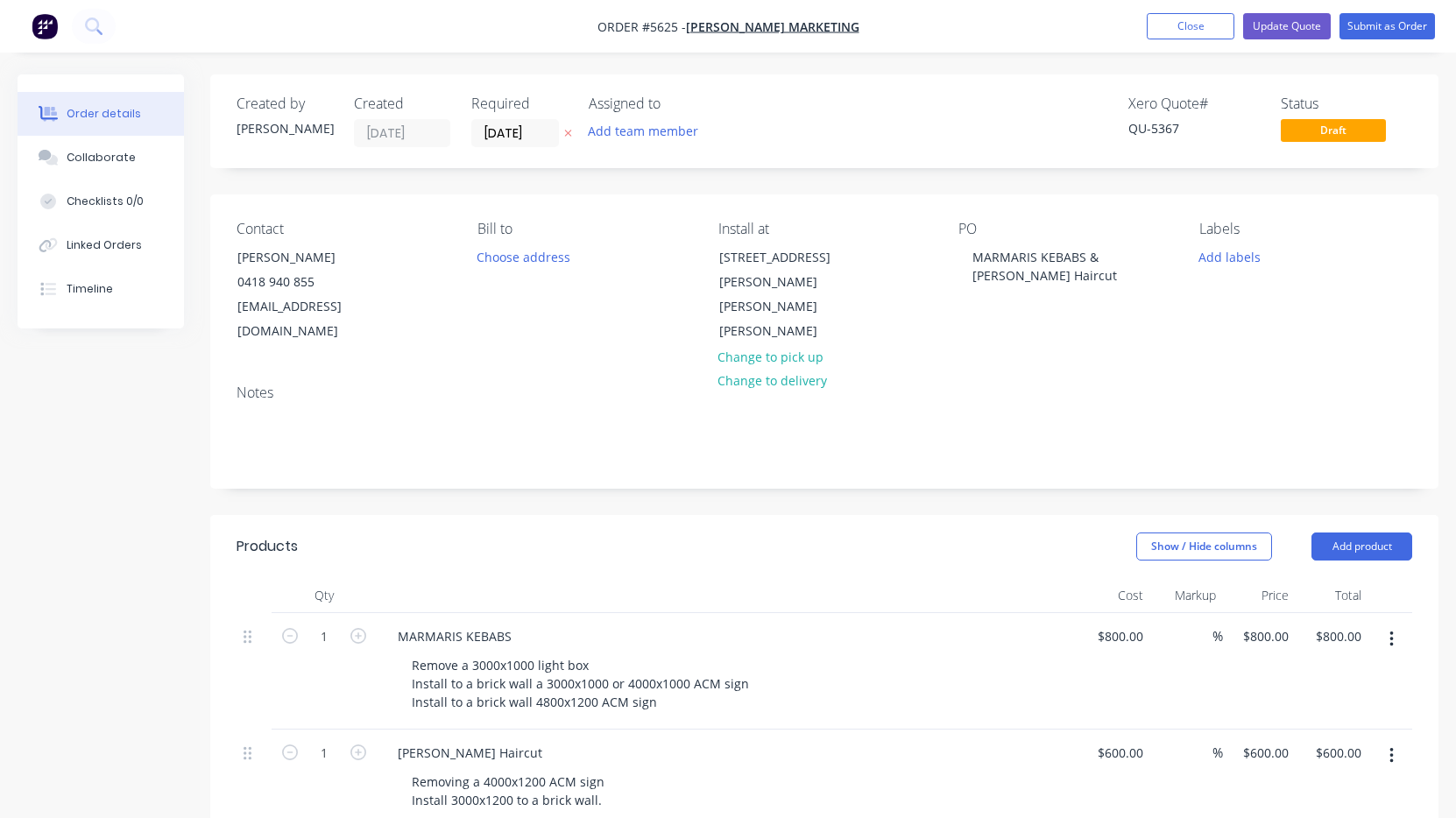
scroll to position [0, 0]
click at [1278, 29] on button "Update Quote" at bounding box center [1287, 26] width 87 height 26
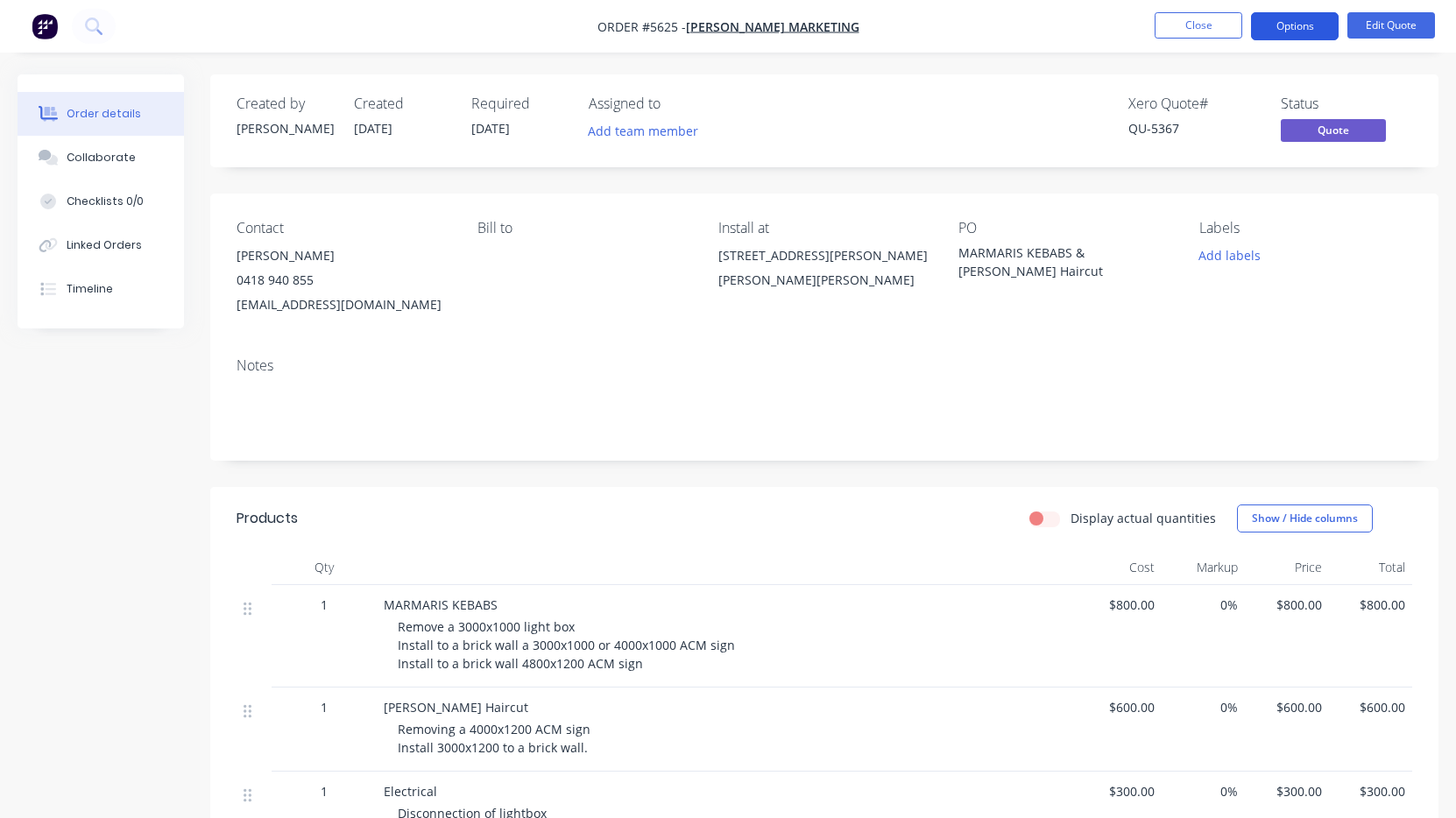
click at [1291, 32] on button "Options" at bounding box center [1294, 26] width 87 height 28
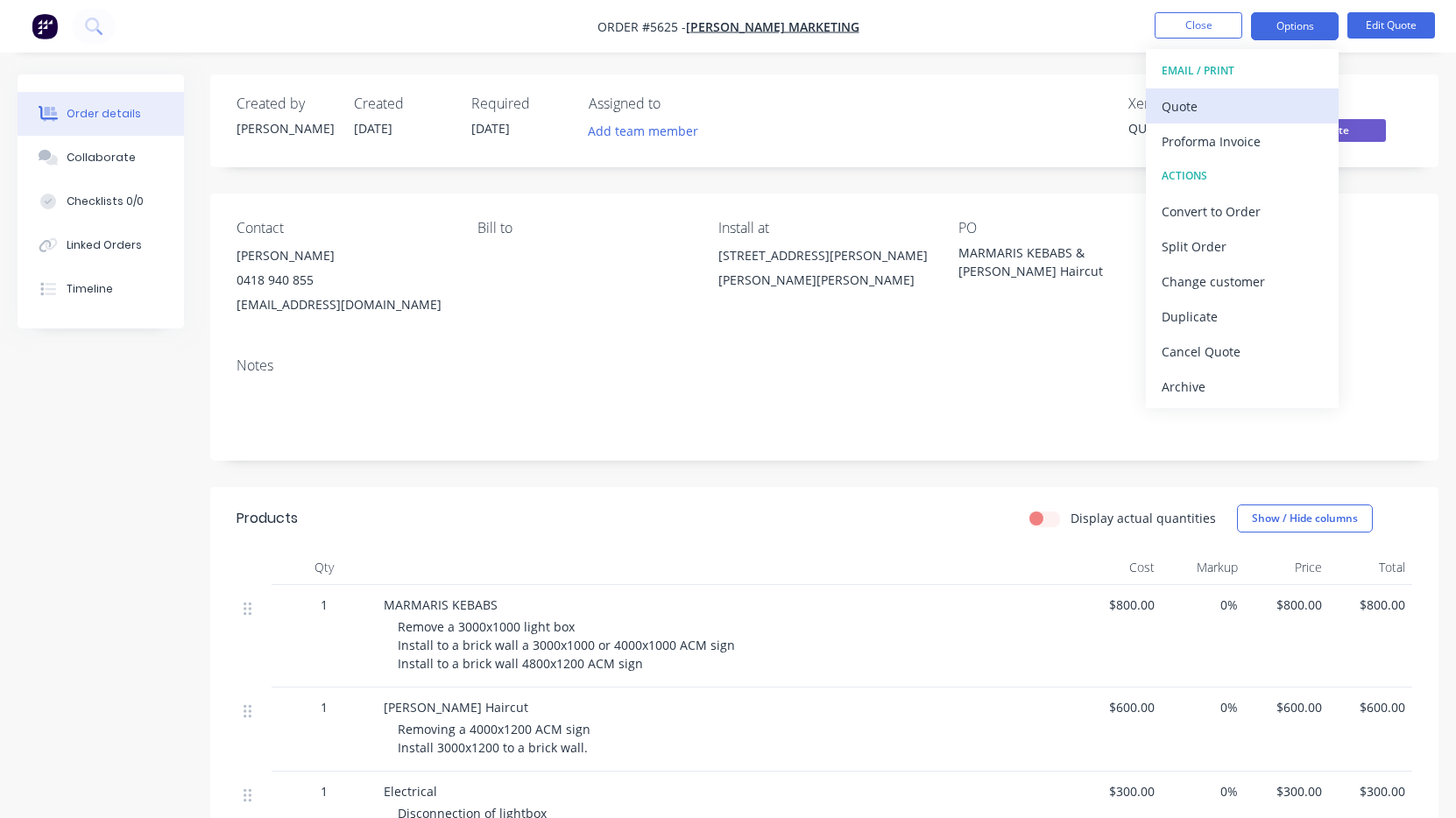
click at [1275, 110] on div "Quote" at bounding box center [1242, 106] width 162 height 25
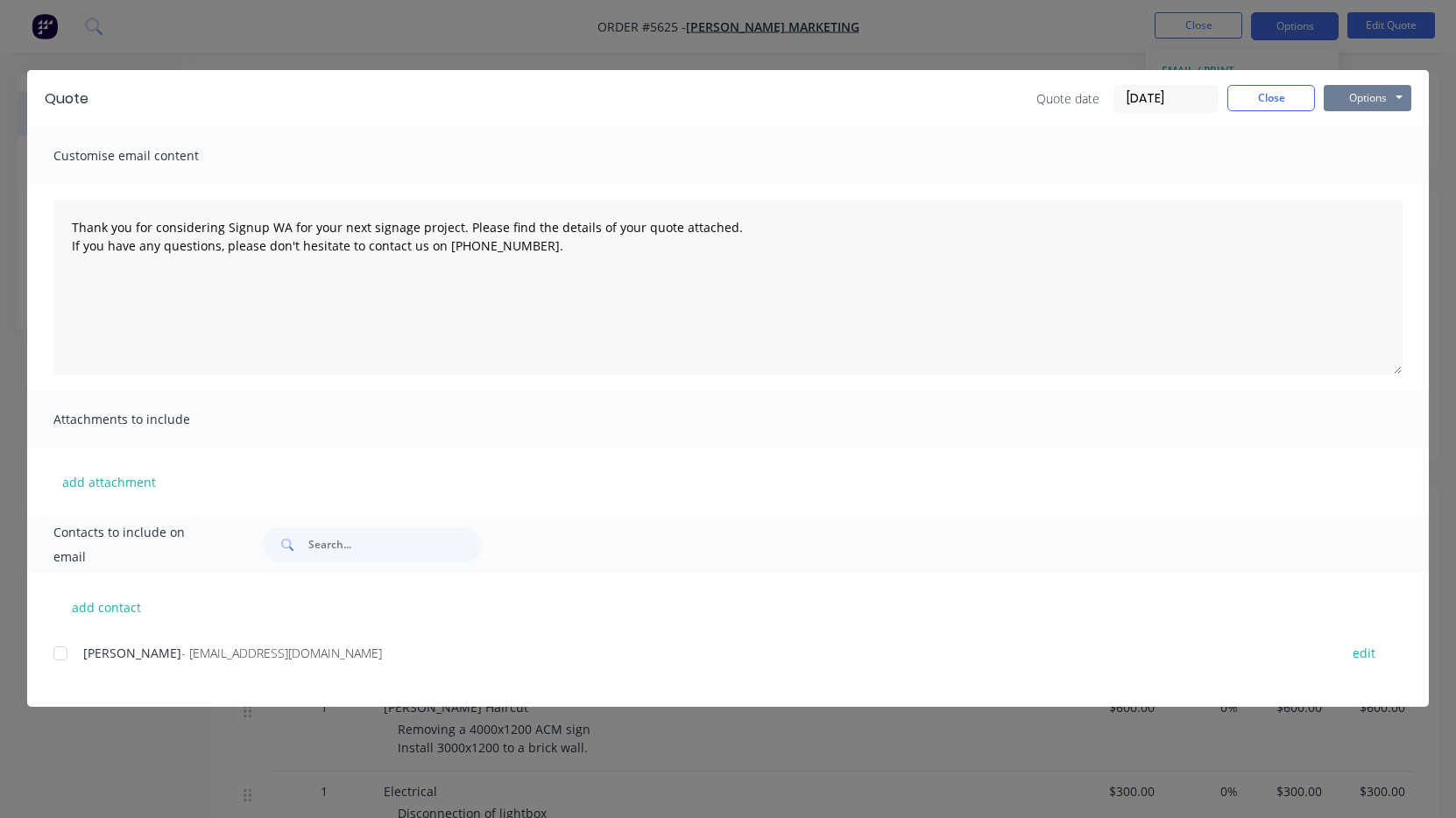
click at [1372, 110] on button "Options" at bounding box center [1367, 98] width 87 height 26
click at [1381, 169] on button "Print" at bounding box center [1379, 158] width 112 height 29
type textarea "Thank you for considering Signup WA for your next signage project. Please find …"
click at [1278, 100] on button "Close" at bounding box center [1271, 98] width 87 height 26
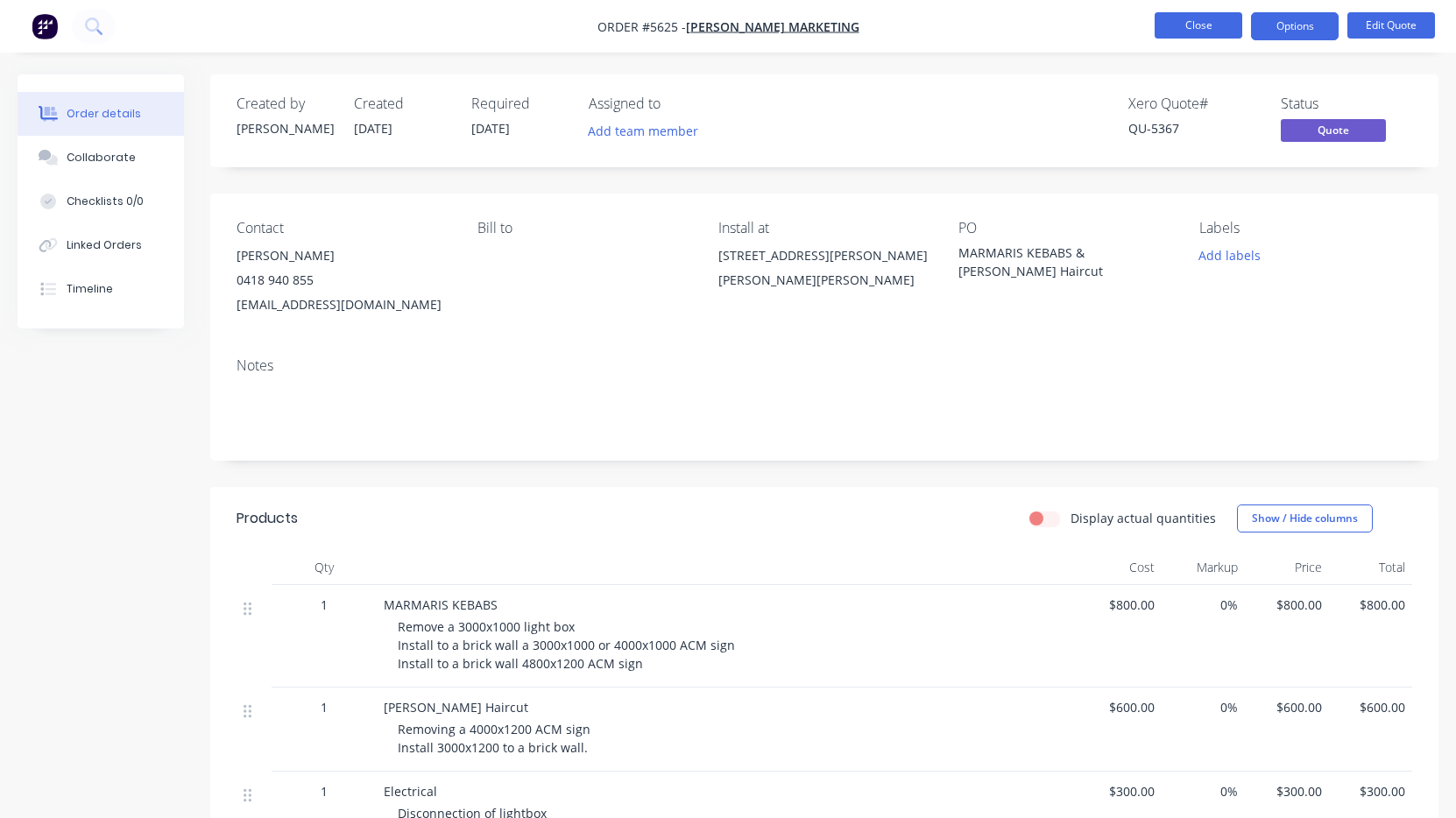
click at [1199, 31] on button "Close" at bounding box center [1198, 25] width 87 height 26
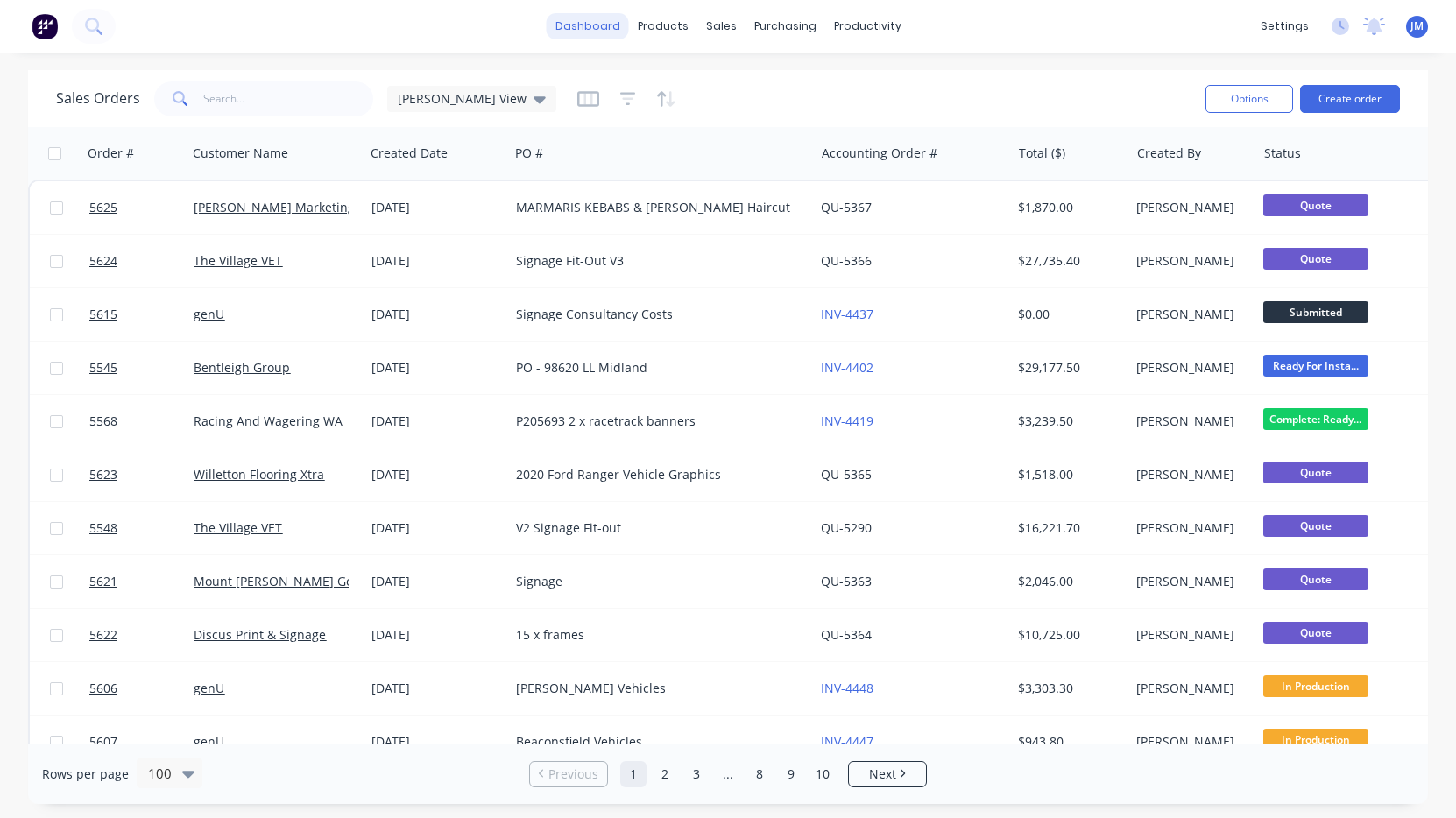
click at [587, 32] on link "dashboard" at bounding box center [588, 26] width 83 height 26
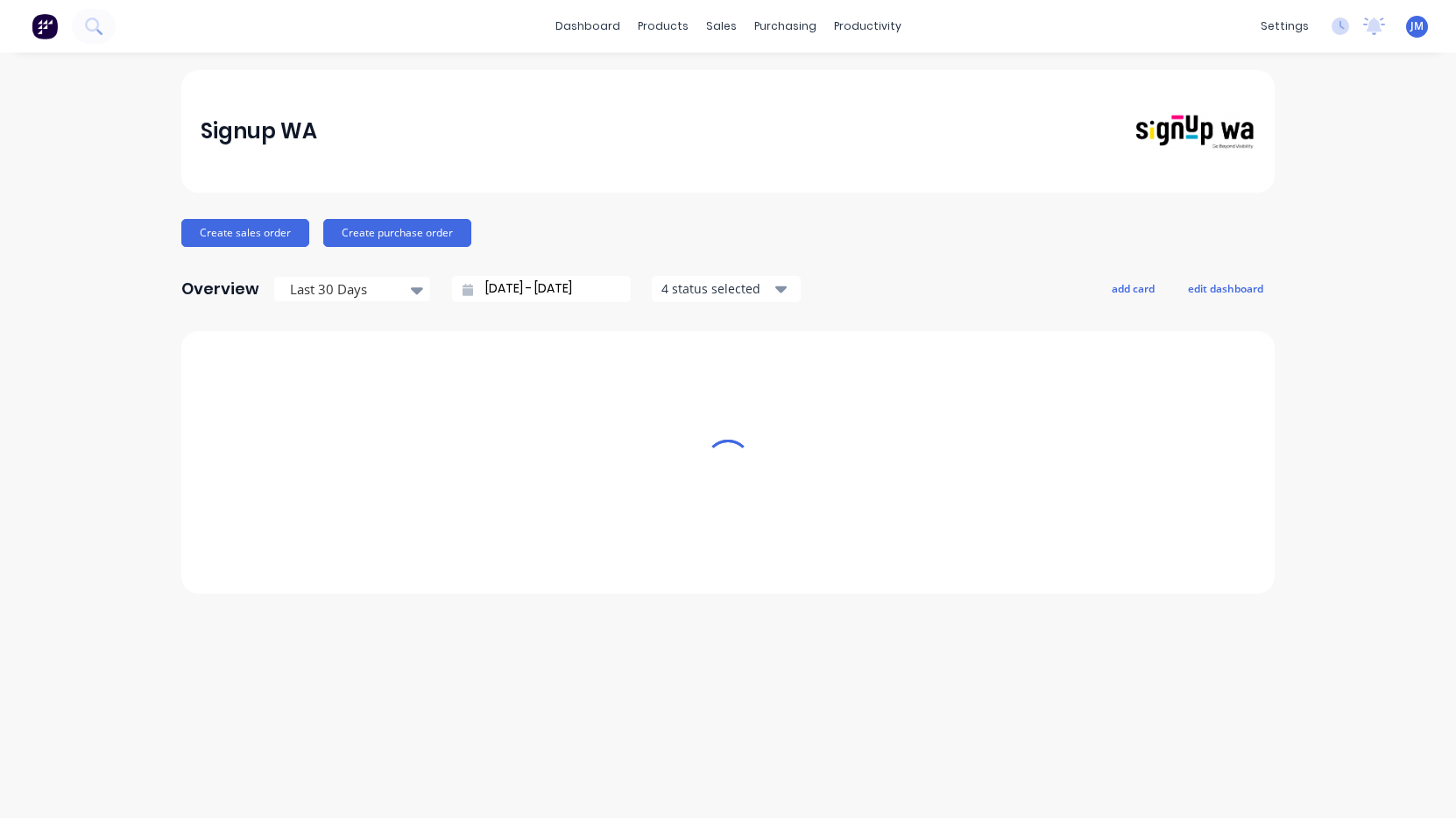
click at [587, 32] on link "dashboard" at bounding box center [588, 26] width 83 height 26
